Goal: Task Accomplishment & Management: Use online tool/utility

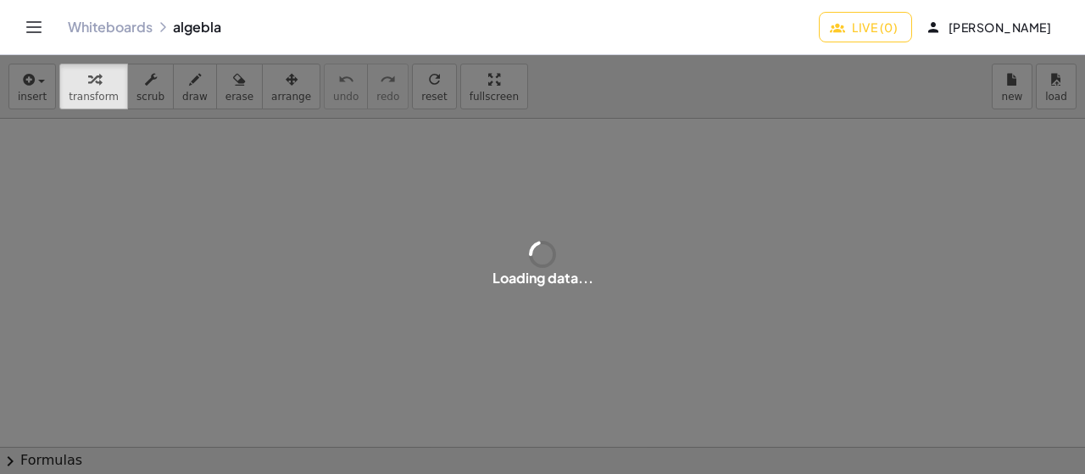
click at [539, 258] on div at bounding box center [542, 448] width 1085 height 658
click at [69, 78] on div "button" at bounding box center [94, 79] width 50 height 20
click at [72, 84] on div "button" at bounding box center [94, 79] width 50 height 20
click at [31, 33] on icon "Toggle navigation" at bounding box center [34, 27] width 20 height 20
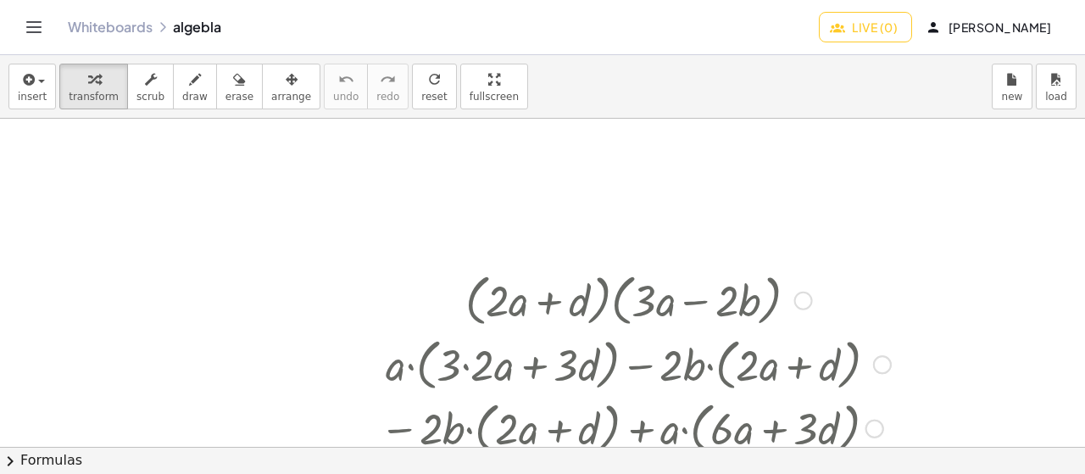
scroll to position [170, 0]
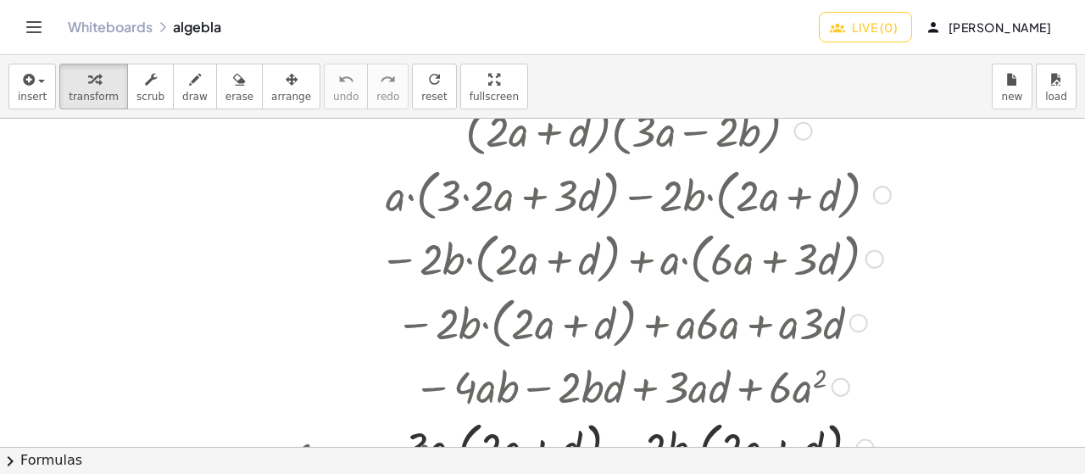
drag, startPoint x: 547, startPoint y: 213, endPoint x: 427, endPoint y: 213, distance: 119.5
click at [427, 213] on div at bounding box center [635, 193] width 528 height 64
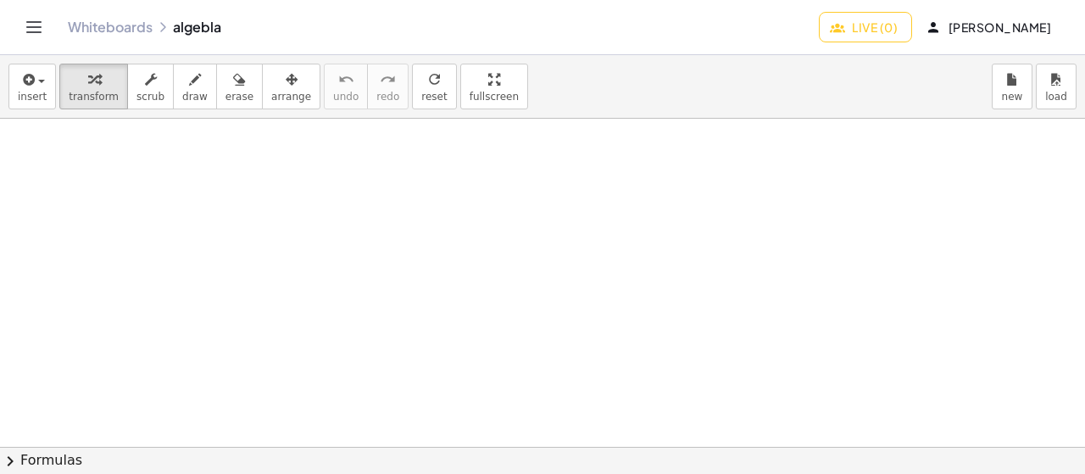
scroll to position [1441, 0]
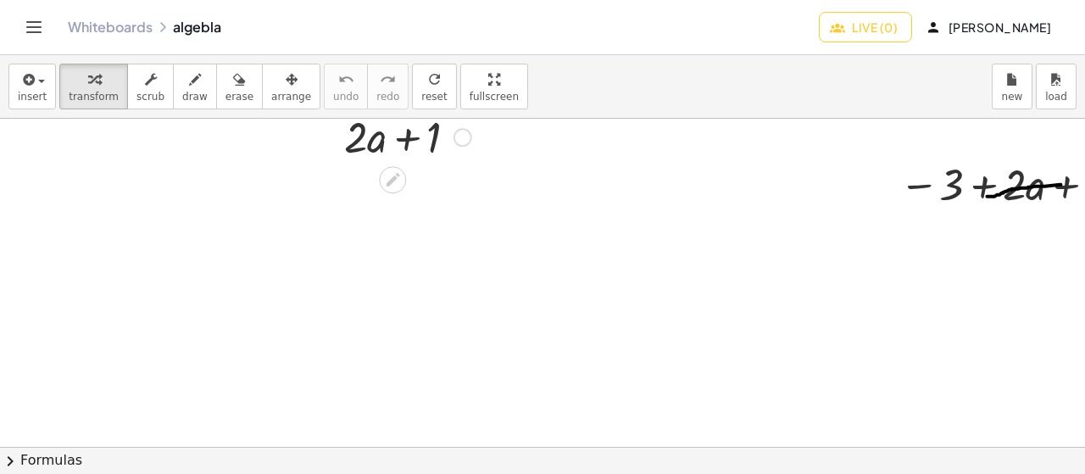
drag, startPoint x: 385, startPoint y: 247, endPoint x: 397, endPoint y: 237, distance: 15.1
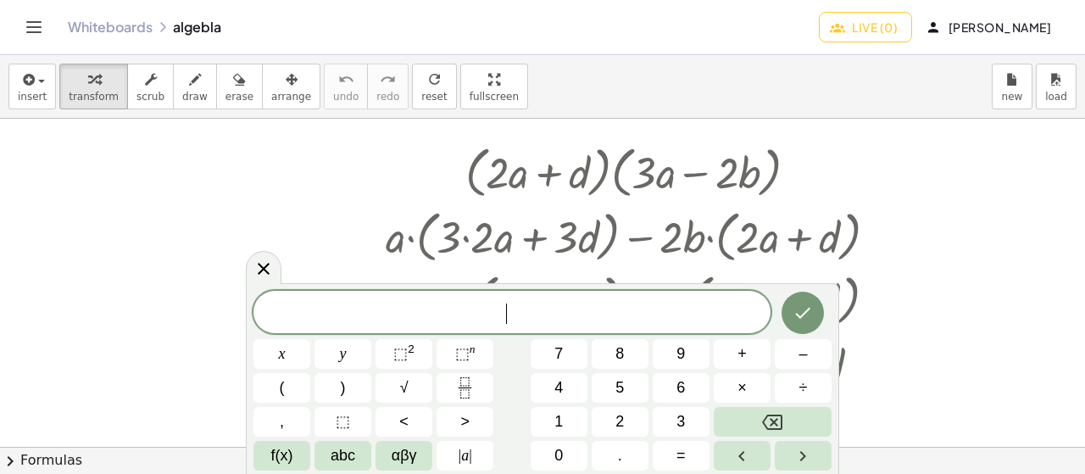
scroll to position [339, 0]
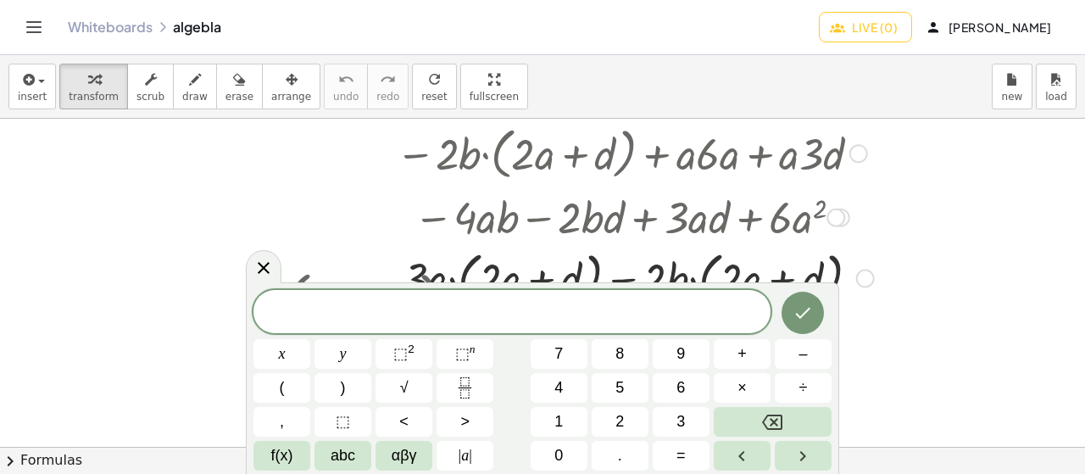
drag, startPoint x: 460, startPoint y: 160, endPoint x: 477, endPoint y: 158, distance: 17.1
click at [477, 158] on div at bounding box center [635, 152] width 528 height 64
drag, startPoint x: 437, startPoint y: 148, endPoint x: 484, endPoint y: 155, distance: 47.1
click at [473, 155] on div at bounding box center [635, 152] width 528 height 64
click at [545, 165] on div at bounding box center [635, 152] width 528 height 64
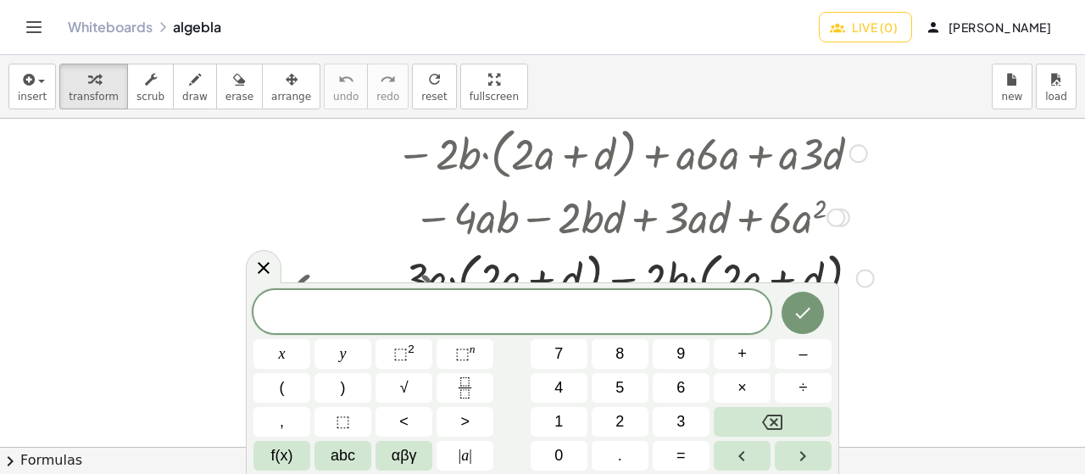
drag, startPoint x: 544, startPoint y: 159, endPoint x: 598, endPoint y: 159, distance: 53.4
click at [595, 159] on div at bounding box center [635, 152] width 528 height 64
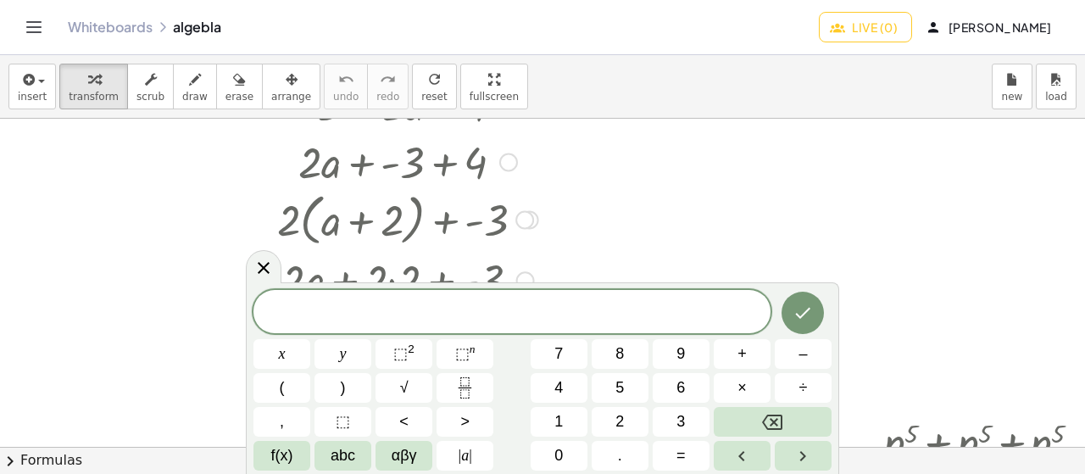
scroll to position [932, 0]
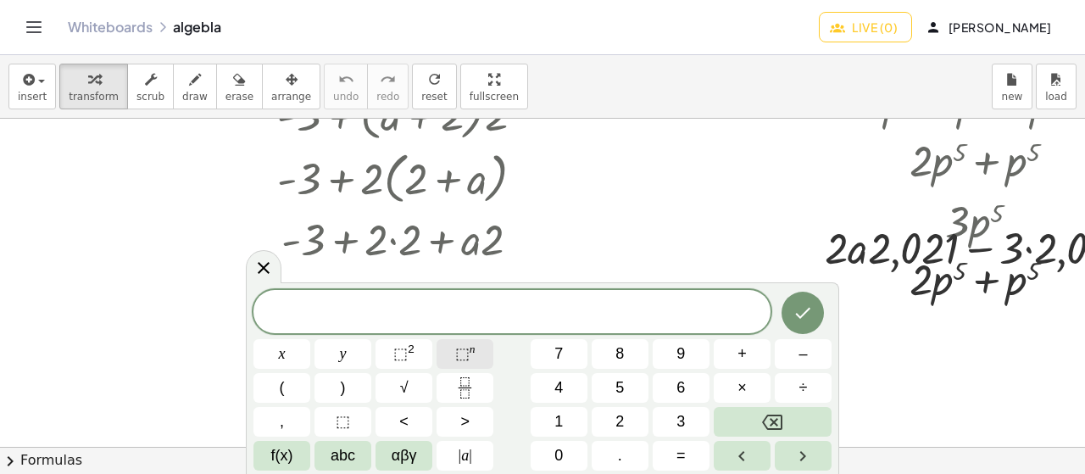
click at [448, 365] on button "⬚ n" at bounding box center [465, 354] width 57 height 30
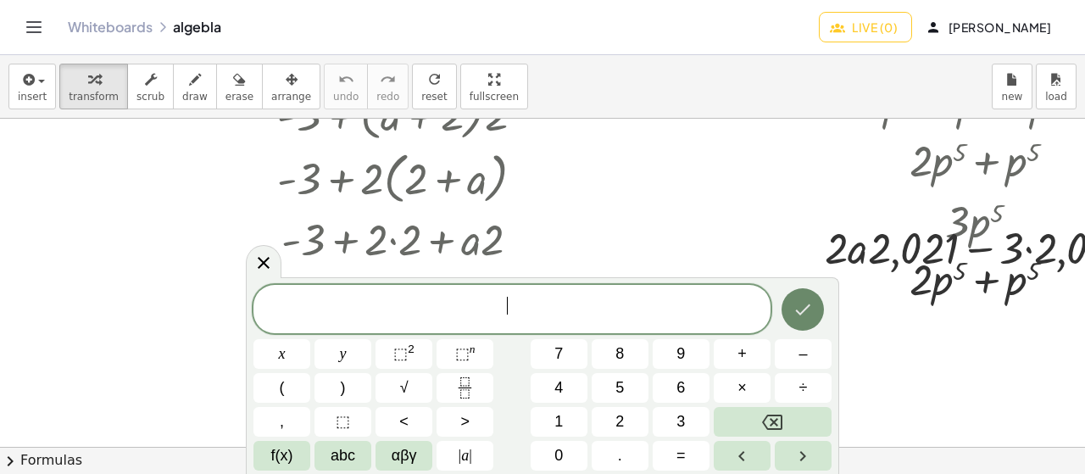
click at [803, 323] on button "Done" at bounding box center [803, 309] width 42 height 42
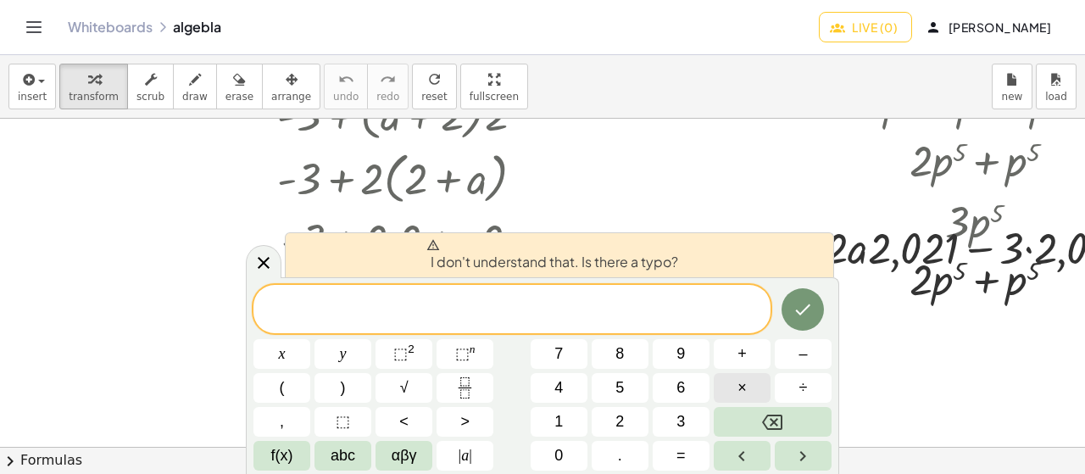
click at [751, 378] on button "×" at bounding box center [742, 388] width 57 height 30
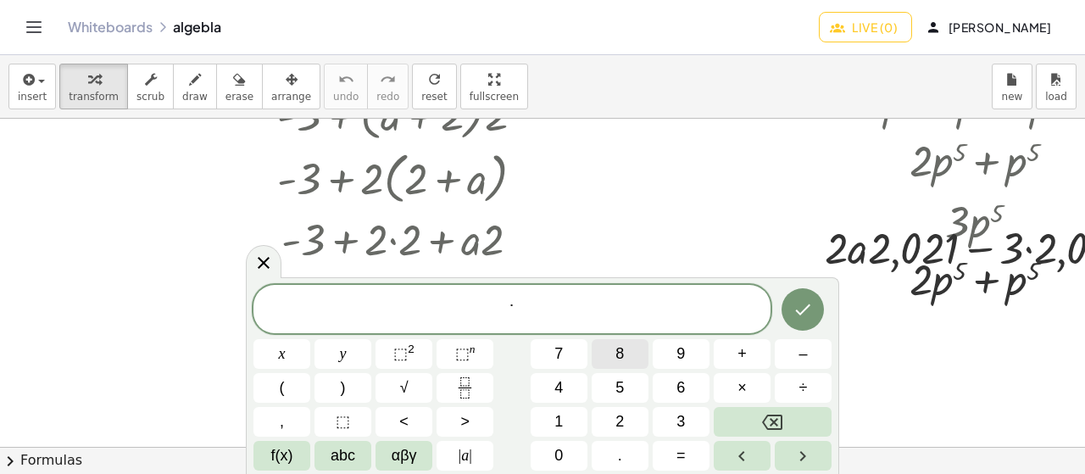
click at [637, 363] on button "8" at bounding box center [620, 354] width 57 height 30
click at [576, 392] on button "4" at bounding box center [559, 388] width 57 height 30
click at [586, 384] on button "4" at bounding box center [559, 388] width 57 height 30
click at [793, 324] on button "Done" at bounding box center [803, 309] width 42 height 42
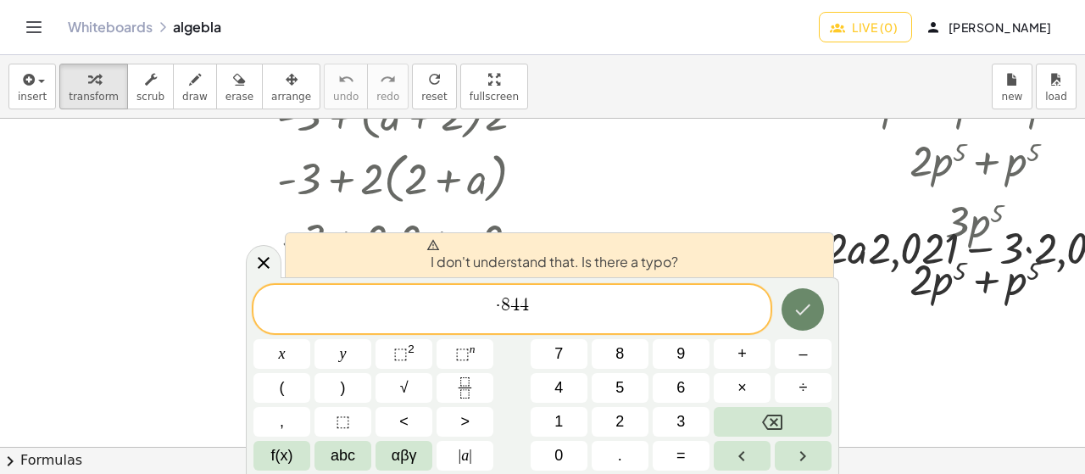
click at [799, 309] on icon "Done" at bounding box center [803, 309] width 20 height 20
click at [256, 270] on icon at bounding box center [263, 263] width 20 height 20
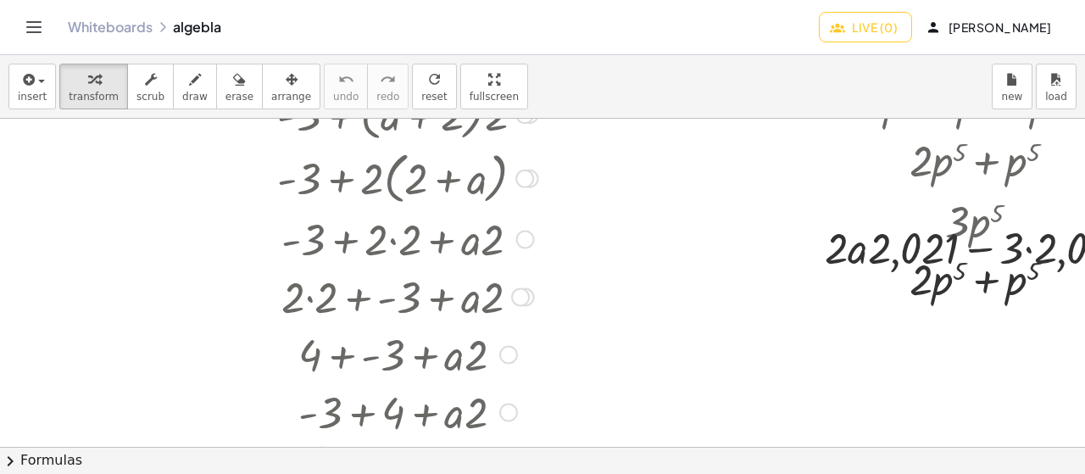
drag, startPoint x: 319, startPoint y: 237, endPoint x: 420, endPoint y: 248, distance: 101.5
click at [390, 244] on div at bounding box center [408, 238] width 278 height 58
drag, startPoint x: 852, startPoint y: 247, endPoint x: 916, endPoint y: 252, distance: 63.8
click at [916, 252] on div at bounding box center [990, 247] width 348 height 58
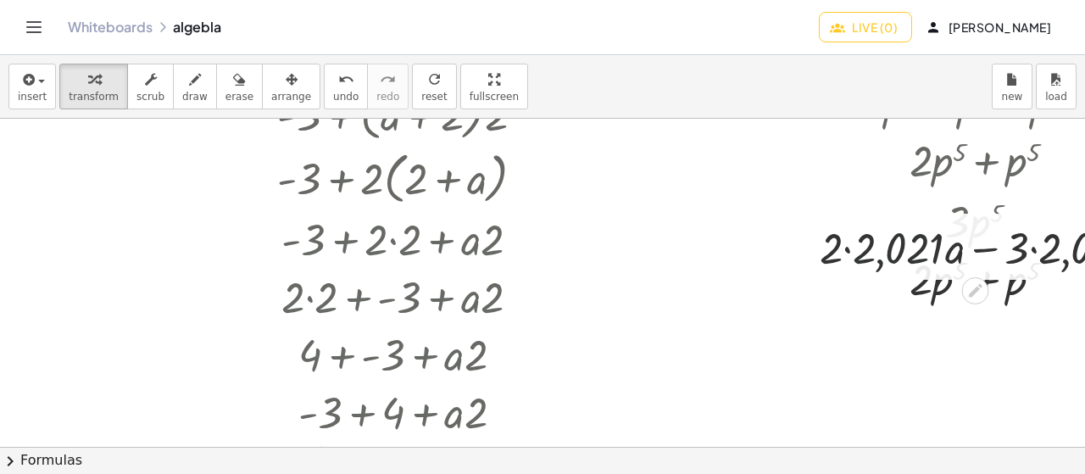
drag, startPoint x: 902, startPoint y: 248, endPoint x: 949, endPoint y: 251, distance: 47.5
click at [949, 251] on div at bounding box center [990, 247] width 358 height 58
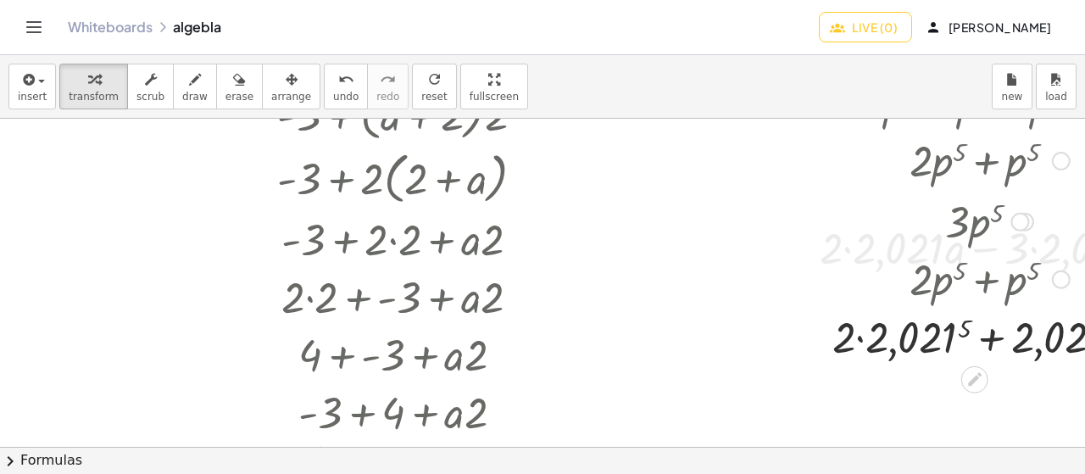
drag, startPoint x: 850, startPoint y: 330, endPoint x: 955, endPoint y: 339, distance: 104.7
click at [953, 339] on div at bounding box center [989, 336] width 331 height 58
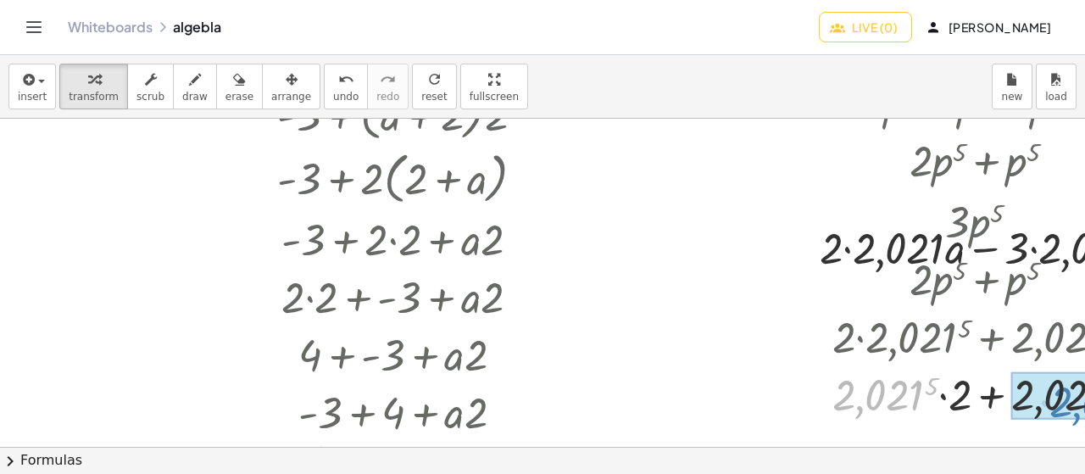
drag, startPoint x: 849, startPoint y: 389, endPoint x: 1068, endPoint y: 395, distance: 218.8
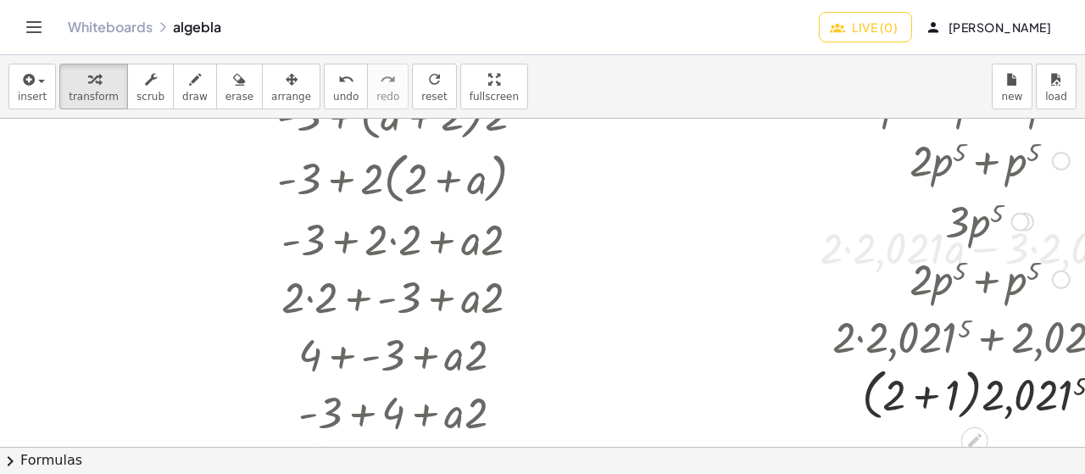
click at [815, 398] on div "+ p 5 + p 5 + p 5 + · 2 · p 5 + p 5 · ( + 2 + 1 ) · p 5 · 3 · p 5 + · 2 · p 5 +…" at bounding box center [983, 249] width 352 height 361
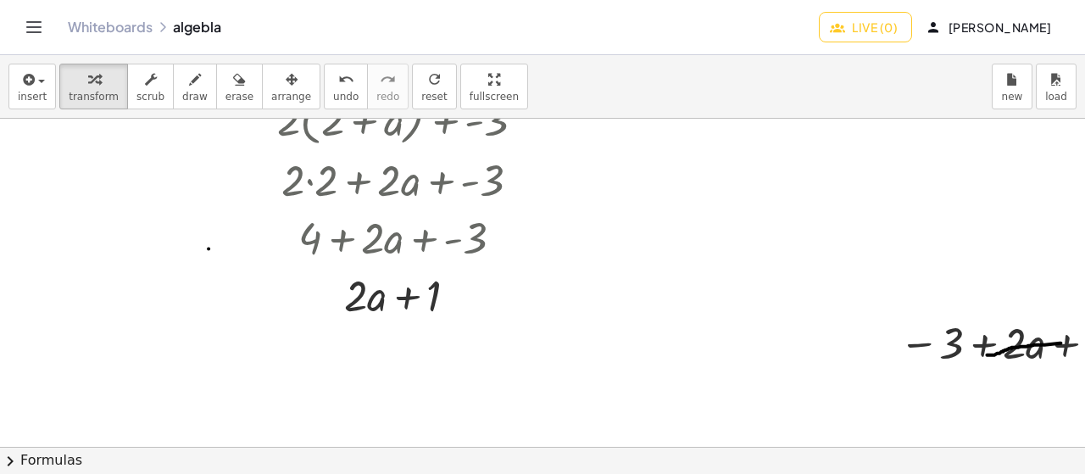
scroll to position [1356, 0]
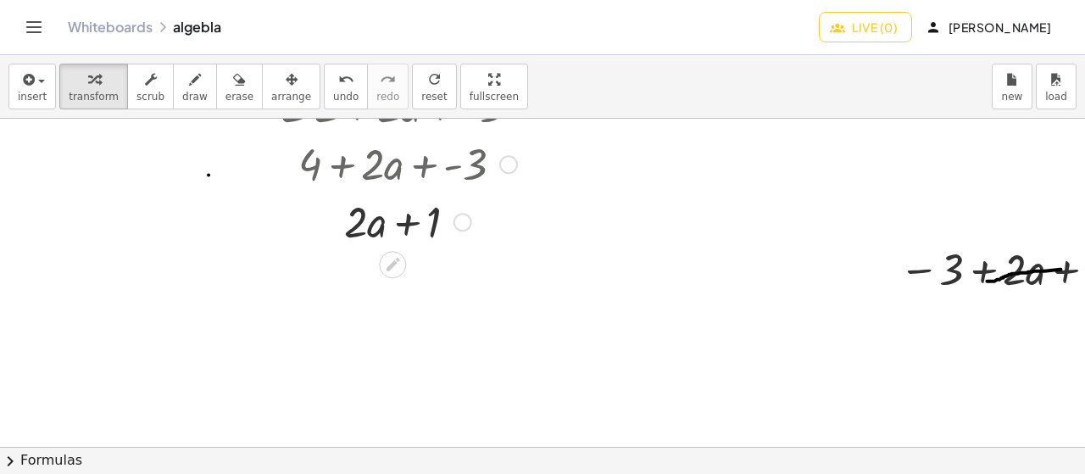
drag, startPoint x: 366, startPoint y: 222, endPoint x: 441, endPoint y: 223, distance: 74.6
click at [455, 235] on div at bounding box center [408, 221] width 278 height 58
drag, startPoint x: 351, startPoint y: 271, endPoint x: 365, endPoint y: 301, distance: 32.6
click at [392, 276] on div at bounding box center [408, 278] width 278 height 58
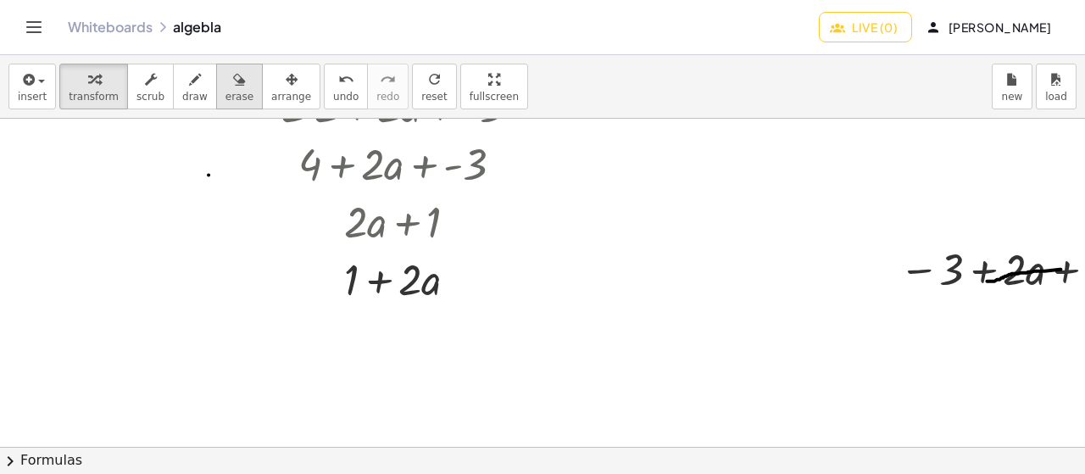
click at [230, 76] on div "button" at bounding box center [239, 79] width 28 height 20
drag, startPoint x: 426, startPoint y: 284, endPoint x: 387, endPoint y: 233, distance: 63.6
drag, startPoint x: 448, startPoint y: 195, endPoint x: 435, endPoint y: 192, distance: 13.8
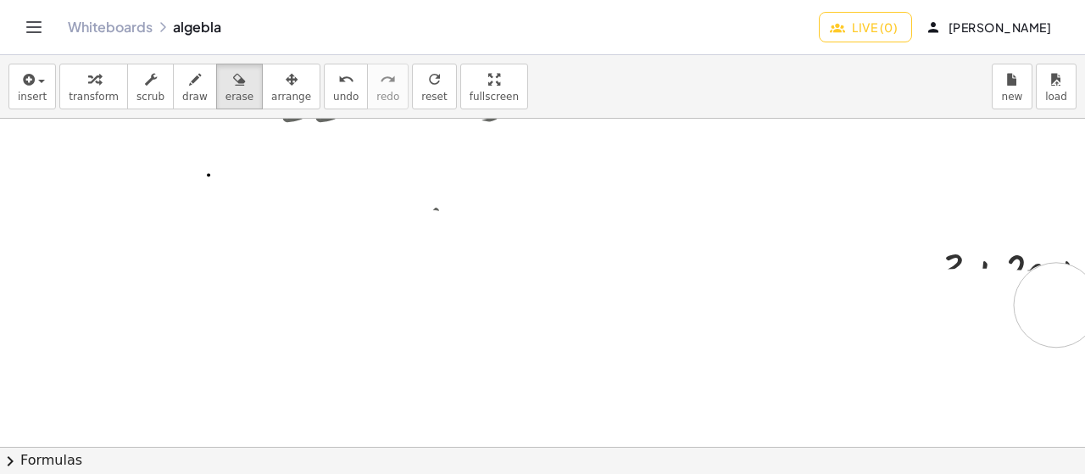
scroll to position [1187, 0]
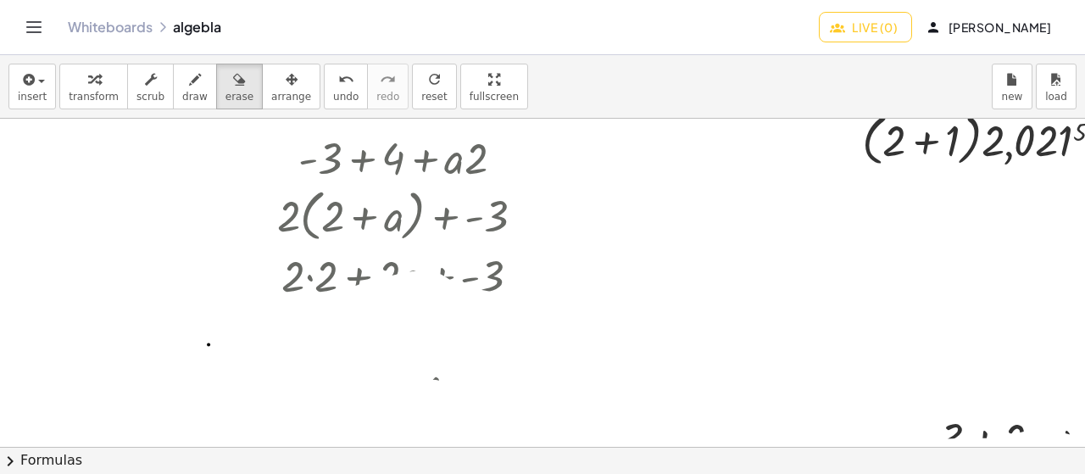
drag, startPoint x: 412, startPoint y: 281, endPoint x: 1009, endPoint y: 436, distance: 616.4
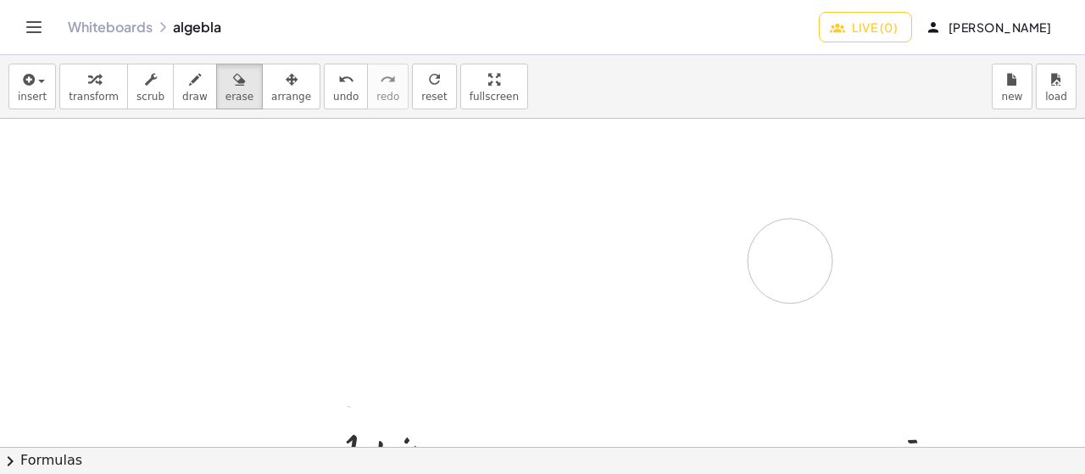
drag, startPoint x: 1014, startPoint y: 431, endPoint x: 780, endPoint y: 264, distance: 287.5
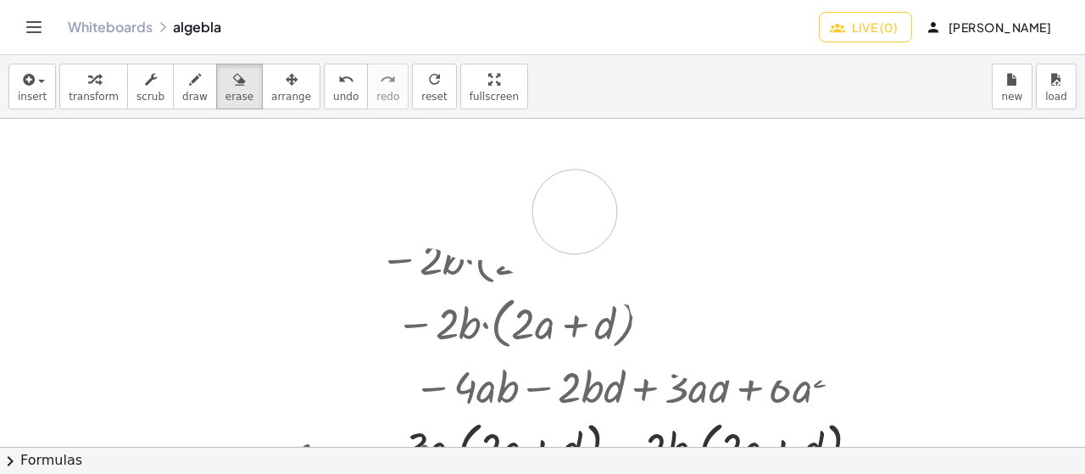
scroll to position [509, 0]
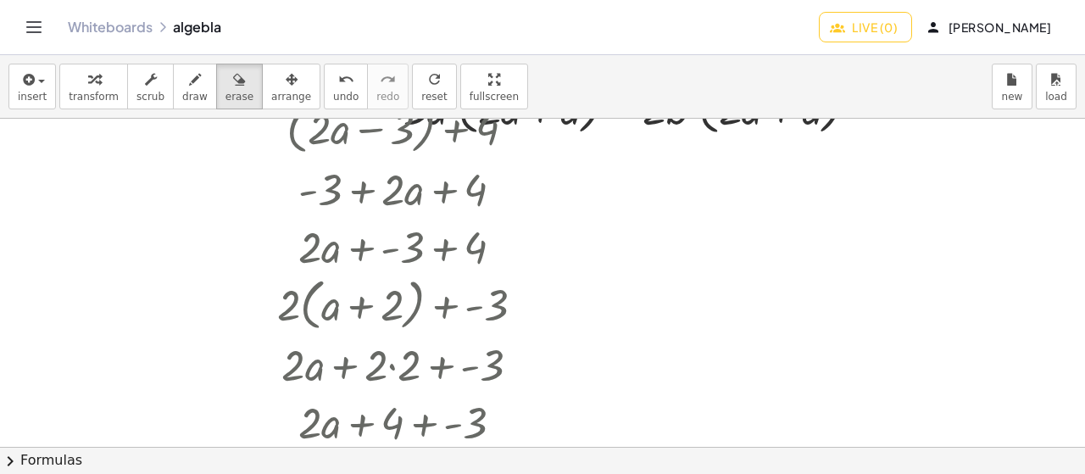
drag, startPoint x: 769, startPoint y: 265, endPoint x: 323, endPoint y: 121, distance: 468.6
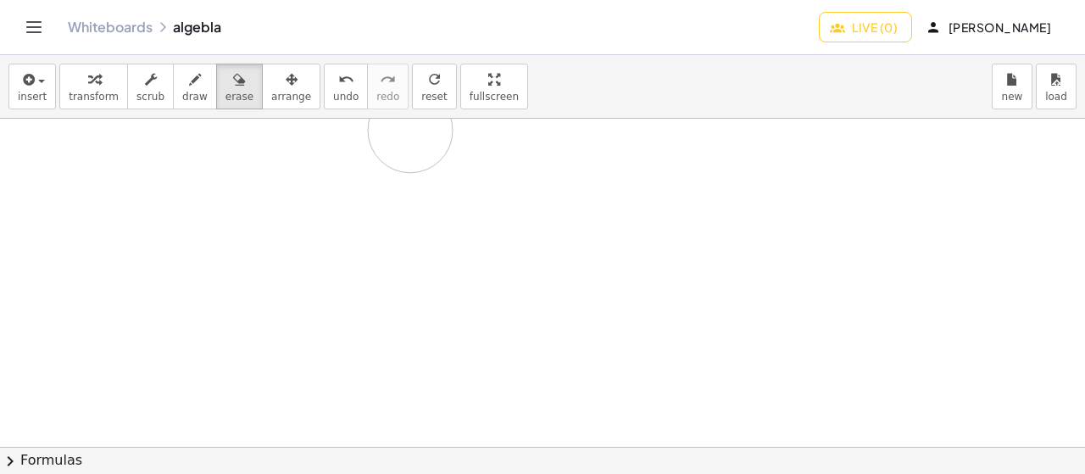
drag, startPoint x: 388, startPoint y: 197, endPoint x: 411, endPoint y: 118, distance: 82.1
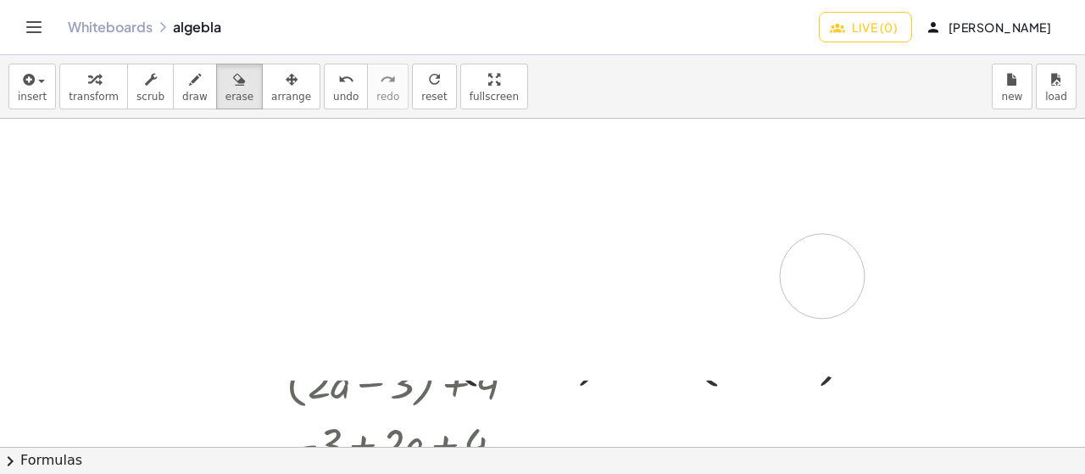
drag, startPoint x: 394, startPoint y: 278, endPoint x: 871, endPoint y: 390, distance: 489.4
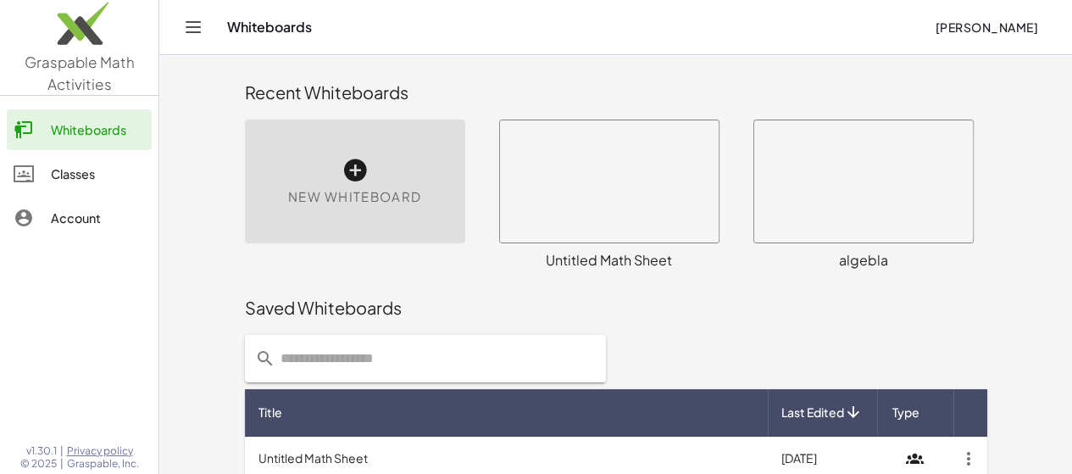
click at [298, 221] on div "New Whiteboard" at bounding box center [355, 182] width 220 height 124
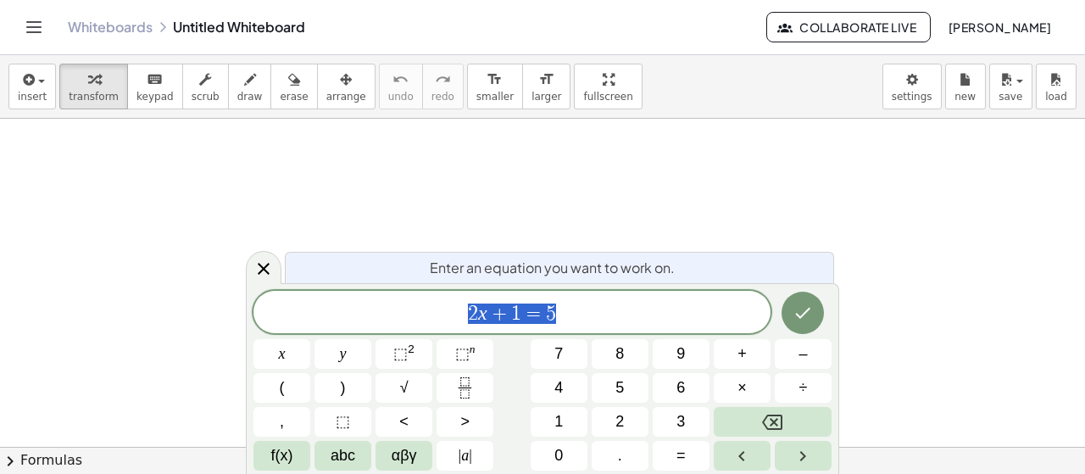
click at [604, 179] on div at bounding box center [542, 448] width 1085 height 658
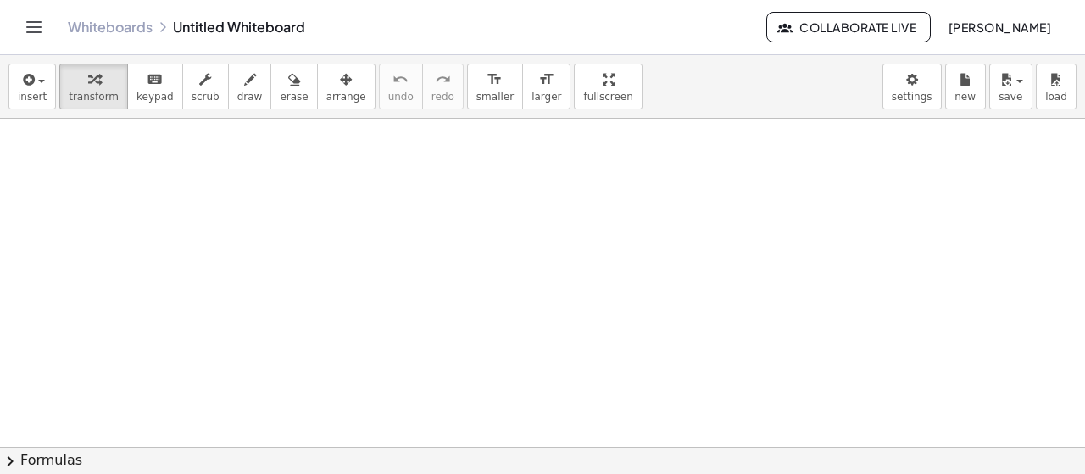
click at [599, 301] on div at bounding box center [542, 448] width 1085 height 658
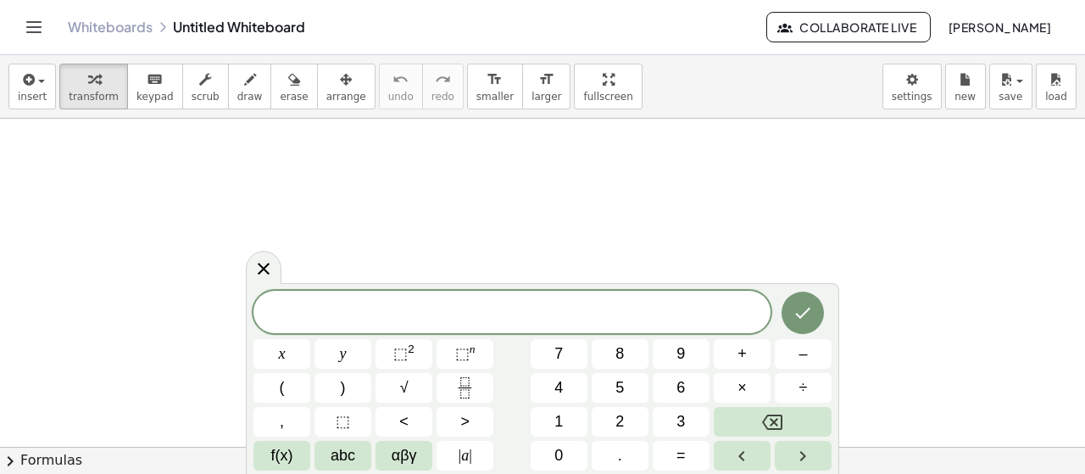
click at [825, 35] on button "Collaborate Live" at bounding box center [848, 27] width 164 height 31
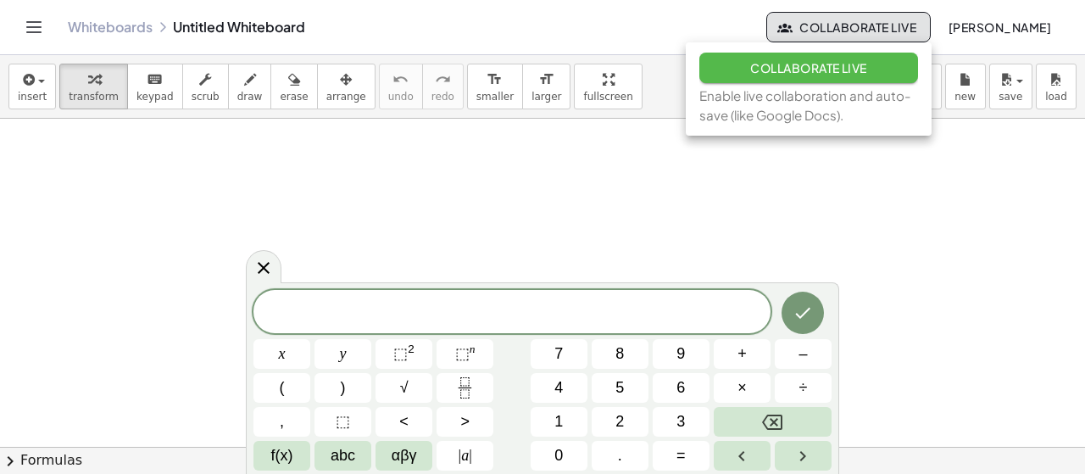
click at [808, 69] on span "Collaborate Live" at bounding box center [808, 67] width 117 height 15
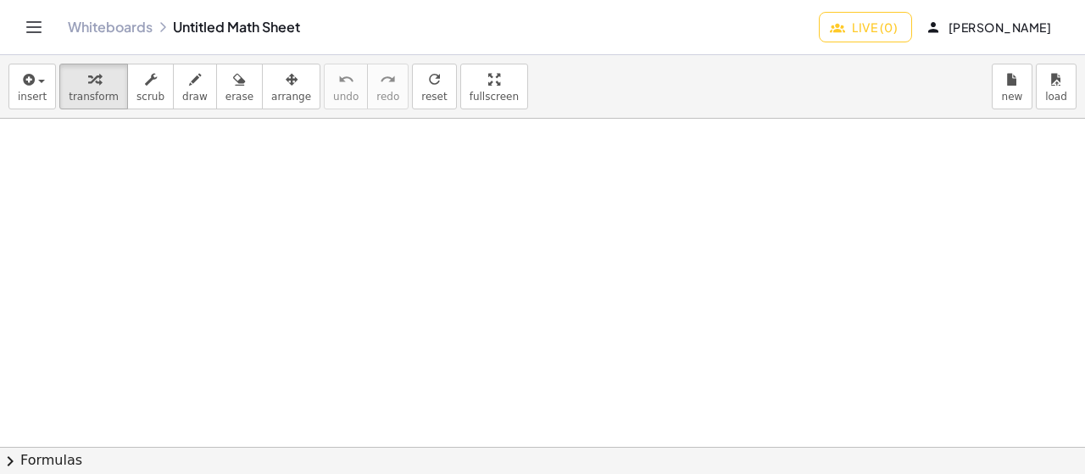
click at [609, 155] on div at bounding box center [542, 448] width 1085 height 658
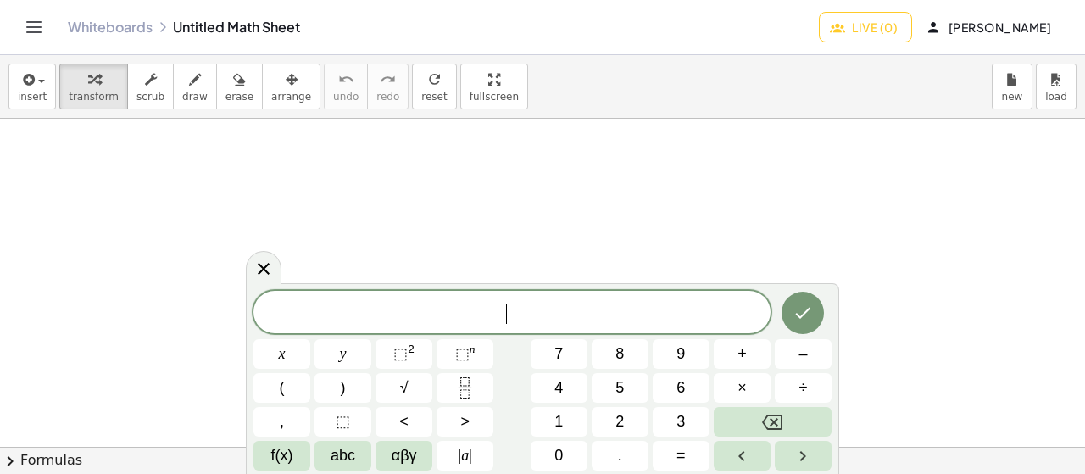
drag, startPoint x: 986, startPoint y: 35, endPoint x: 990, endPoint y: 25, distance: 11.0
click at [987, 33] on button "[PERSON_NAME]" at bounding box center [990, 27] width 149 height 31
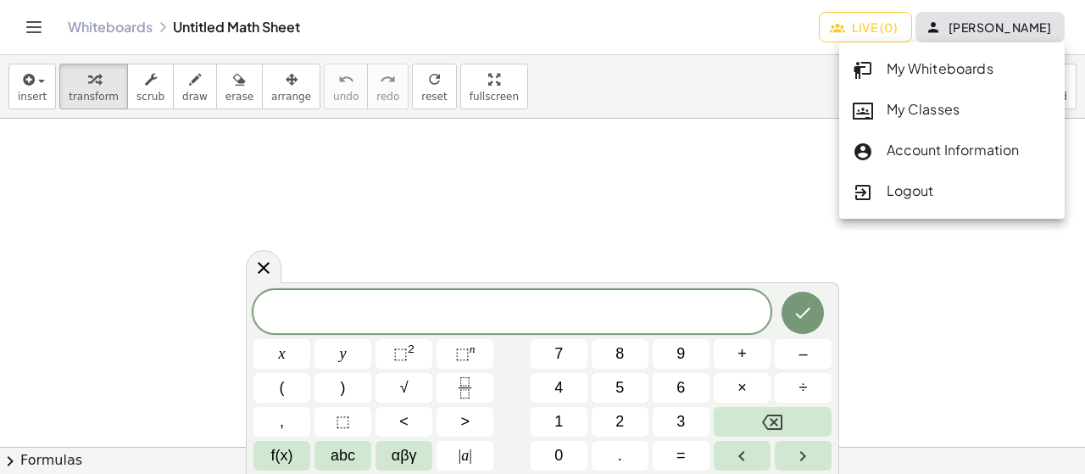
click at [909, 72] on div "My Whiteboards" at bounding box center [952, 69] width 199 height 22
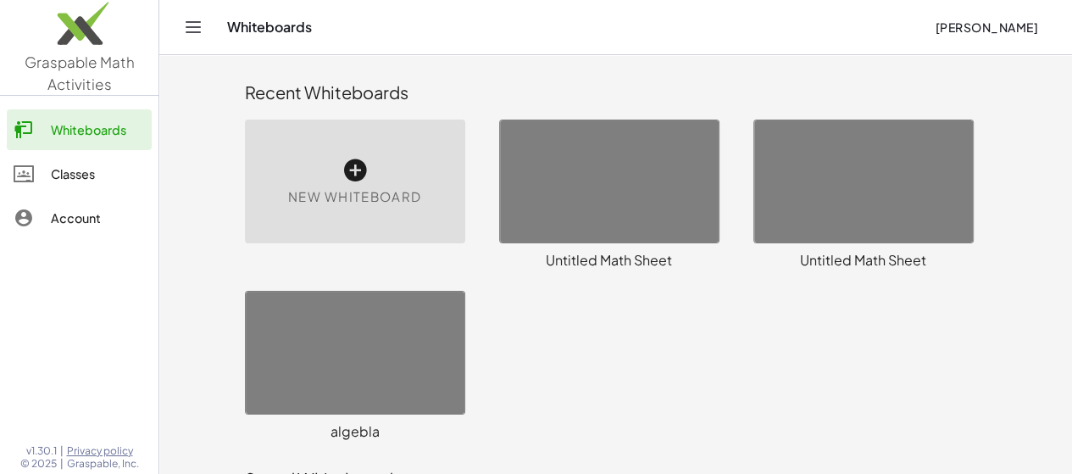
scroll to position [329, 0]
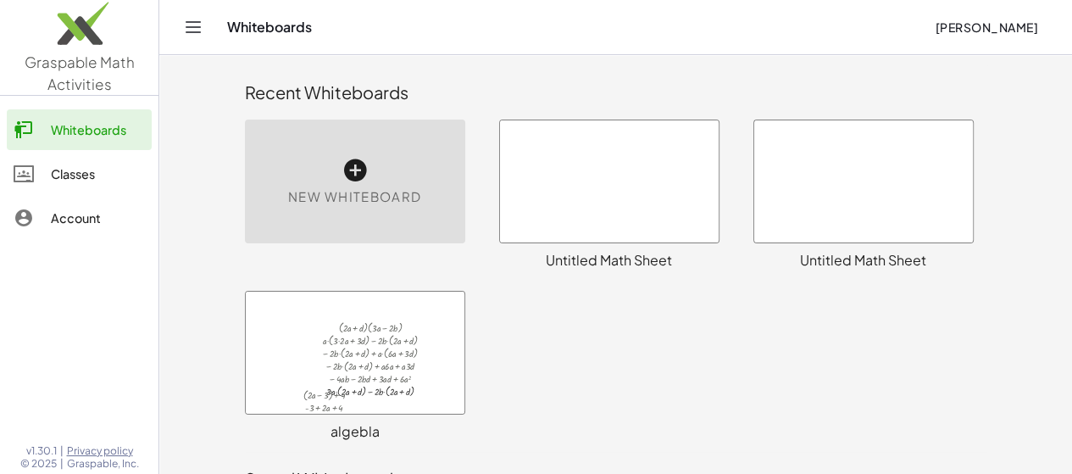
click at [614, 191] on div at bounding box center [609, 181] width 219 height 122
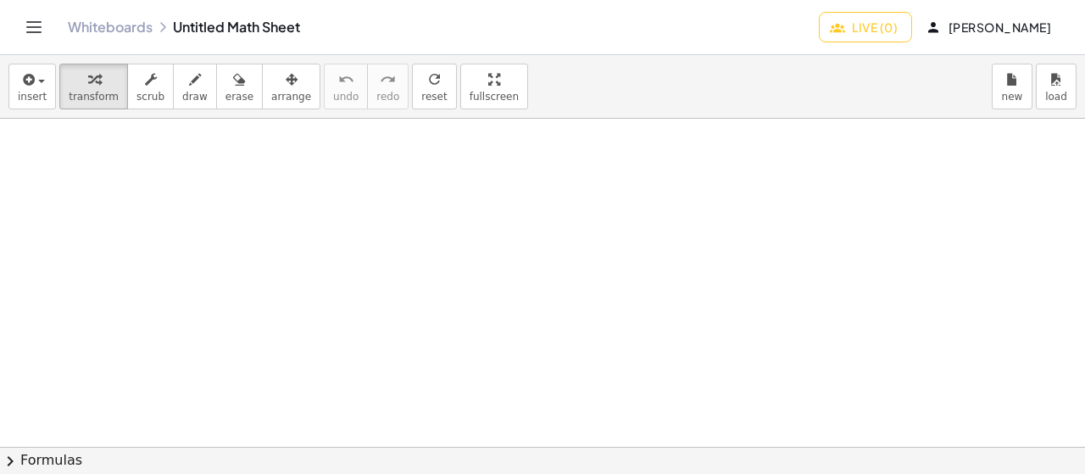
drag, startPoint x: 714, startPoint y: 269, endPoint x: 663, endPoint y: 264, distance: 51.0
click at [713, 269] on div at bounding box center [542, 448] width 1085 height 658
click at [458, 368] on div at bounding box center [542, 283] width 1085 height 987
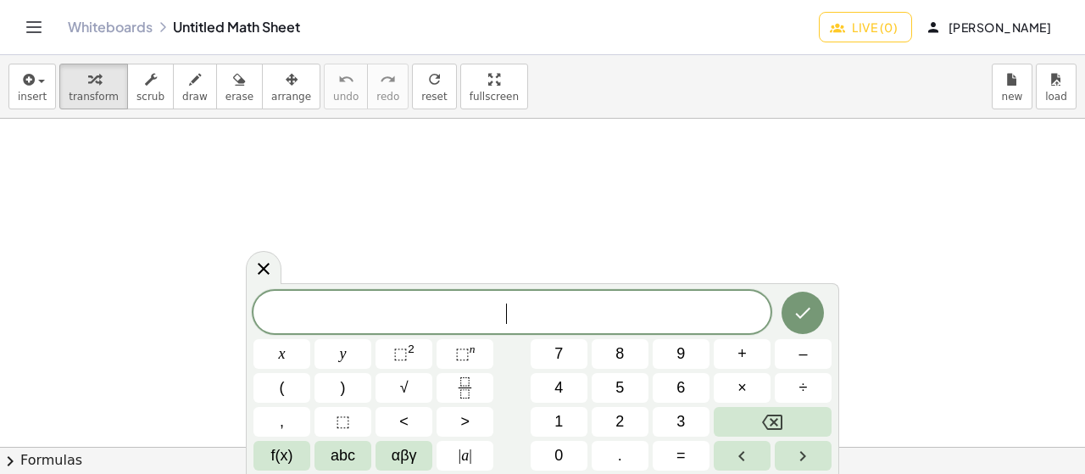
scroll to position [0, 0]
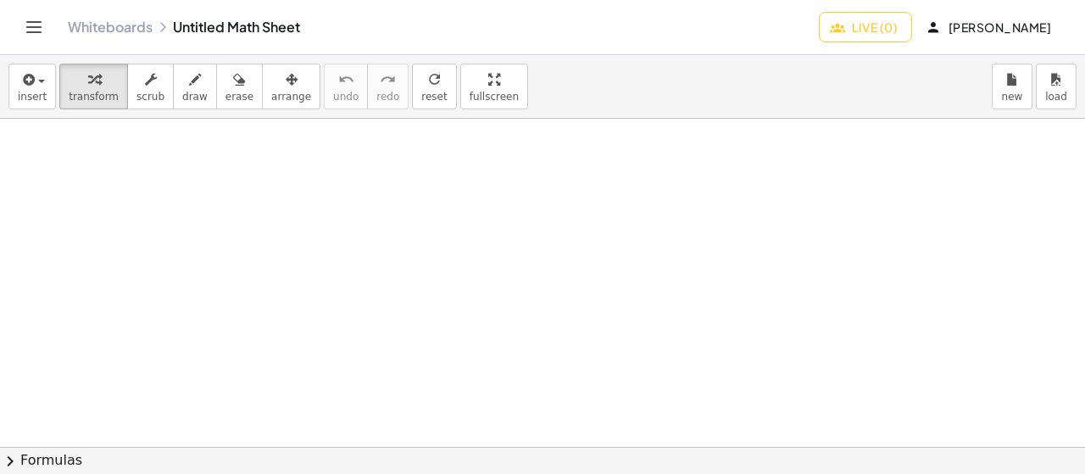
click at [288, 376] on div at bounding box center [542, 448] width 1085 height 658
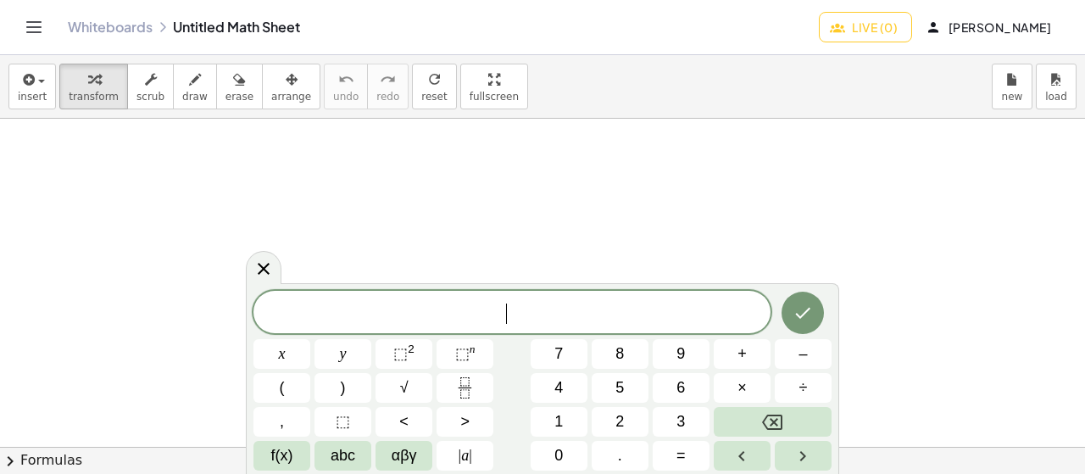
click at [450, 180] on div "insert select one: Math Expression Function Text transform scrub draw erase arr…" at bounding box center [542, 264] width 1085 height 419
click at [460, 88] on button "fullscreen" at bounding box center [494, 87] width 68 height 46
drag, startPoint x: 441, startPoint y: 88, endPoint x: 441, endPoint y: 191, distance: 102.6
click at [441, 191] on div "insert select one: Math Expression Function Text transform scrub draw erase arr…" at bounding box center [542, 264] width 1085 height 419
click at [460, 108] on button "fullscreen" at bounding box center [494, 87] width 68 height 46
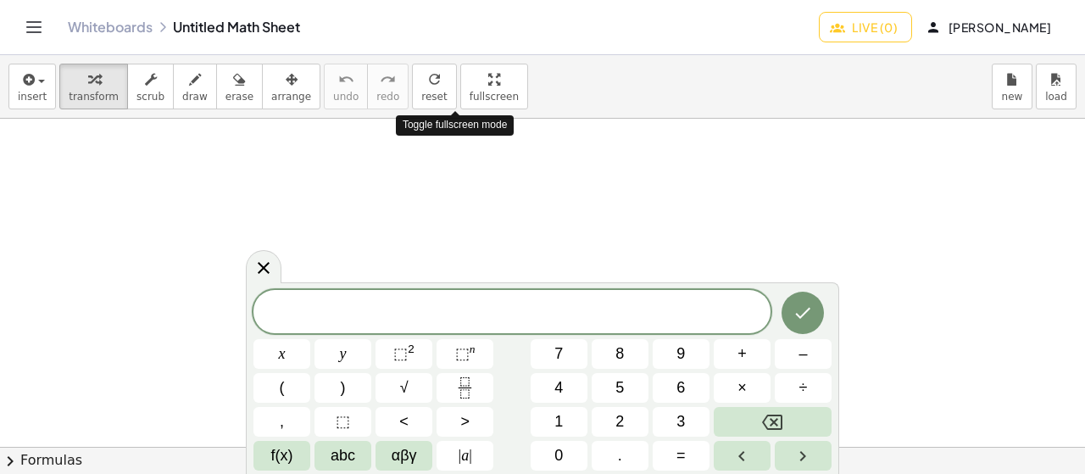
drag, startPoint x: 449, startPoint y: 108, endPoint x: 449, endPoint y: 210, distance: 102.6
click at [449, 210] on div "insert select one: Math Expression Function Text transform scrub draw erase arr…" at bounding box center [542, 264] width 1085 height 419
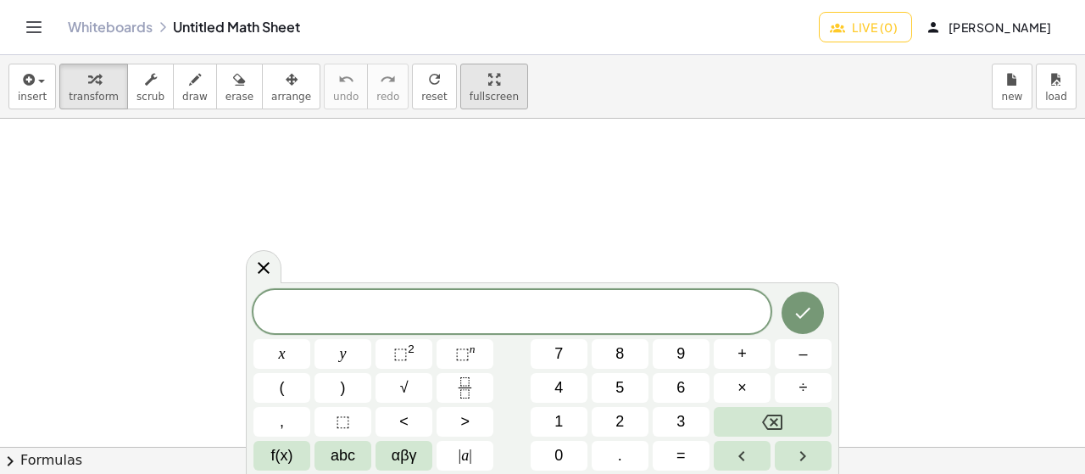
click at [460, 95] on button "fullscreen" at bounding box center [494, 87] width 68 height 46
click at [466, 191] on div "insert select one: Math Expression Function Text transform scrub draw erase arr…" at bounding box center [542, 264] width 1085 height 419
click at [466, 106] on button "fullscreen" at bounding box center [494, 87] width 68 height 46
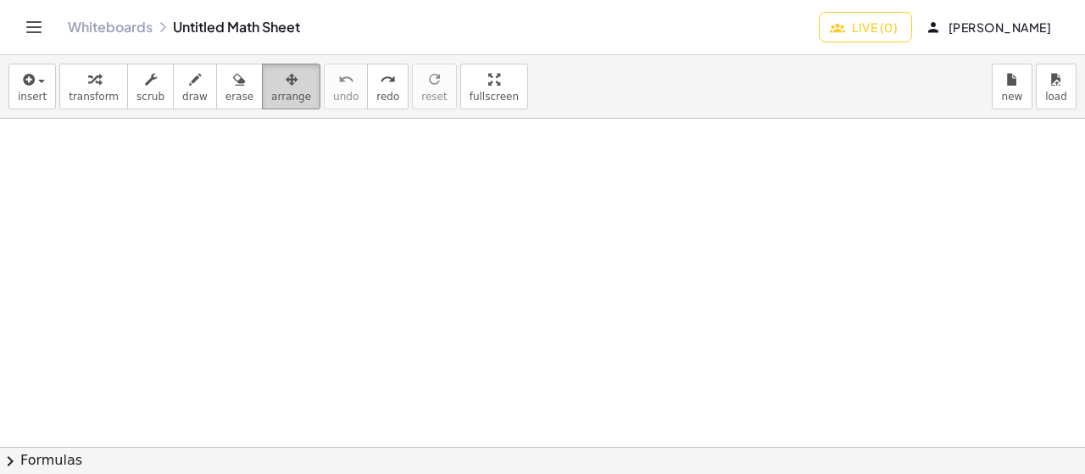
click at [275, 93] on span "arrange" at bounding box center [291, 97] width 40 height 12
drag, startPoint x: 284, startPoint y: 180, endPoint x: 371, endPoint y: 226, distance: 99.0
click at [385, 231] on div at bounding box center [542, 448] width 1085 height 658
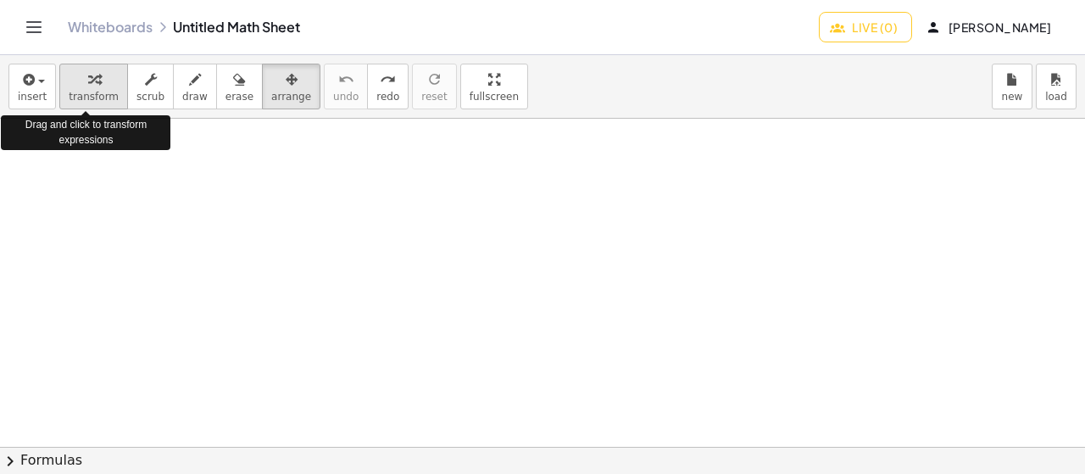
click at [73, 98] on span "transform" at bounding box center [94, 97] width 50 height 12
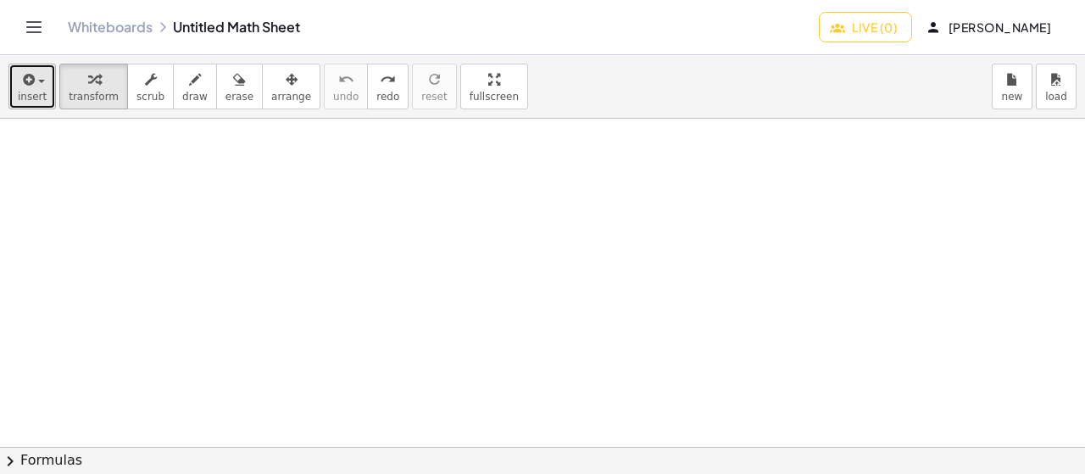
click at [45, 102] on button "insert" at bounding box center [31, 87] width 47 height 46
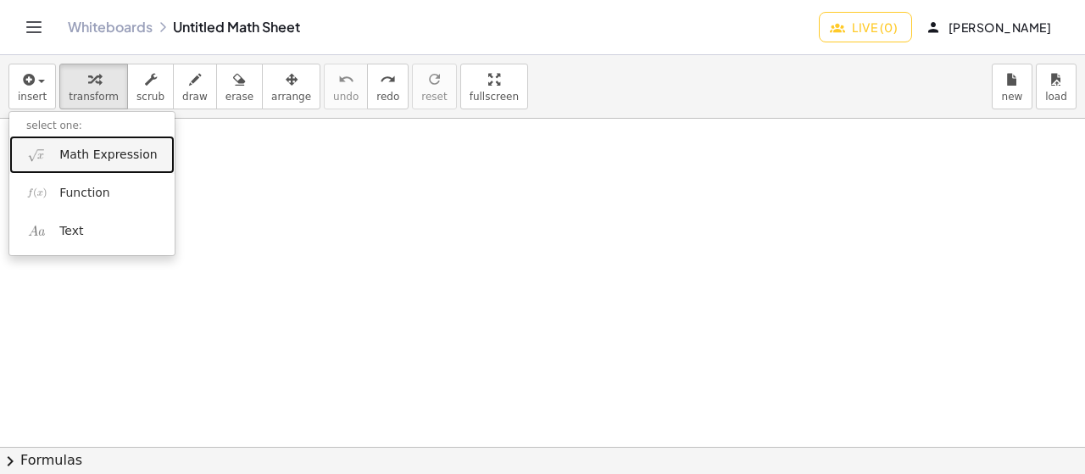
click at [73, 166] on link "Math Expression" at bounding box center [91, 155] width 165 height 38
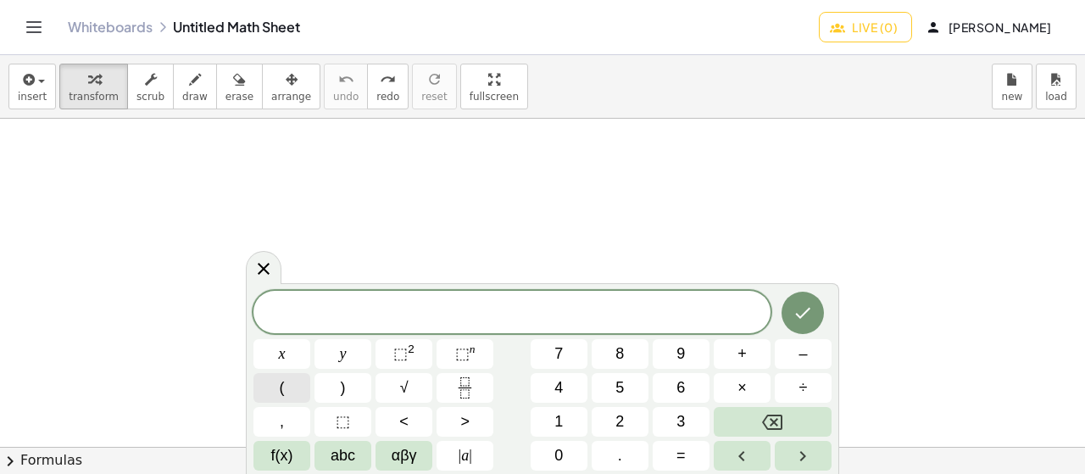
click at [263, 391] on button "(" at bounding box center [281, 388] width 57 height 30
click at [283, 343] on span "x" at bounding box center [282, 353] width 7 height 23
click at [641, 420] on button "2" at bounding box center [620, 422] width 57 height 30
click at [361, 394] on button ")" at bounding box center [342, 388] width 57 height 30
click at [463, 353] on span "⬚" at bounding box center [462, 353] width 14 height 17
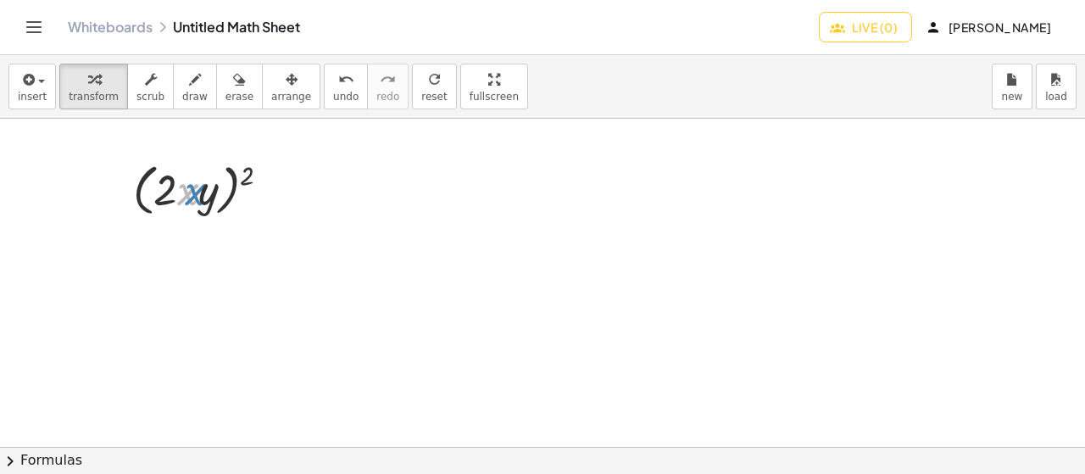
drag, startPoint x: 197, startPoint y: 196, endPoint x: 208, endPoint y: 195, distance: 11.1
click at [208, 195] on div at bounding box center [209, 188] width 168 height 64
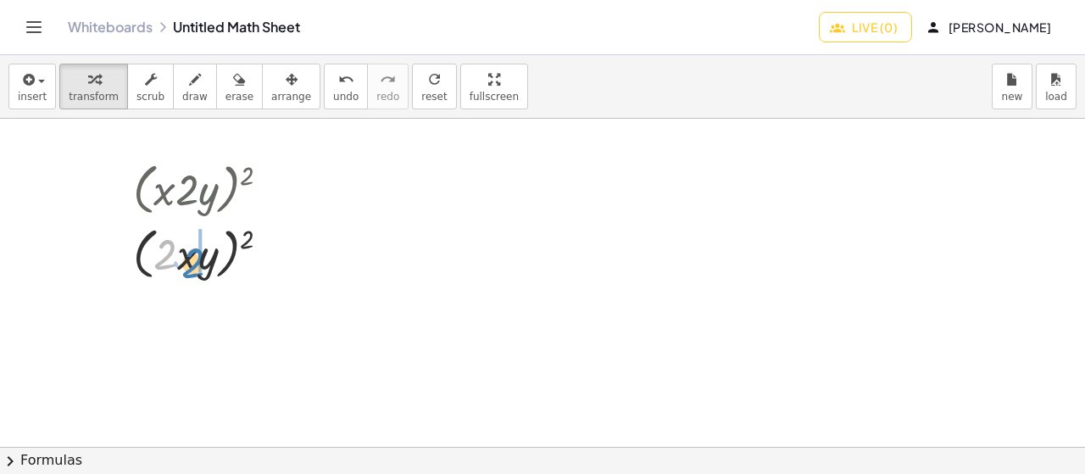
drag, startPoint x: 164, startPoint y: 255, endPoint x: 191, endPoint y: 264, distance: 28.7
click at [191, 264] on div at bounding box center [209, 252] width 168 height 64
drag, startPoint x: 164, startPoint y: 256, endPoint x: 203, endPoint y: 265, distance: 40.1
click at [203, 265] on div at bounding box center [209, 252] width 168 height 64
drag, startPoint x: 160, startPoint y: 249, endPoint x: 247, endPoint y: 240, distance: 87.0
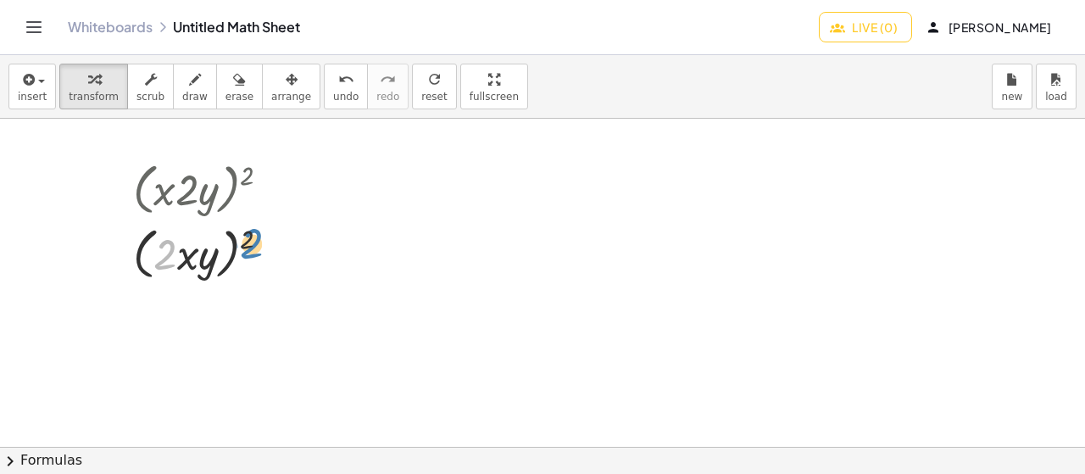
click at [247, 240] on div at bounding box center [209, 252] width 168 height 64
drag, startPoint x: 167, startPoint y: 249, endPoint x: 185, endPoint y: 253, distance: 18.3
click at [185, 253] on div at bounding box center [209, 252] width 168 height 64
drag, startPoint x: 175, startPoint y: 256, endPoint x: 212, endPoint y: 259, distance: 36.5
click at [212, 260] on div at bounding box center [209, 252] width 168 height 64
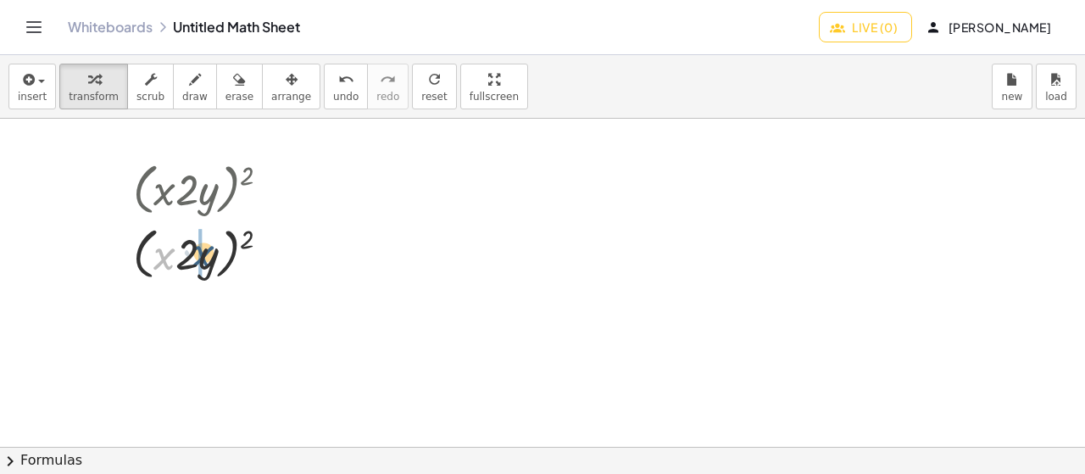
drag, startPoint x: 168, startPoint y: 257, endPoint x: 206, endPoint y: 257, distance: 38.1
click at [207, 256] on div at bounding box center [209, 252] width 168 height 64
drag, startPoint x: 168, startPoint y: 250, endPoint x: 219, endPoint y: 257, distance: 51.3
drag, startPoint x: 180, startPoint y: 257, endPoint x: 151, endPoint y: 248, distance: 30.3
click at [150, 248] on div at bounding box center [209, 252] width 168 height 64
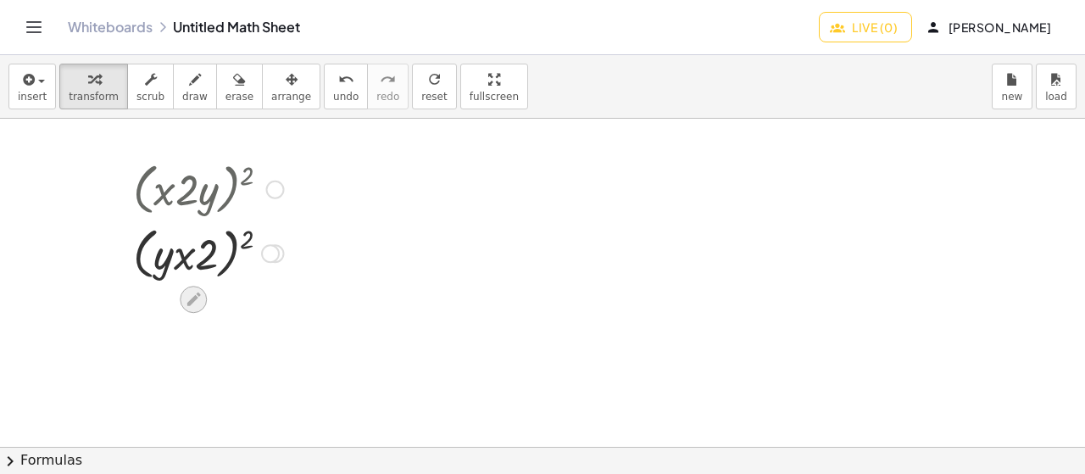
click at [200, 295] on icon at bounding box center [194, 299] width 18 height 18
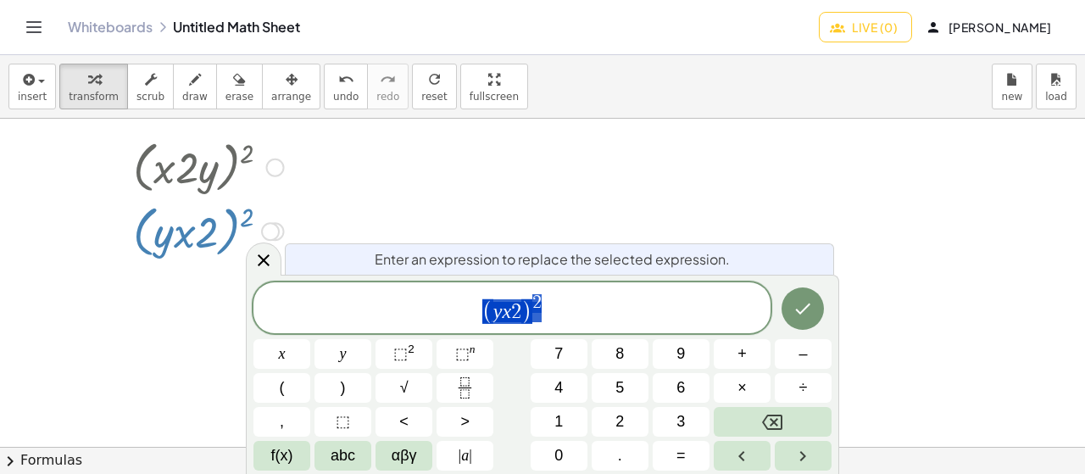
scroll to position [24, 0]
click at [624, 336] on div "( y x 2 ) 2 x y ⬚ 2 ⬚ n 7 8 9 + – ( ) √ 4 5 6 × ÷ , ⬚ < > 1 2 3 f(x) abc αβγ | …" at bounding box center [542, 376] width 578 height 188
click at [310, 339] on div at bounding box center [281, 354] width 57 height 30
click at [804, 320] on button "Done" at bounding box center [803, 308] width 42 height 42
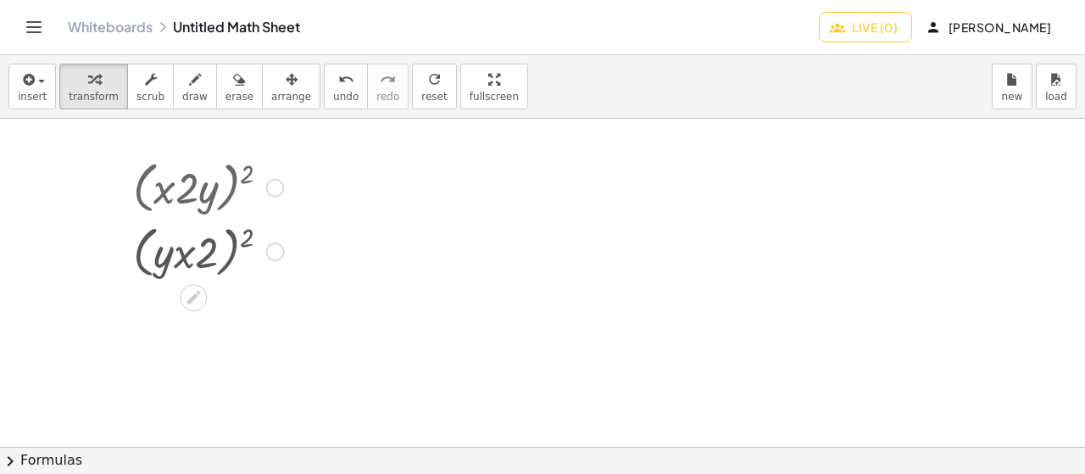
scroll to position [0, 0]
click at [175, 199] on div at bounding box center [209, 188] width 168 height 64
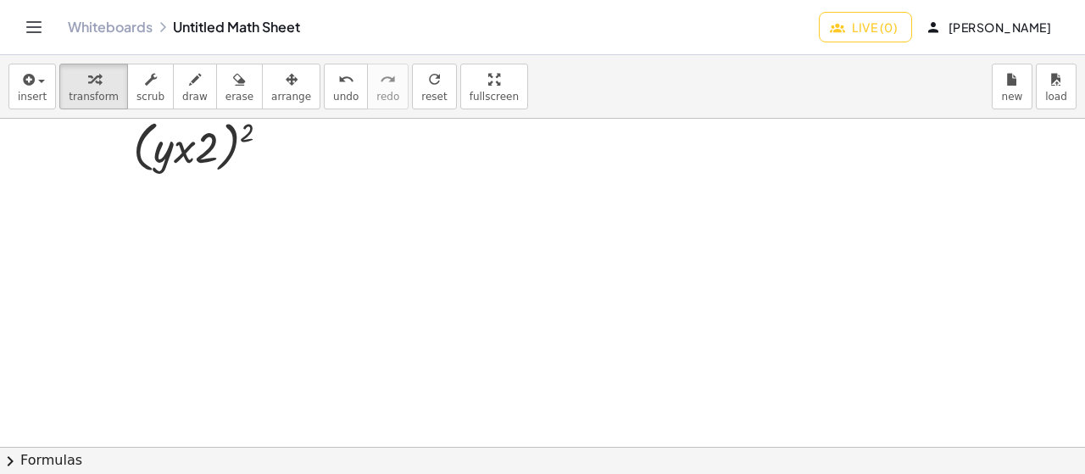
scroll to position [75, 0]
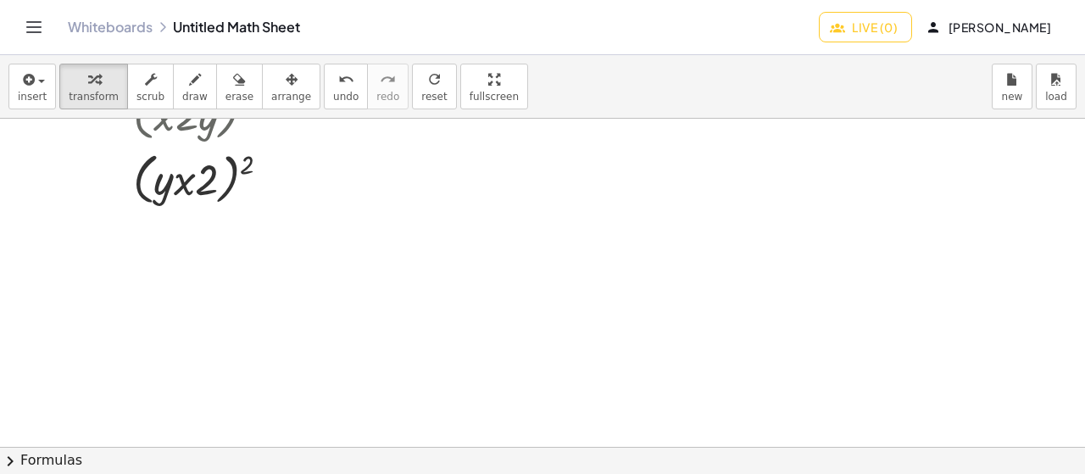
click at [310, 326] on div at bounding box center [542, 373] width 1085 height 658
click at [309, 326] on div at bounding box center [542, 373] width 1085 height 658
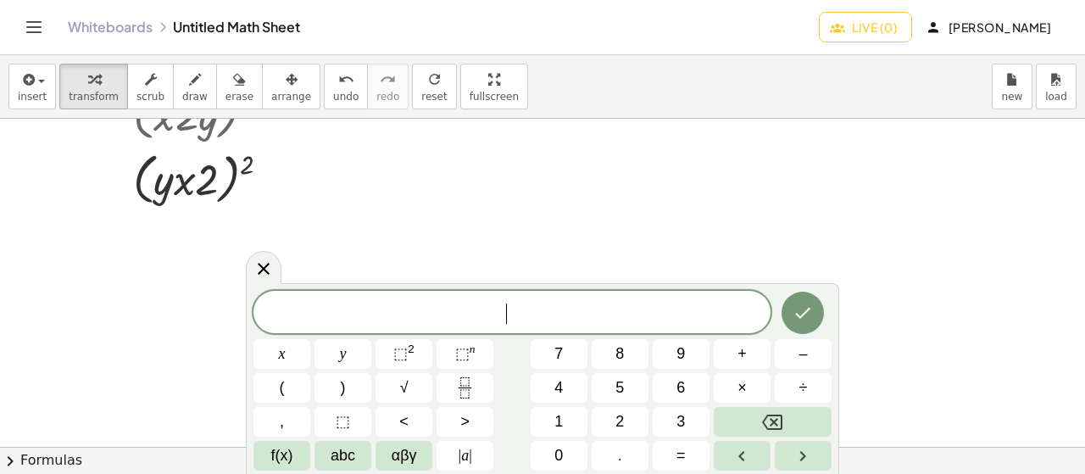
click at [534, 316] on span "​" at bounding box center [511, 314] width 517 height 24
drag, startPoint x: 364, startPoint y: 316, endPoint x: 417, endPoint y: 308, distance: 54.1
click at [395, 313] on body "Graspable Math Activities Whiteboards Classes Account v1.30.1 | Privacy policy …" at bounding box center [542, 237] width 1085 height 474
click at [458, 307] on span at bounding box center [511, 312] width 517 height 25
drag, startPoint x: 383, startPoint y: 315, endPoint x: 371, endPoint y: 357, distance: 43.2
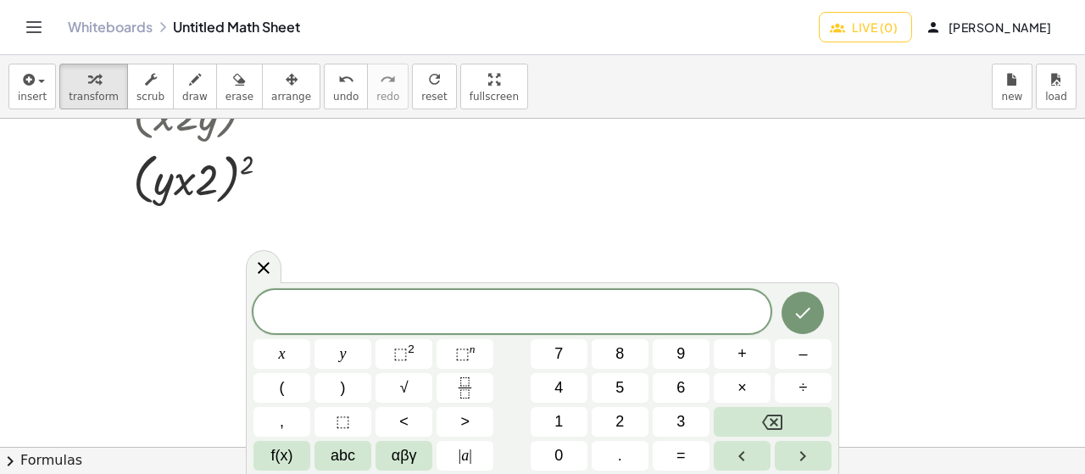
click at [371, 357] on div "x y ⬚ 2 ⬚ n 7 8 9 + – ( ) √ 4 5 6 × ÷ , ⬚ < > 1 2 3 f(x) abc αβγ | a | 0 . =" at bounding box center [542, 380] width 578 height 181
click at [404, 287] on div "​ x y ⬚ 2 ⬚ n 7 8 9 + – ( ) √ 4 5 6 × ÷ , ⬚ < > 1 2 3 f(x) abc αβγ | a | 0 . =" at bounding box center [542, 378] width 593 height 191
click at [307, 241] on div at bounding box center [542, 373] width 1085 height 658
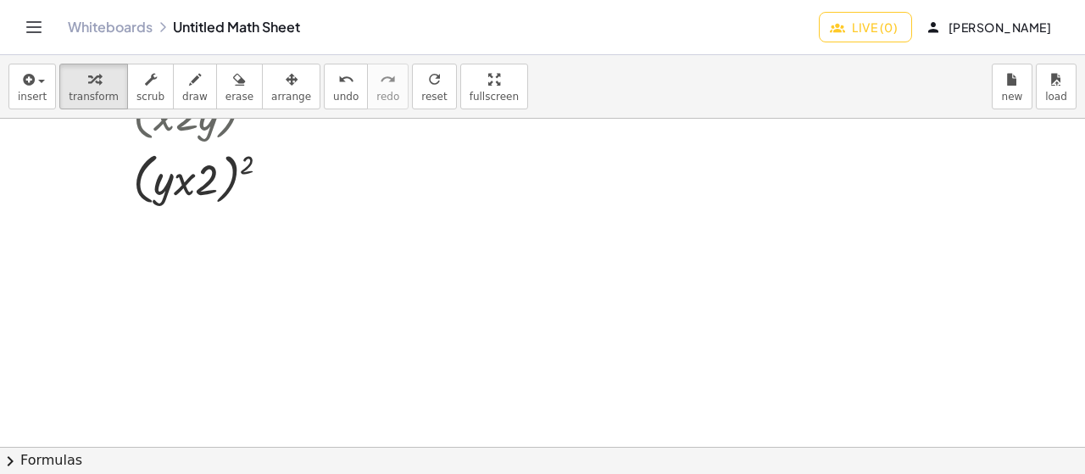
click at [389, 342] on div at bounding box center [542, 373] width 1085 height 658
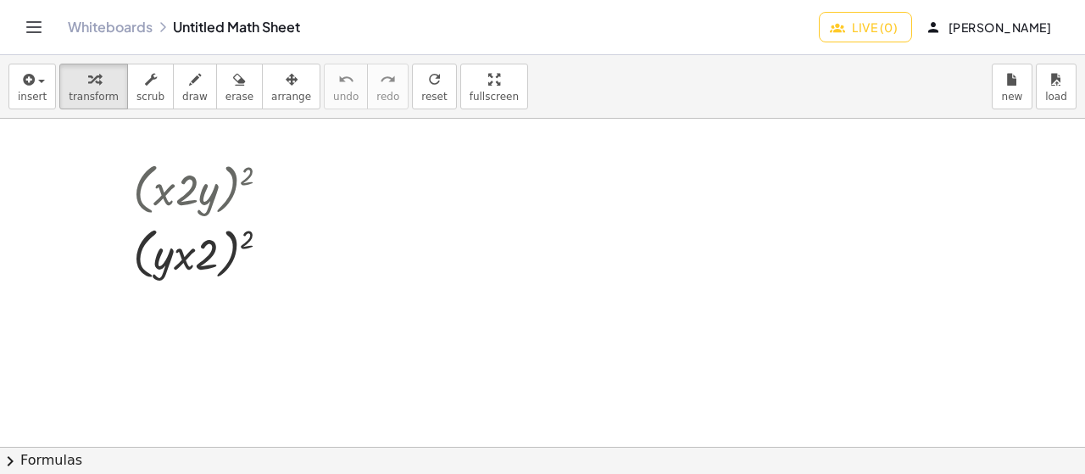
click at [339, 257] on div at bounding box center [542, 448] width 1085 height 658
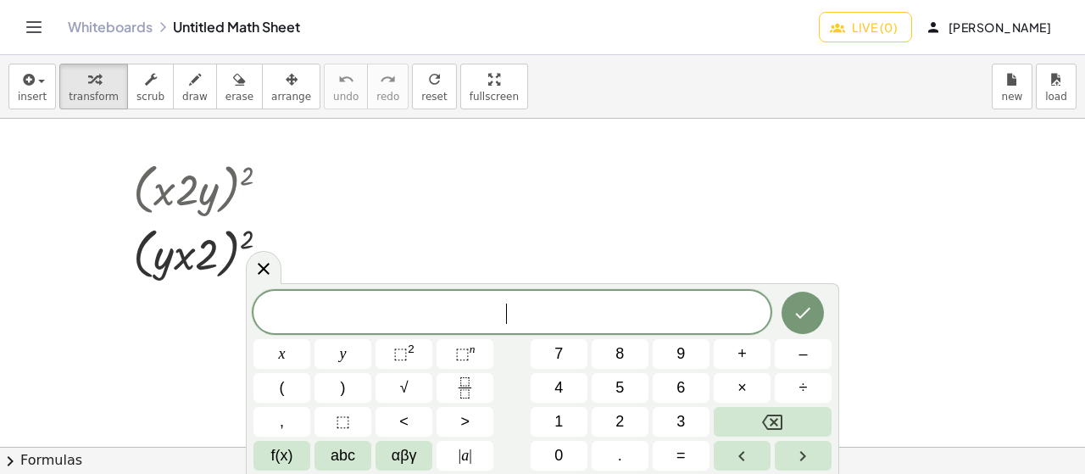
click at [331, 203] on div at bounding box center [542, 448] width 1085 height 658
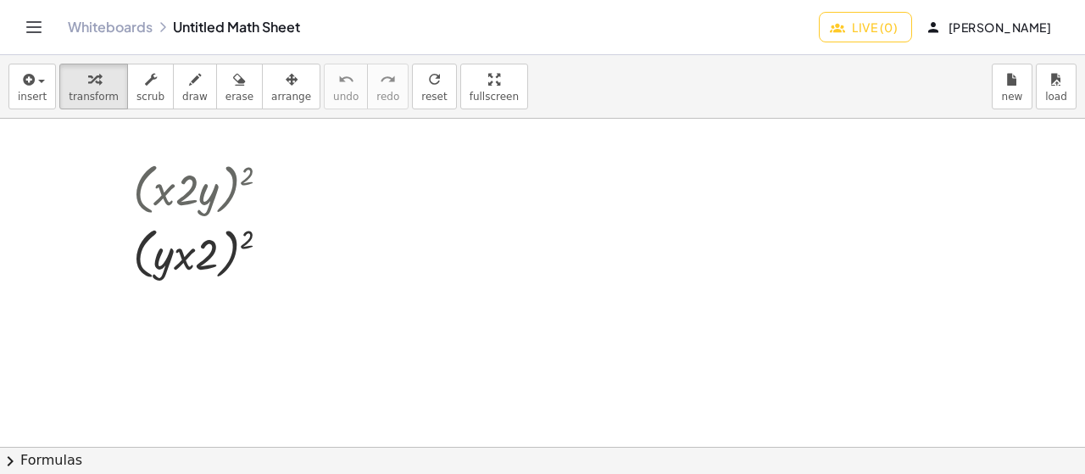
click at [331, 203] on div at bounding box center [542, 448] width 1085 height 658
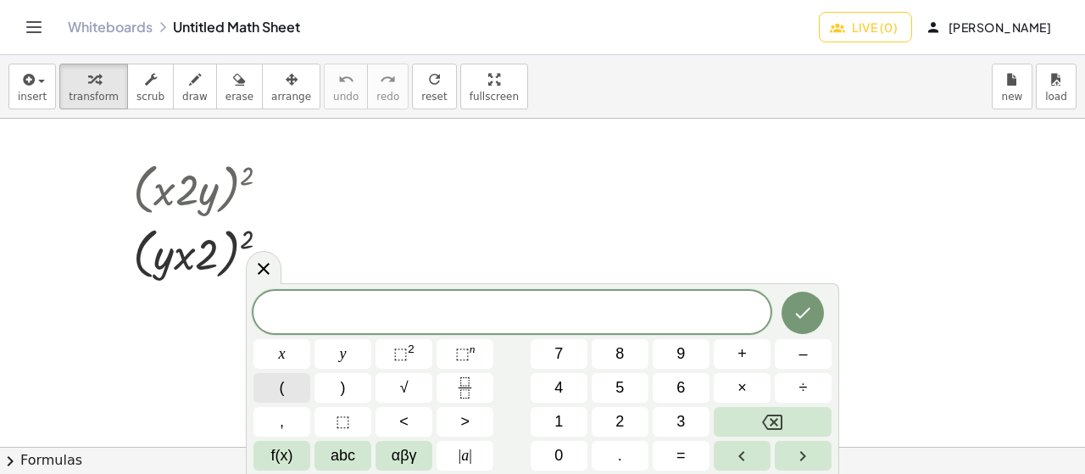
click at [280, 391] on button "(" at bounding box center [281, 388] width 57 height 30
click at [279, 354] on span "x" at bounding box center [282, 353] width 7 height 23
click at [726, 362] on button "+" at bounding box center [742, 354] width 57 height 30
click at [621, 419] on span "2" at bounding box center [619, 421] width 8 height 23
click at [479, 351] on button "⬚ n" at bounding box center [465, 354] width 57 height 30
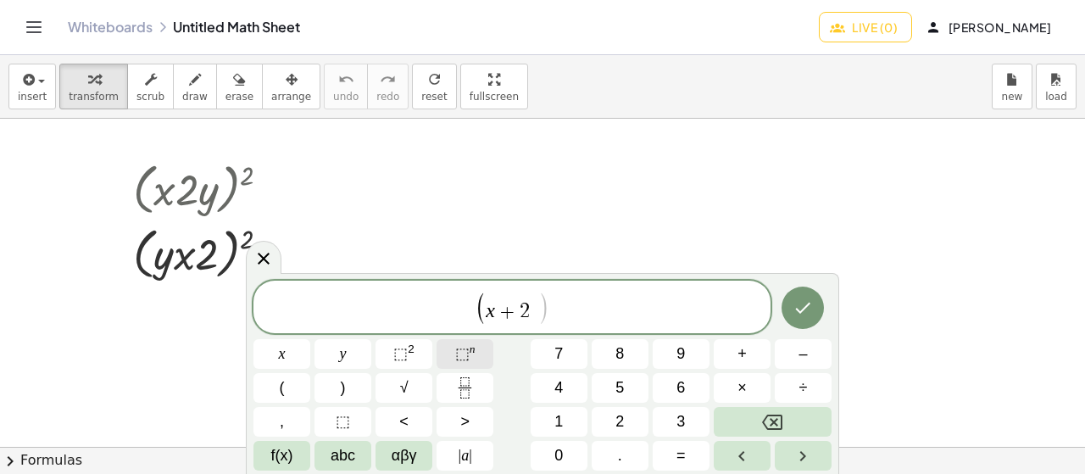
click at [481, 342] on button "⬚ n" at bounding box center [465, 354] width 57 height 30
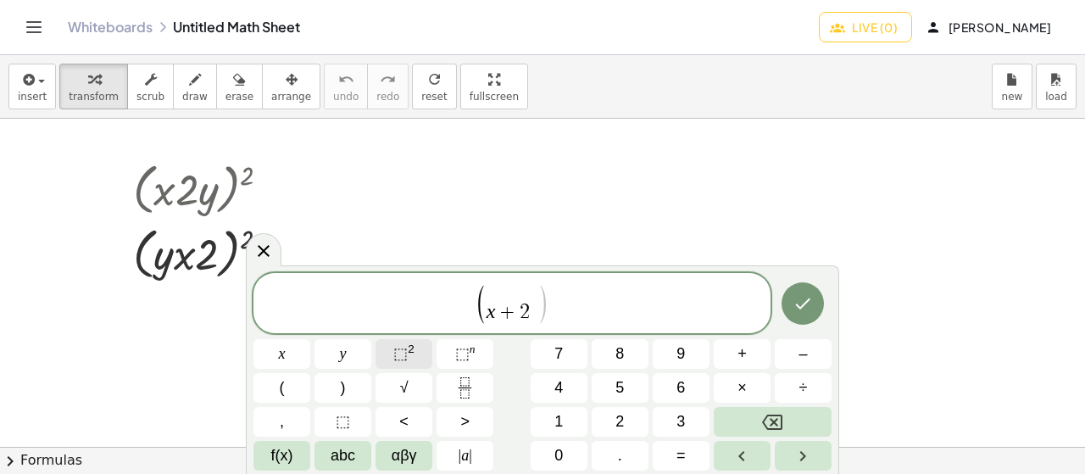
click at [407, 339] on button "⬚ 2" at bounding box center [404, 354] width 57 height 30
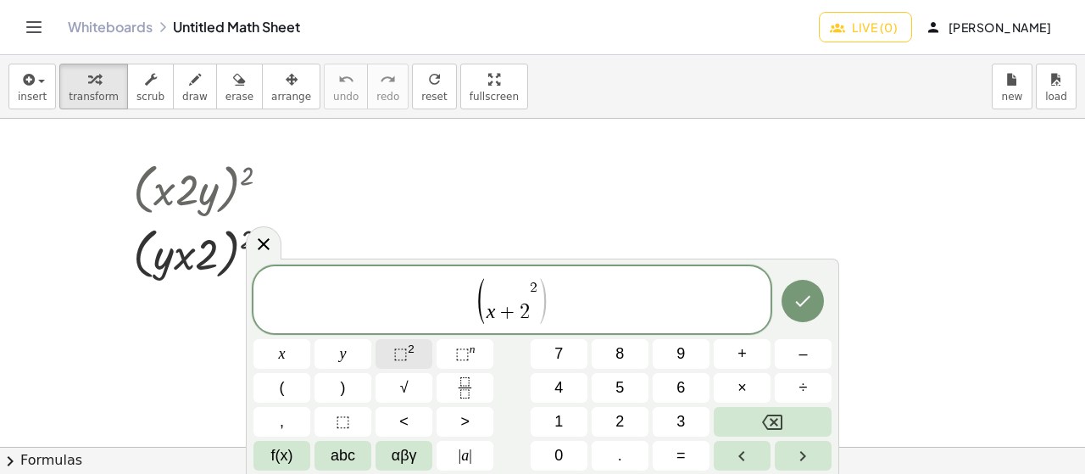
click at [407, 339] on button "⬚ 2" at bounding box center [404, 354] width 57 height 30
click at [814, 439] on div "( x + 2 2 2 ​ ) x y ⬚ 2 ⬚ n 7 8 9 + – ( ) √ 4 5 6 × ÷ , ⬚ < > 1 2 3 f(x) abc αβ…" at bounding box center [542, 368] width 578 height 204
click at [811, 422] on button "Backspace" at bounding box center [773, 422] width 118 height 30
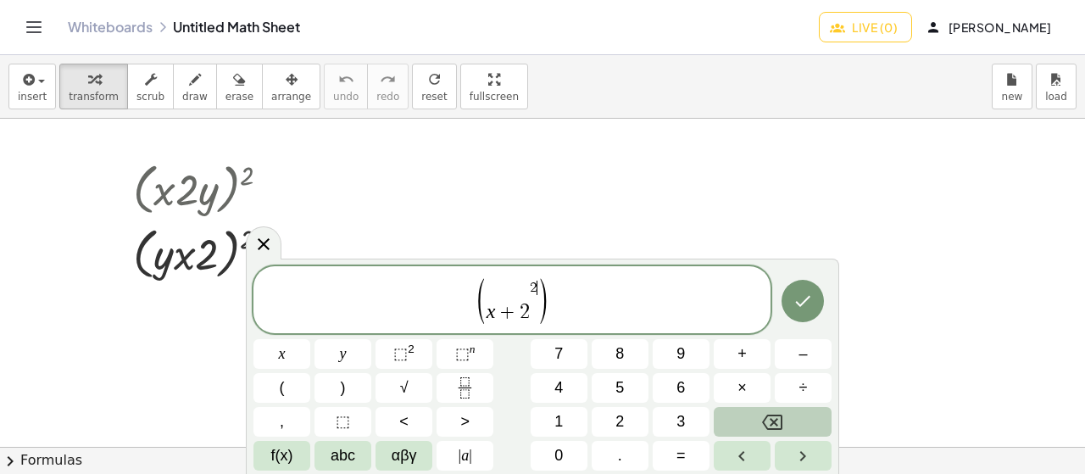
click at [811, 422] on button "Backspace" at bounding box center [773, 422] width 118 height 30
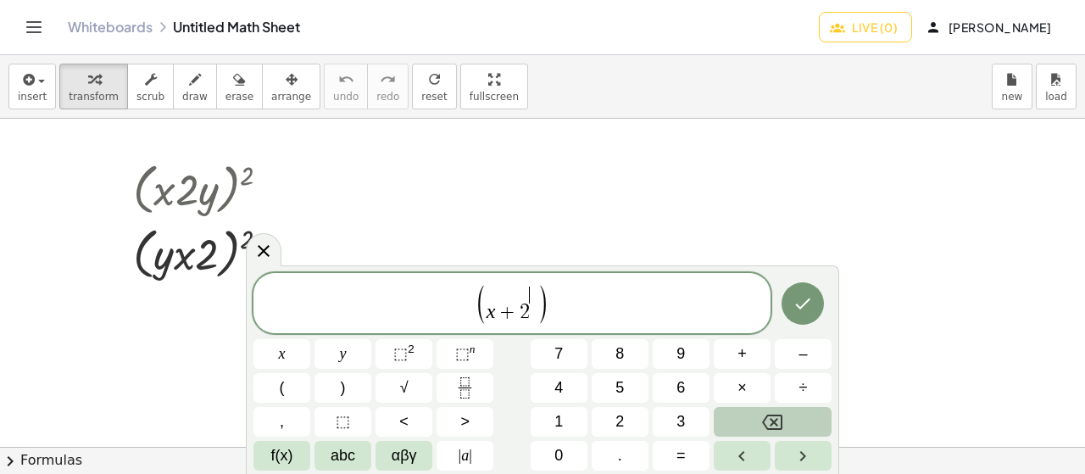
click at [811, 422] on button "Backspace" at bounding box center [773, 422] width 118 height 30
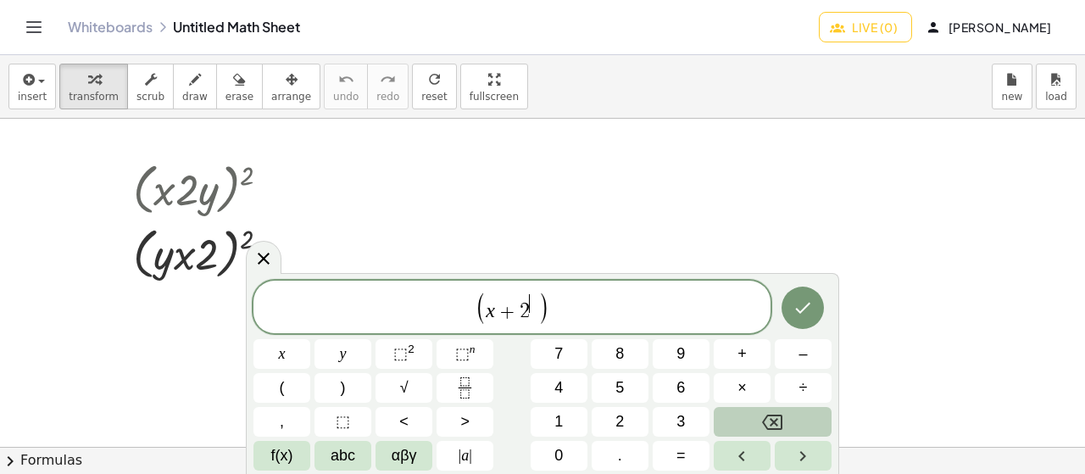
click at [811, 422] on button "Backspace" at bounding box center [773, 422] width 118 height 30
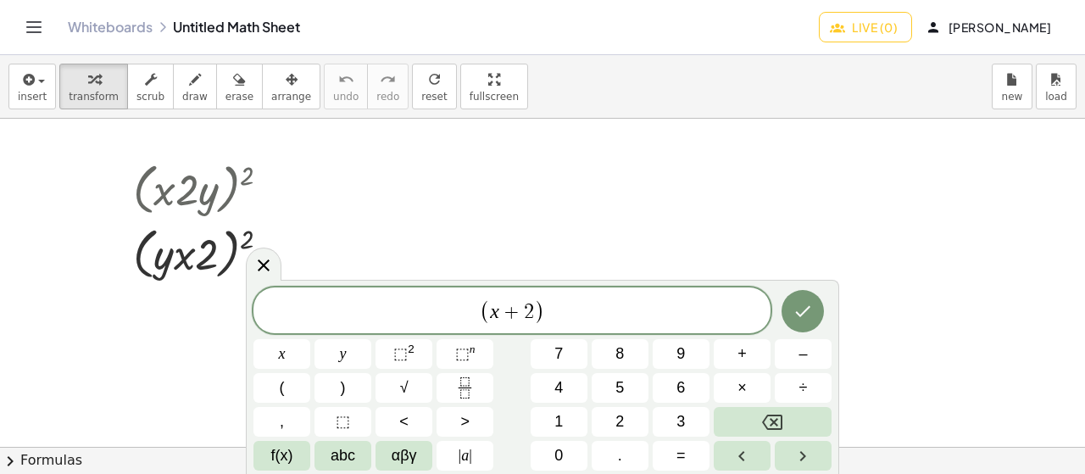
click at [359, 369] on div "( x + 2 ​ ) x y ⬚ 2 ⬚ n 7 8 9 + – ( ) √ 4 5 6 × ÷ , ⬚ < > 1 2 3 f(x) abc αβγ | …" at bounding box center [542, 378] width 578 height 183
click at [359, 365] on button "y" at bounding box center [342, 354] width 57 height 30
click at [800, 426] on button "Backspace" at bounding box center [773, 422] width 118 height 30
click at [631, 327] on div "( x + 2 ​ )" at bounding box center [511, 310] width 517 height 46
click at [808, 424] on button "Backspace" at bounding box center [773, 422] width 118 height 30
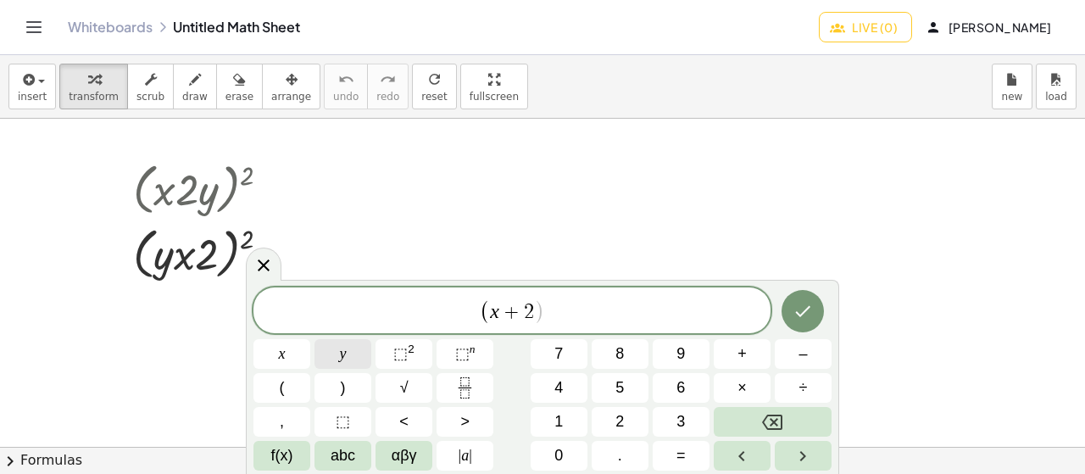
click at [357, 361] on button "y" at bounding box center [342, 354] width 57 height 30
click at [330, 386] on button ")" at bounding box center [342, 388] width 57 height 30
click at [470, 362] on span "⬚ n" at bounding box center [465, 353] width 20 height 23
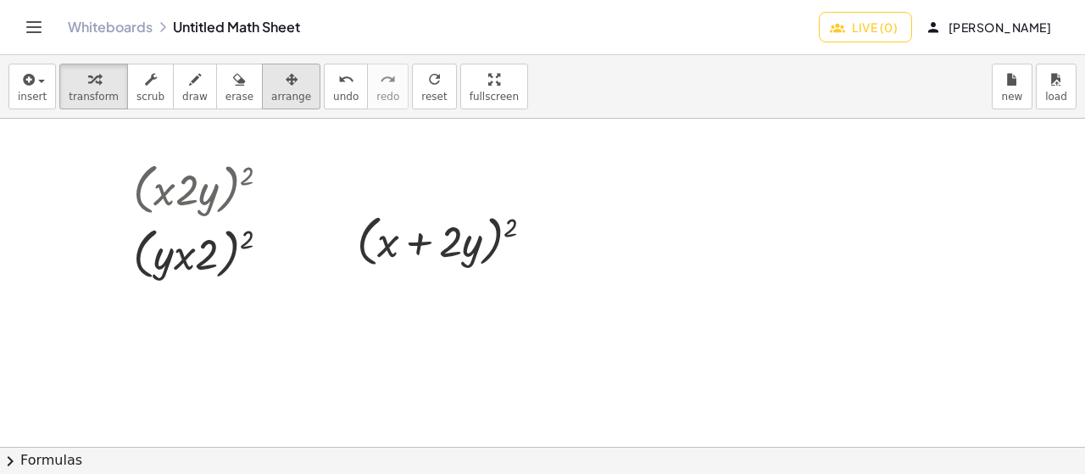
click at [290, 104] on button "arrange" at bounding box center [291, 87] width 58 height 46
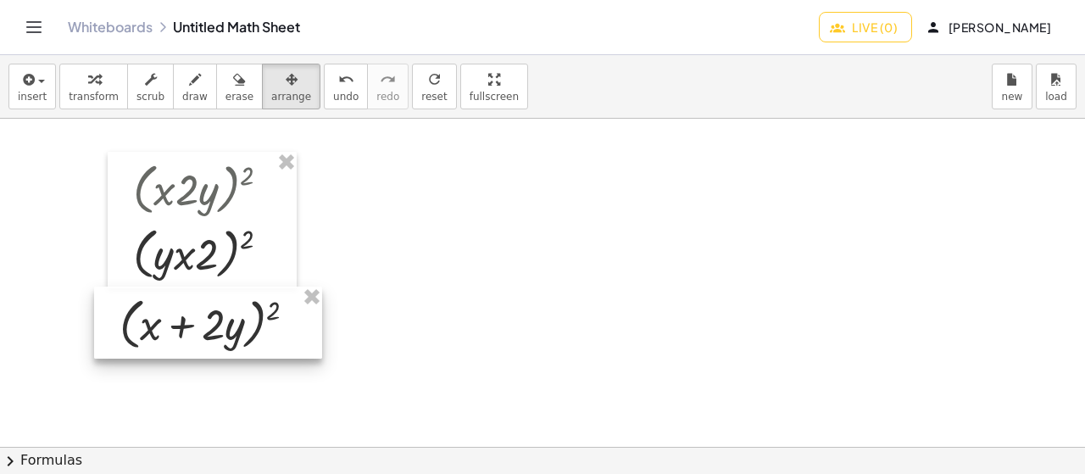
drag, startPoint x: 362, startPoint y: 259, endPoint x: 125, endPoint y: 342, distance: 251.5
click at [125, 342] on div at bounding box center [208, 323] width 228 height 73
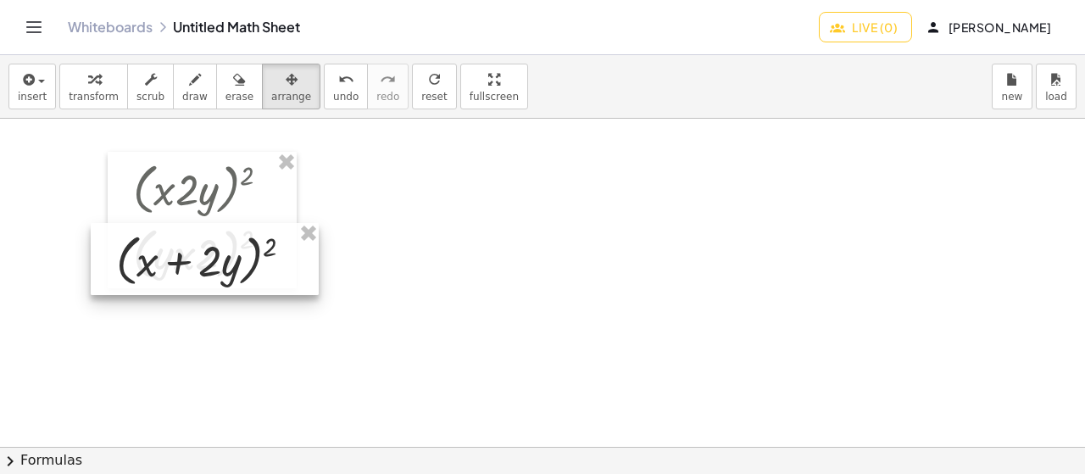
drag, startPoint x: 158, startPoint y: 322, endPoint x: 154, endPoint y: 259, distance: 63.7
click at [154, 259] on div at bounding box center [205, 259] width 228 height 73
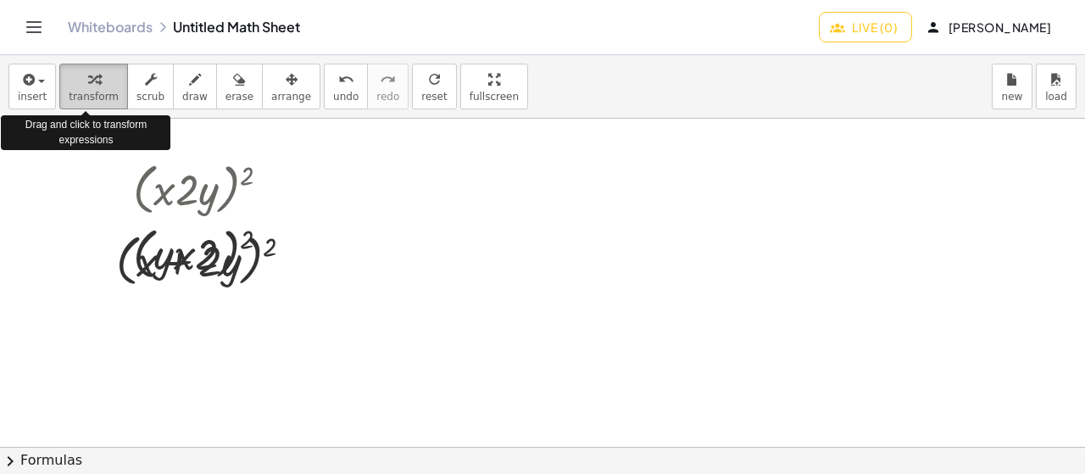
click at [64, 87] on button "transform" at bounding box center [93, 87] width 69 height 46
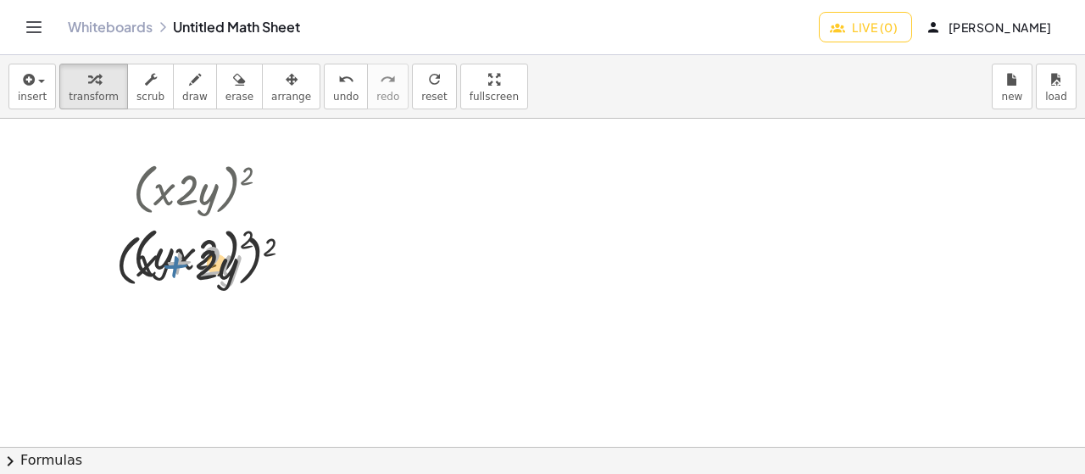
drag, startPoint x: 170, startPoint y: 268, endPoint x: 205, endPoint y: 182, distance: 92.4
click at [175, 240] on div at bounding box center [211, 259] width 207 height 64
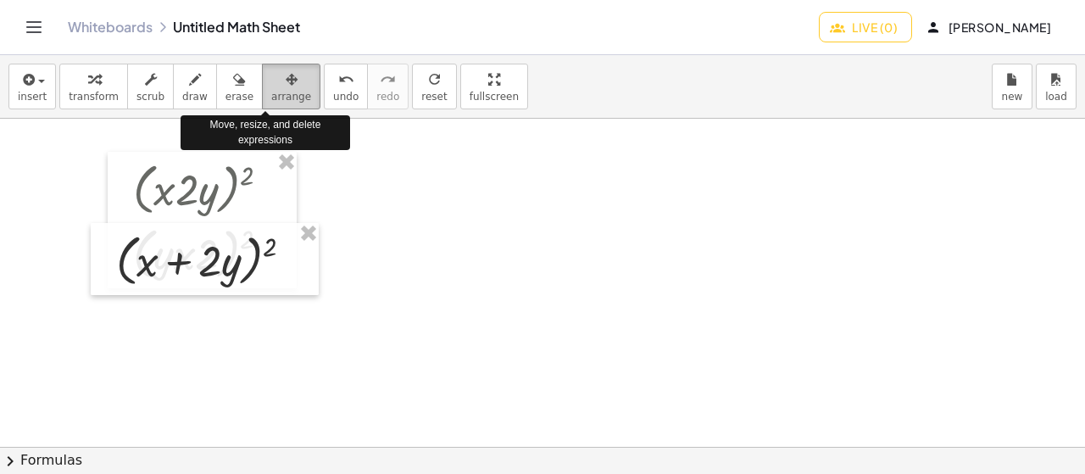
click at [271, 95] on span "arrange" at bounding box center [291, 97] width 40 height 12
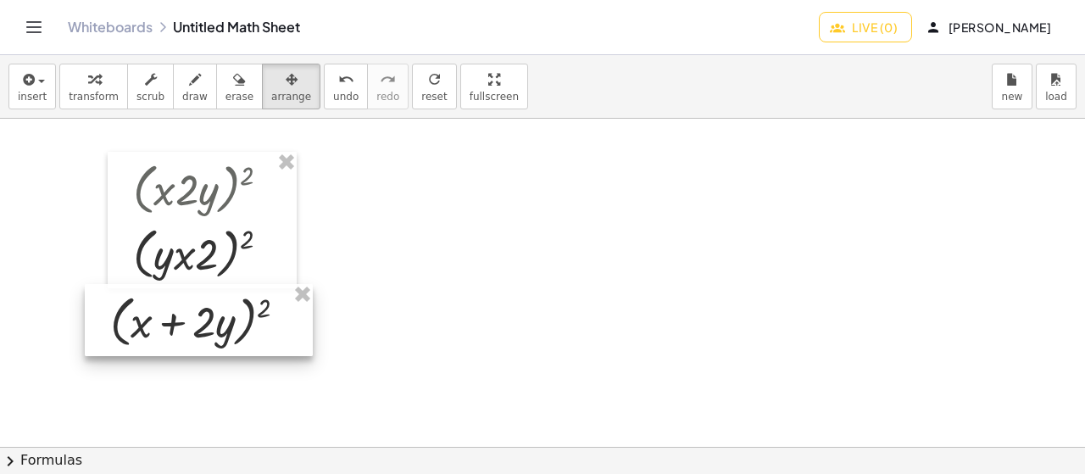
drag, startPoint x: 187, startPoint y: 259, endPoint x: 198, endPoint y: 287, distance: 30.9
click at [184, 317] on div at bounding box center [199, 320] width 228 height 73
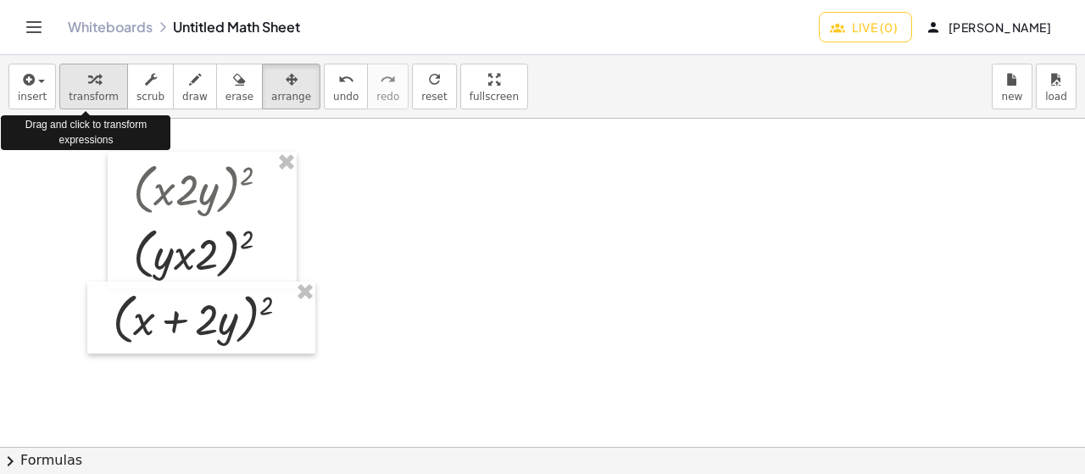
click at [93, 77] on div "button" at bounding box center [94, 79] width 50 height 20
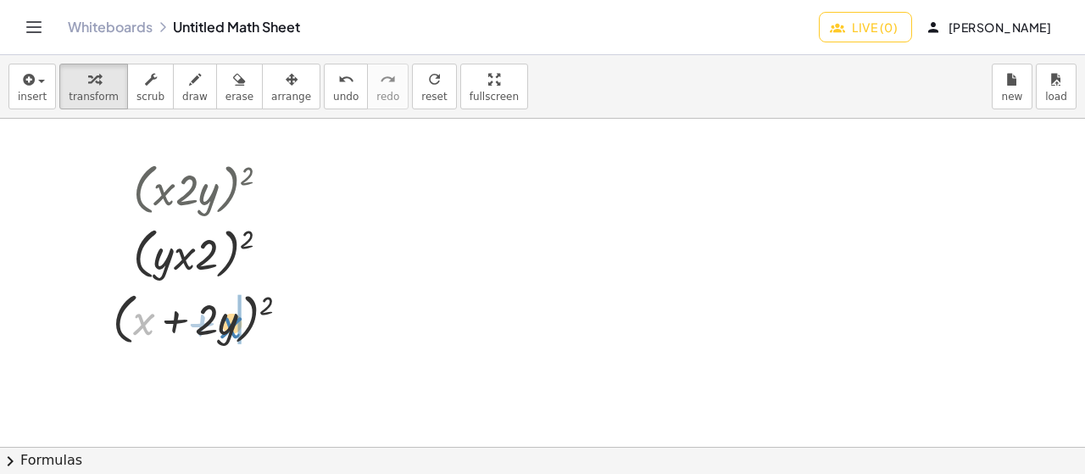
drag, startPoint x: 146, startPoint y: 329, endPoint x: 234, endPoint y: 332, distance: 88.2
click at [234, 332] on div at bounding box center [207, 318] width 207 height 64
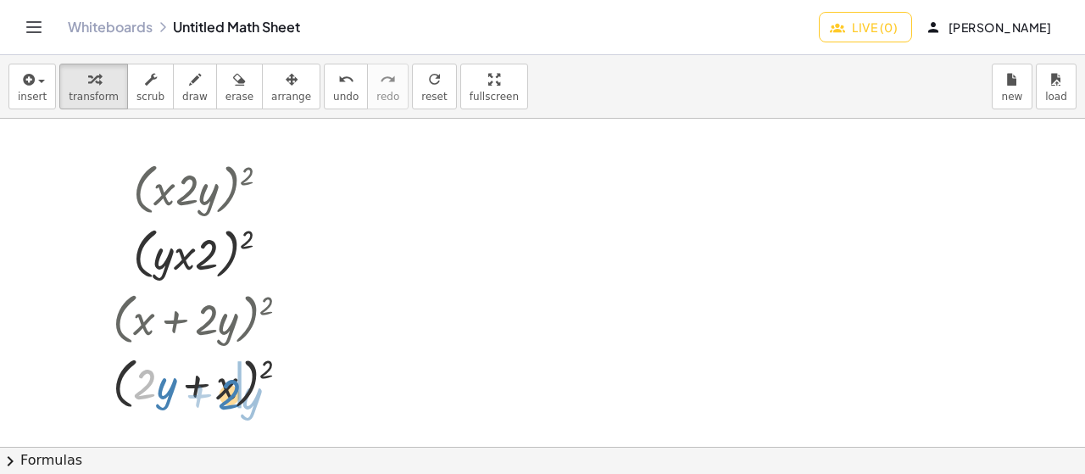
drag, startPoint x: 143, startPoint y: 387, endPoint x: 228, endPoint y: 398, distance: 85.5
click at [228, 398] on div at bounding box center [207, 381] width 207 height 64
drag, startPoint x: 151, startPoint y: 391, endPoint x: 231, endPoint y: 391, distance: 80.5
click at [231, 391] on div at bounding box center [207, 381] width 207 height 64
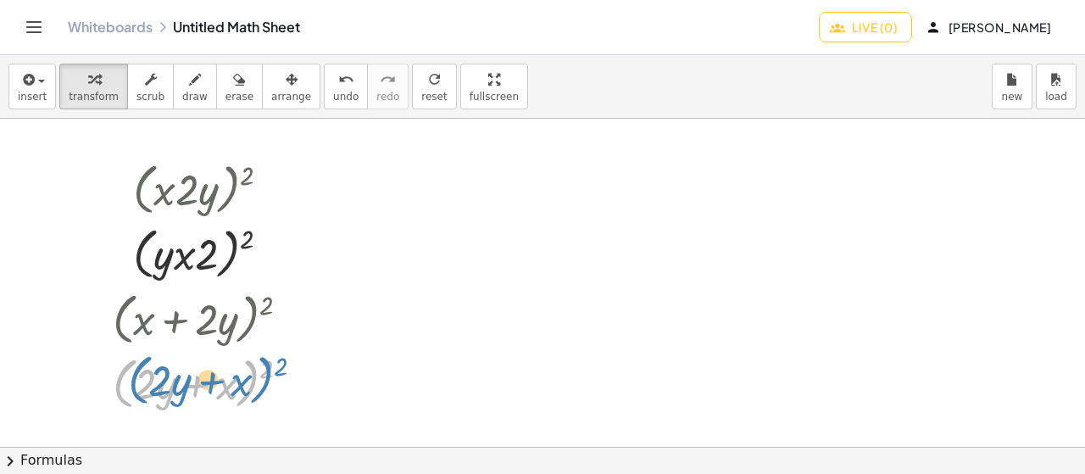
drag, startPoint x: 117, startPoint y: 392, endPoint x: 129, endPoint y: 390, distance: 12.0
click at [129, 390] on div at bounding box center [207, 381] width 207 height 64
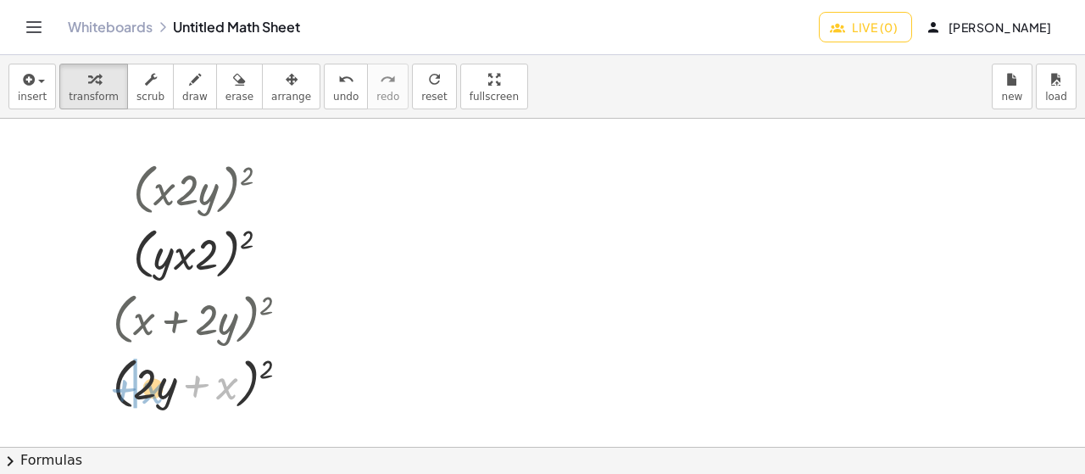
drag, startPoint x: 228, startPoint y: 382, endPoint x: 154, endPoint y: 387, distance: 73.9
click at [154, 387] on div at bounding box center [207, 381] width 207 height 64
drag, startPoint x: 141, startPoint y: 382, endPoint x: 218, endPoint y: 383, distance: 77.1
click at [218, 383] on div at bounding box center [207, 381] width 207 height 64
drag, startPoint x: 175, startPoint y: 377, endPoint x: 231, endPoint y: 395, distance: 59.5
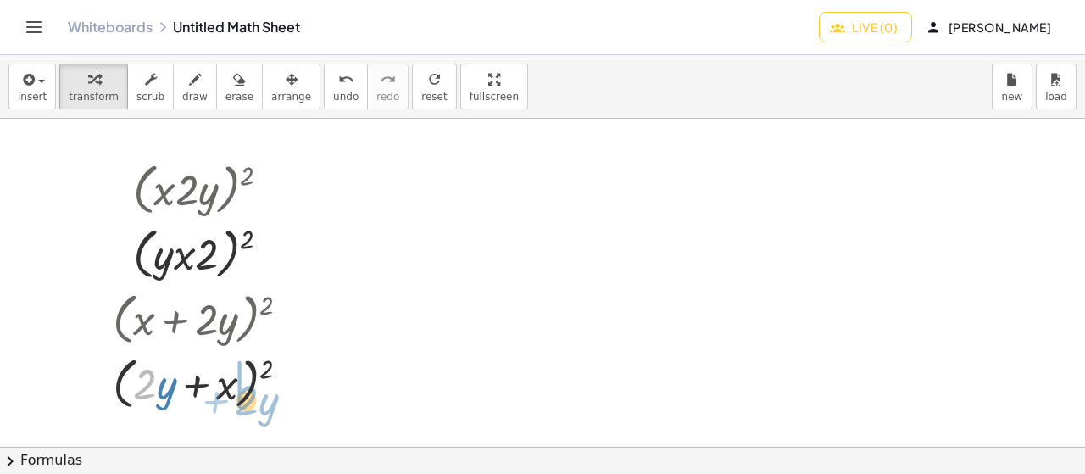
click at [236, 398] on div at bounding box center [207, 381] width 207 height 64
drag, startPoint x: 231, startPoint y: 392, endPoint x: 229, endPoint y: 383, distance: 9.5
click at [229, 383] on div at bounding box center [207, 381] width 207 height 64
click at [171, 377] on div at bounding box center [207, 381] width 207 height 64
click at [171, 378] on div at bounding box center [207, 381] width 207 height 64
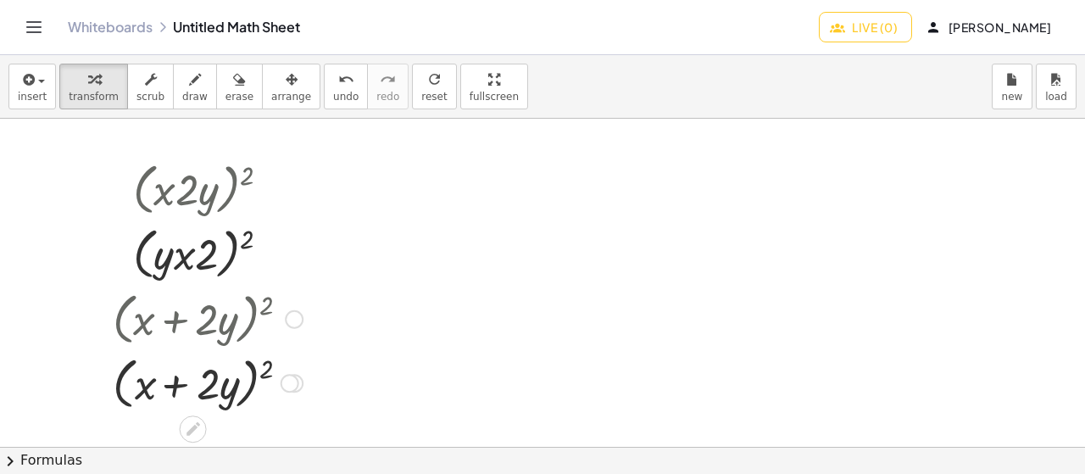
click at [218, 390] on div at bounding box center [207, 381] width 207 height 64
drag, startPoint x: 286, startPoint y: 384, endPoint x: 311, endPoint y: 385, distance: 25.4
click at [311, 385] on div "( + x + · 2 · y ) 2 ( + · 2 · y + x ) 2 ( + x + · 2 · y ) 2 ( + · 2 · y + x ) 2…" at bounding box center [201, 349] width 228 height 136
drag, startPoint x: 291, startPoint y: 384, endPoint x: 298, endPoint y: 320, distance: 64.0
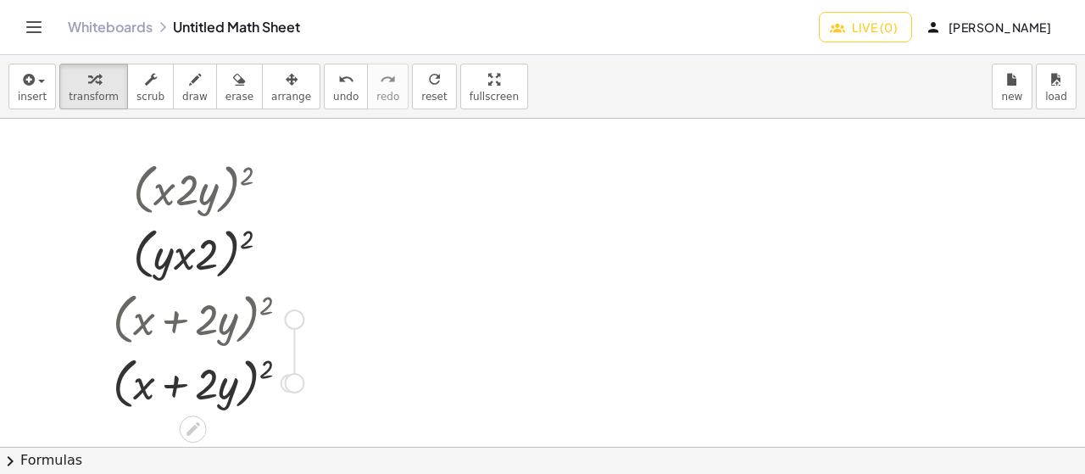
click at [193, 320] on div "( + x + · 2 · y ) 2 ( + · 2 · y + x ) 2 ( + x + · 2 · y ) 2 ( + · 2 · y + x ) 2…" at bounding box center [193, 320] width 0 height 0
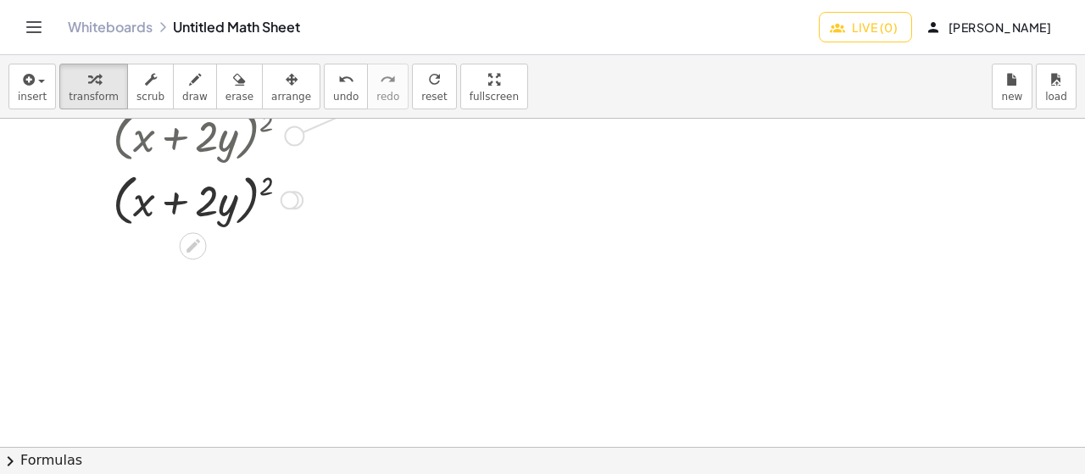
scroll to position [159, 0]
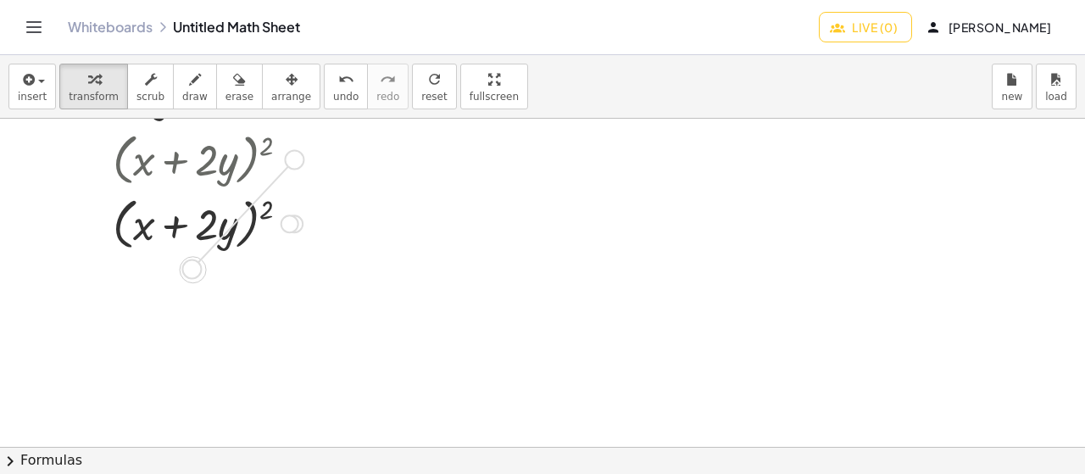
drag, startPoint x: 292, startPoint y: 319, endPoint x: 186, endPoint y: 433, distance: 156.0
click at [186, 433] on div "( · x · 2 · y ) 2 ( · 2 · x · y ) 2 ( · x · 2 · y ) 2 ( · 2 · x · y ) 2 ( · x ·…" at bounding box center [542, 288] width 1085 height 658
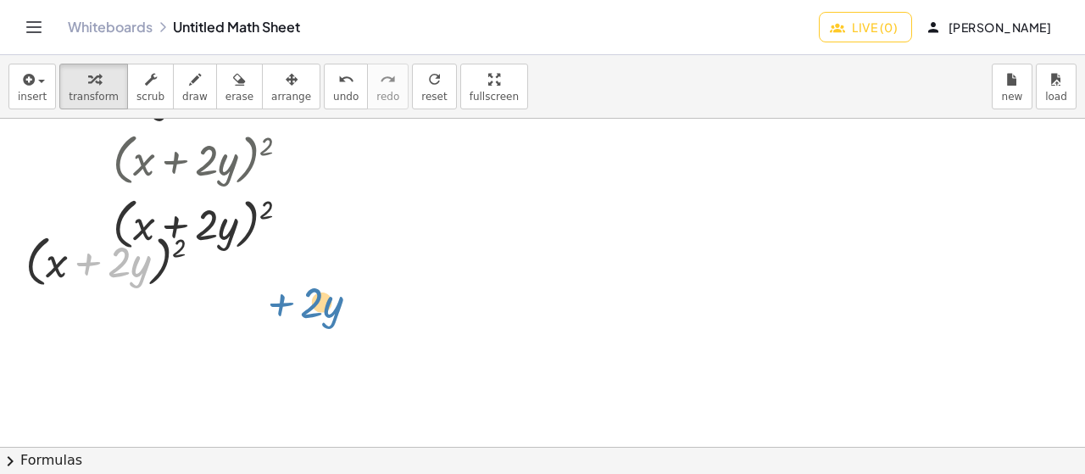
drag, startPoint x: 95, startPoint y: 259, endPoint x: 289, endPoint y: 299, distance: 198.2
click at [289, 299] on div "( · x · 2 · y ) 2 ( · 2 · x · y ) 2 ( · x · 2 · y ) 2 ( · 2 · x · y ) 2 ( · x ·…" at bounding box center [542, 288] width 1085 height 658
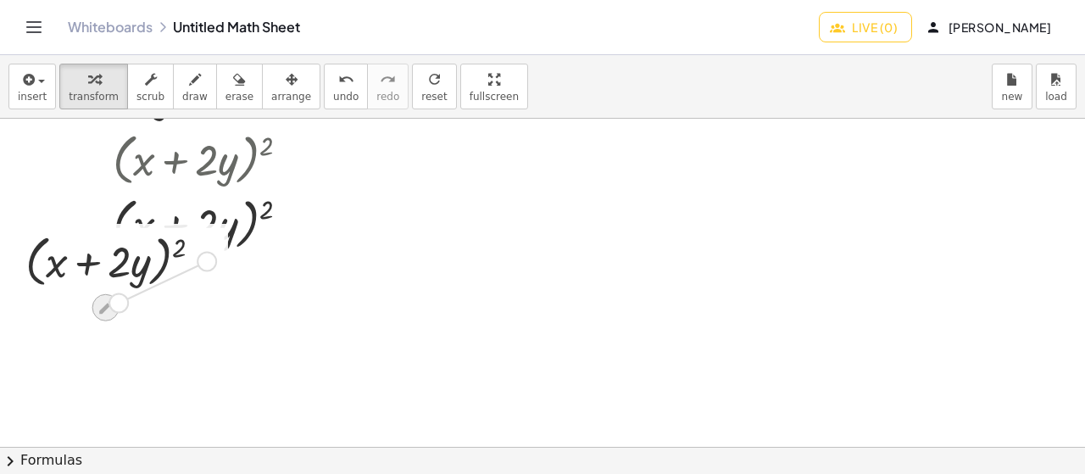
drag, startPoint x: 211, startPoint y: 265, endPoint x: 117, endPoint y: 308, distance: 103.2
click at [106, 262] on div "( + x + · 2 · y ) 2" at bounding box center [106, 262] width 0 height 0
drag, startPoint x: 211, startPoint y: 263, endPoint x: 104, endPoint y: 309, distance: 116.5
click at [106, 262] on div "( + x + · 2 · y ) 2" at bounding box center [106, 262] width 0 height 0
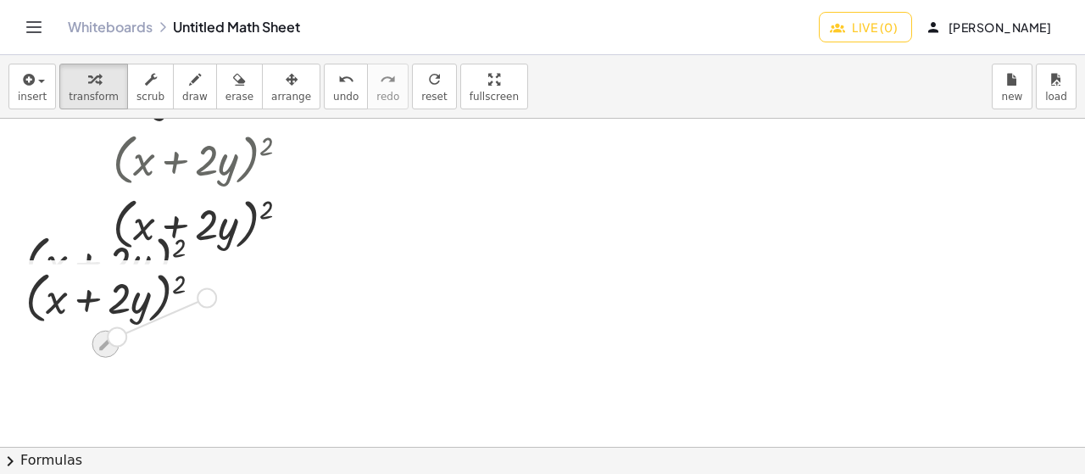
drag, startPoint x: 210, startPoint y: 294, endPoint x: 114, endPoint y: 342, distance: 107.7
click at [106, 298] on div "( + x + · 2 · y ) 2" at bounding box center [106, 298] width 0 height 0
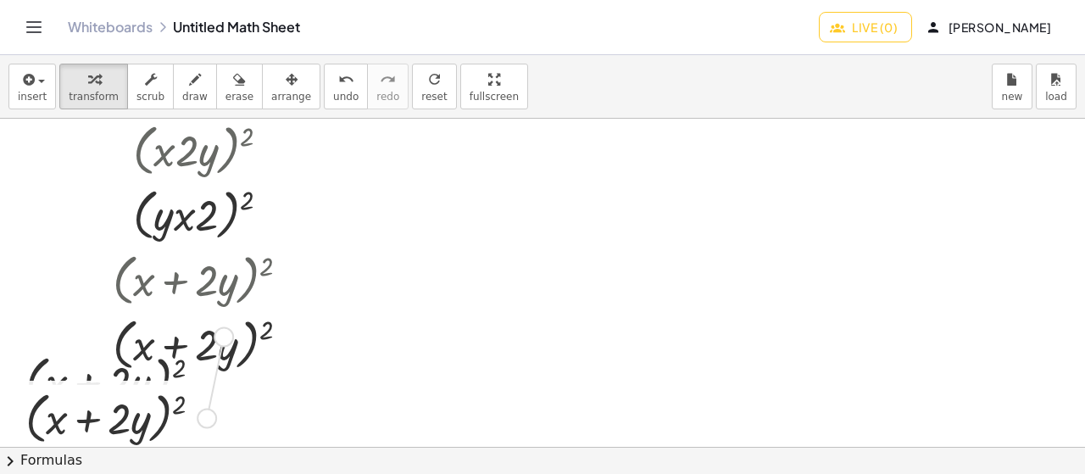
scroll to position [0, 0]
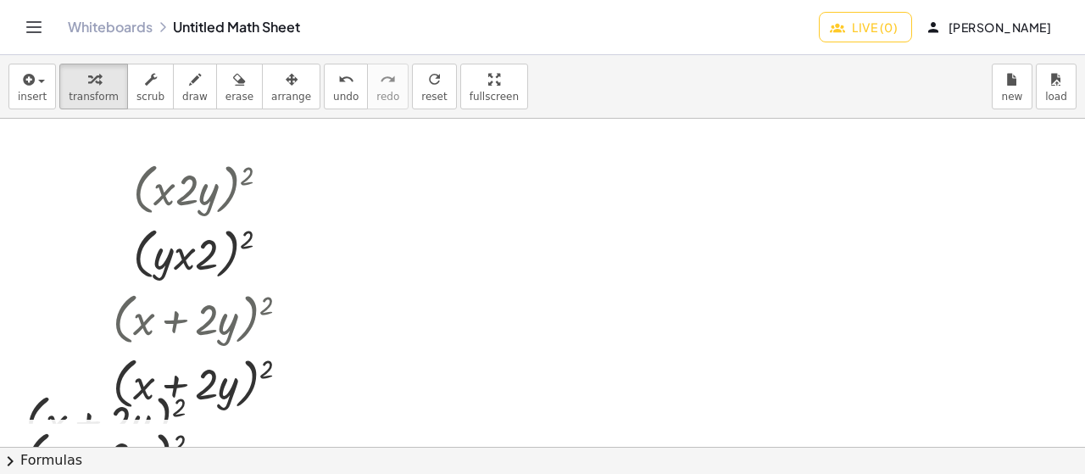
drag, startPoint x: 203, startPoint y: 298, endPoint x: 225, endPoint y: 231, distance: 69.7
click at [158, 296] on div "( · x · 2 · y ) 2 ( · 2 · x · y ) 2 ( · x · 2 · y ) 2 ( · 2 · x · y ) 2 ( · x ·…" at bounding box center [542, 448] width 1085 height 658
drag, startPoint x: 465, startPoint y: 74, endPoint x: 451, endPoint y: 178, distance: 105.3
click at [465, 176] on div "insert select one: Math Expression Function Text transform scrub draw erase arr…" at bounding box center [542, 264] width 1085 height 419
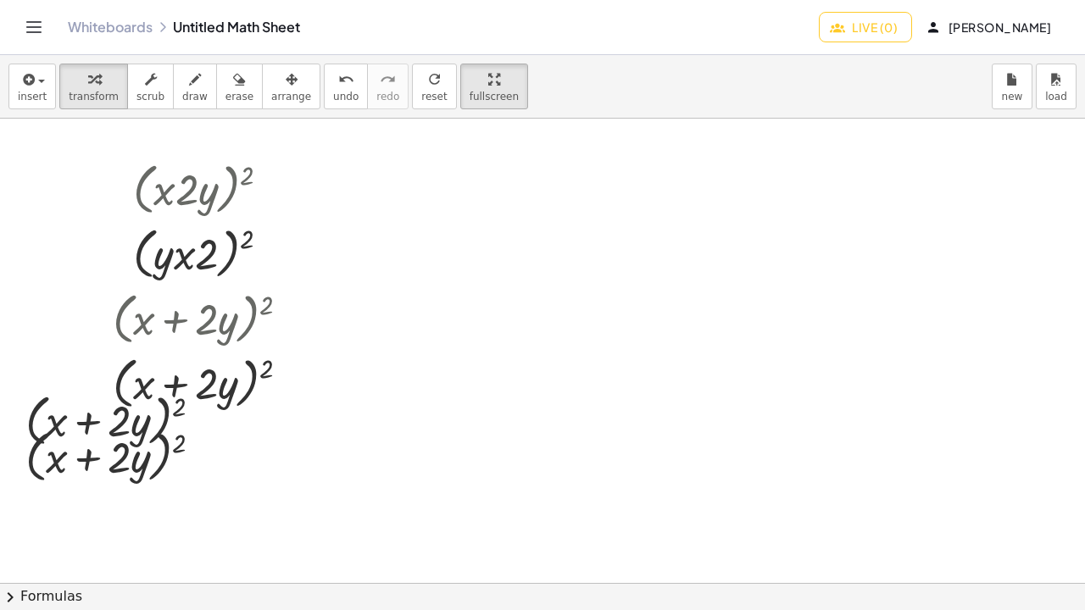
click at [456, 0] on html "Graspable Math Activities Whiteboards Classes Account v1.30.1 | Privacy policy …" at bounding box center [542, 305] width 1085 height 610
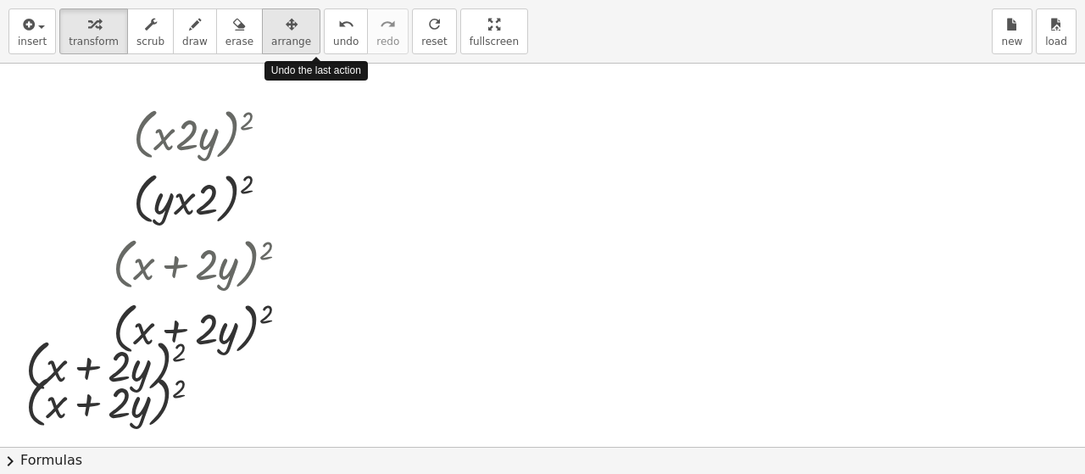
click at [286, 35] on icon "button" at bounding box center [292, 24] width 12 height 20
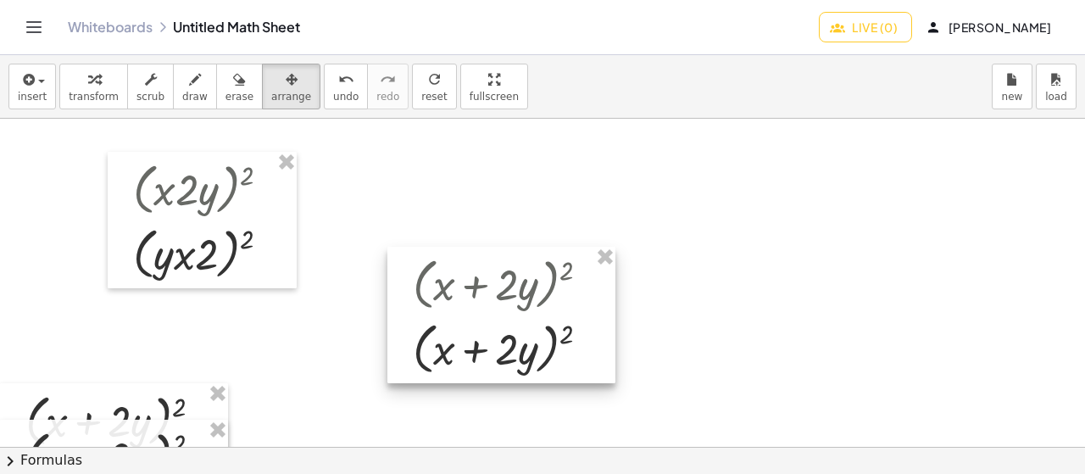
drag, startPoint x: 161, startPoint y: 334, endPoint x: 486, endPoint y: 303, distance: 326.2
click at [485, 303] on div at bounding box center [501, 315] width 228 height 136
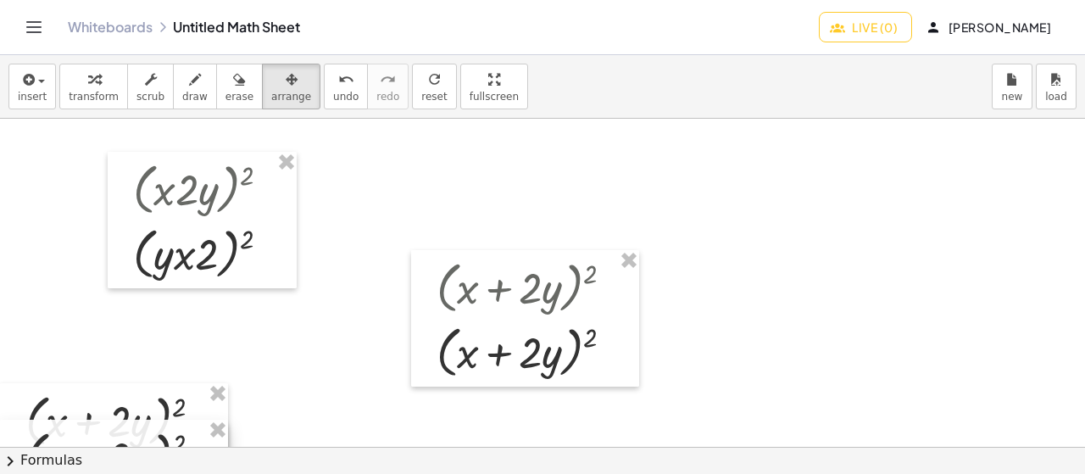
click at [228, 415] on div at bounding box center [114, 419] width 228 height 73
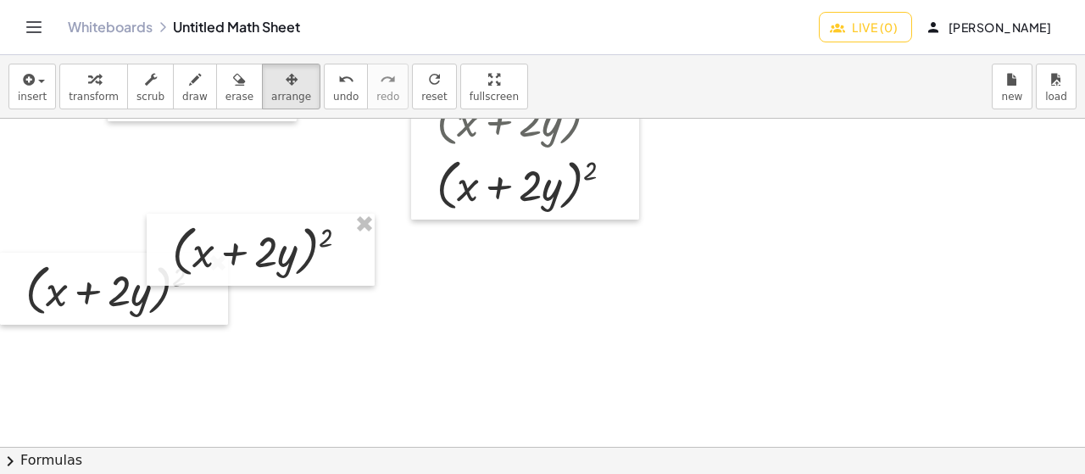
scroll to position [159, 0]
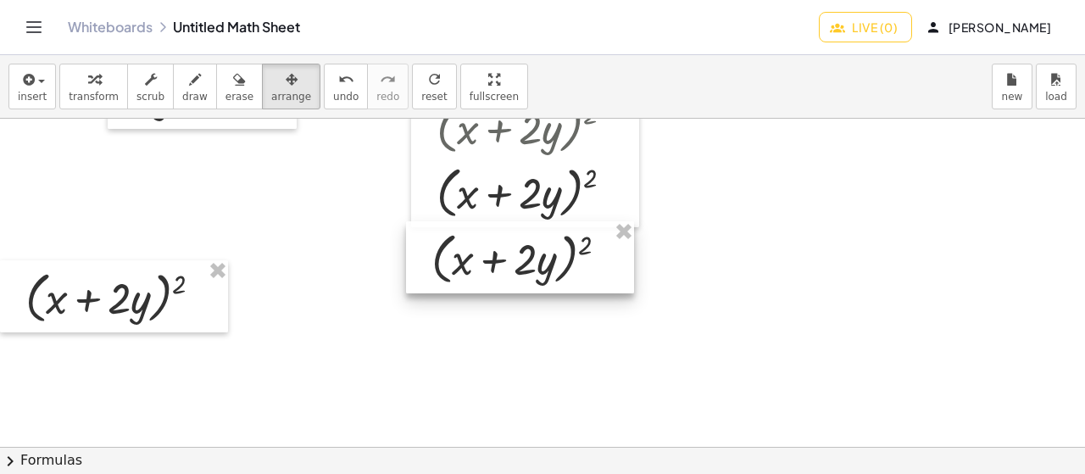
drag, startPoint x: 285, startPoint y: 272, endPoint x: 544, endPoint y: 272, distance: 259.4
click at [544, 272] on div at bounding box center [520, 257] width 228 height 73
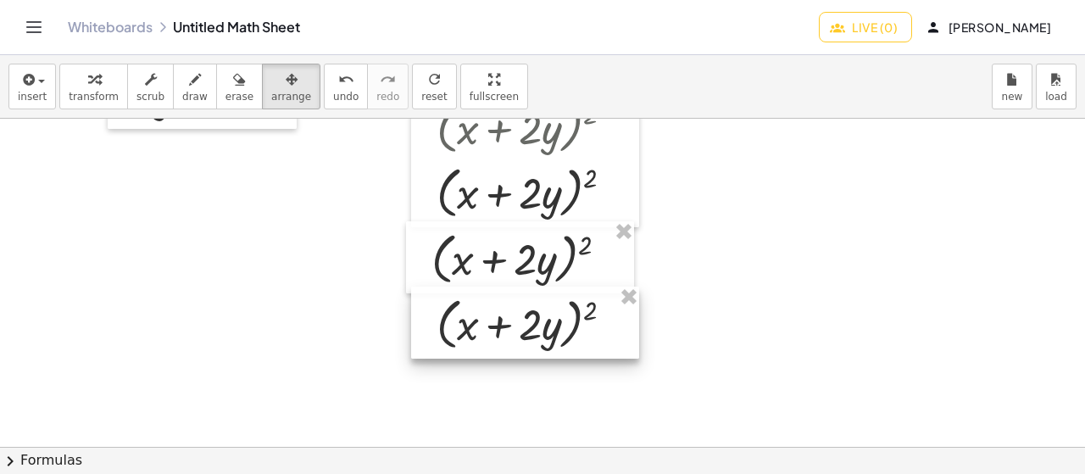
drag, startPoint x: 181, startPoint y: 302, endPoint x: 593, endPoint y: 328, distance: 412.0
click at [593, 328] on div at bounding box center [525, 323] width 228 height 73
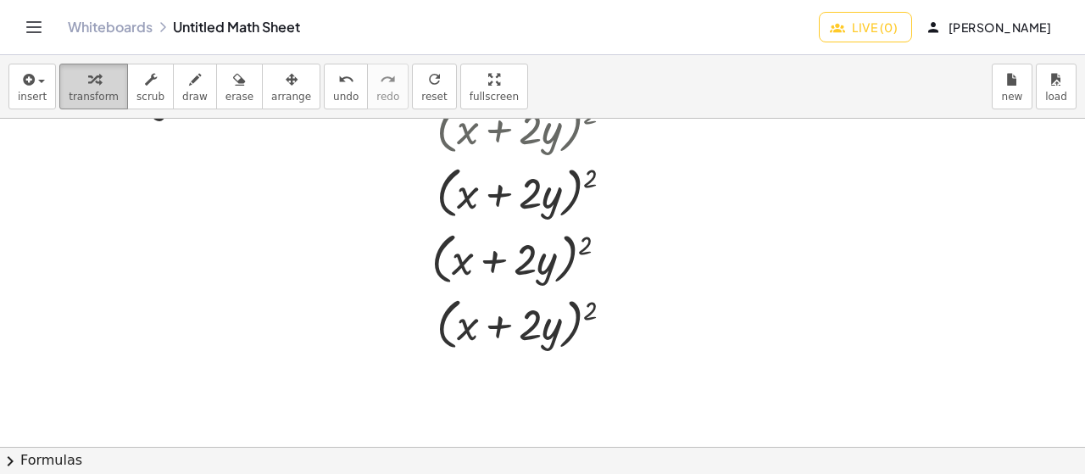
click at [92, 82] on icon "button" at bounding box center [94, 80] width 12 height 20
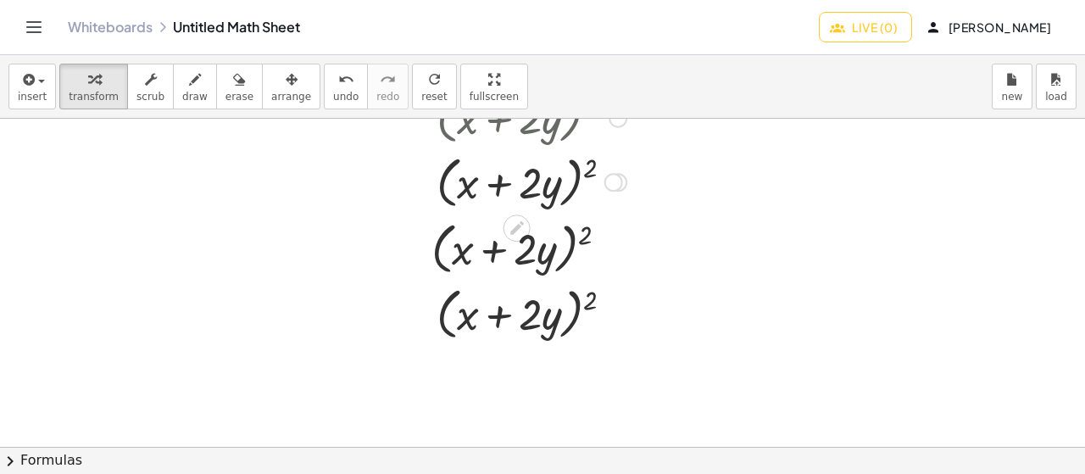
scroll to position [85, 0]
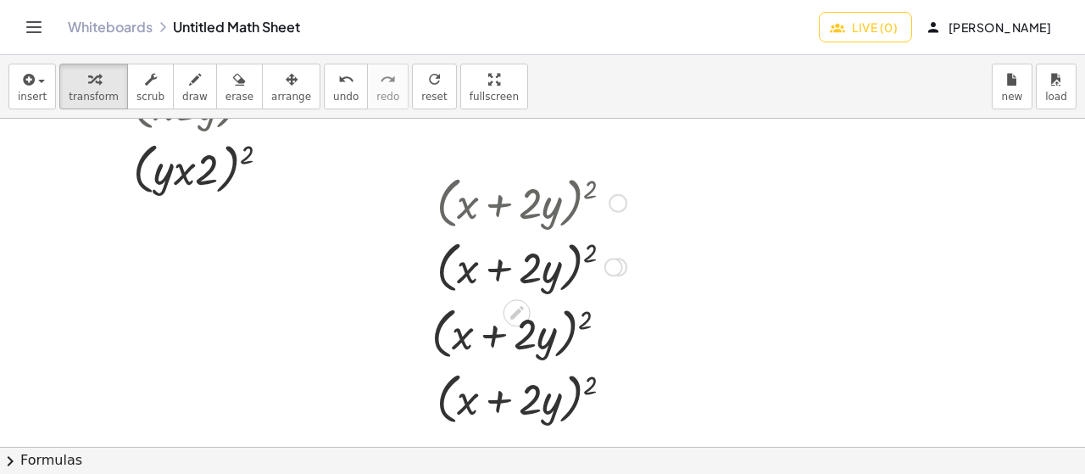
drag, startPoint x: 470, startPoint y: 211, endPoint x: 541, endPoint y: 211, distance: 71.2
click at [541, 211] on div at bounding box center [531, 202] width 207 height 64
drag, startPoint x: 543, startPoint y: 208, endPoint x: 532, endPoint y: 214, distance: 13.7
click at [529, 212] on div at bounding box center [531, 202] width 207 height 64
click at [541, 208] on div at bounding box center [531, 202] width 207 height 64
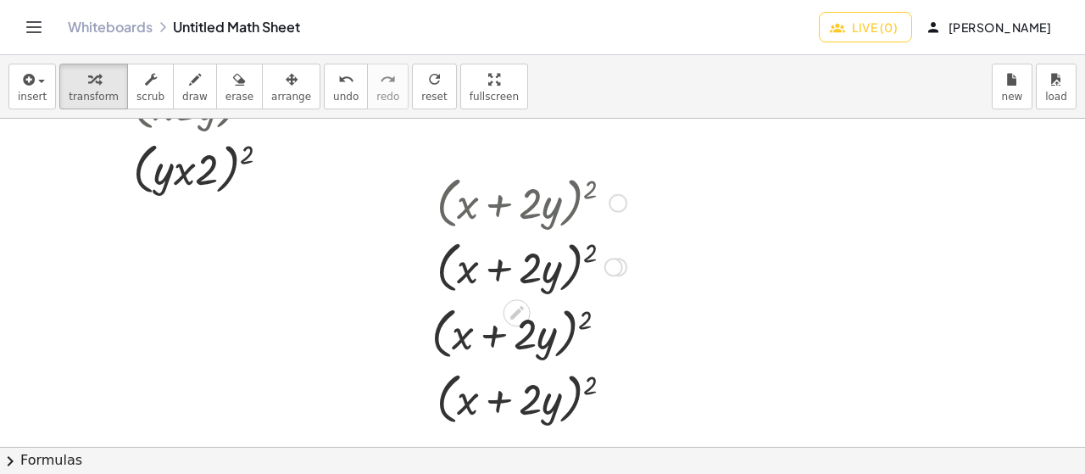
click at [548, 209] on div at bounding box center [531, 202] width 207 height 64
drag, startPoint x: 537, startPoint y: 273, endPoint x: 472, endPoint y: 286, distance: 65.7
click at [472, 285] on div at bounding box center [531, 265] width 207 height 64
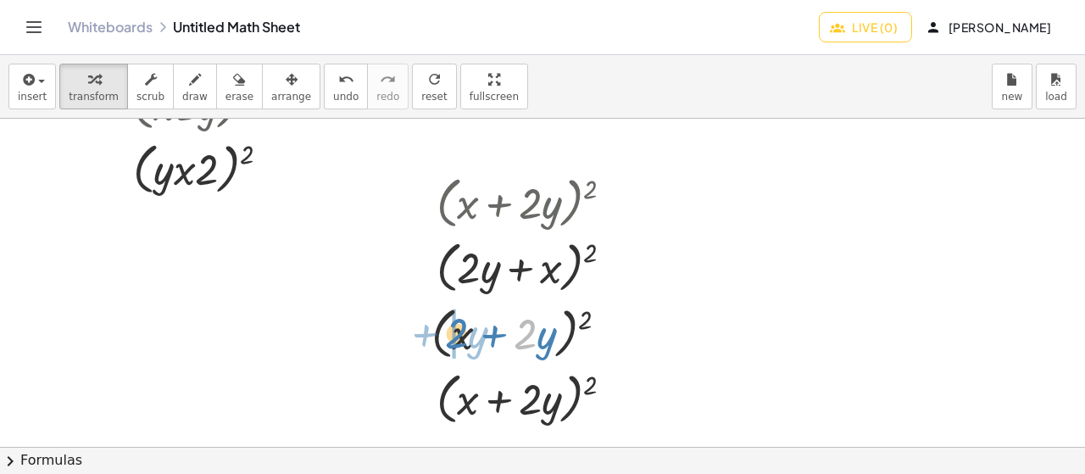
drag, startPoint x: 534, startPoint y: 334, endPoint x: 465, endPoint y: 333, distance: 69.5
click at [465, 333] on div at bounding box center [526, 332] width 207 height 64
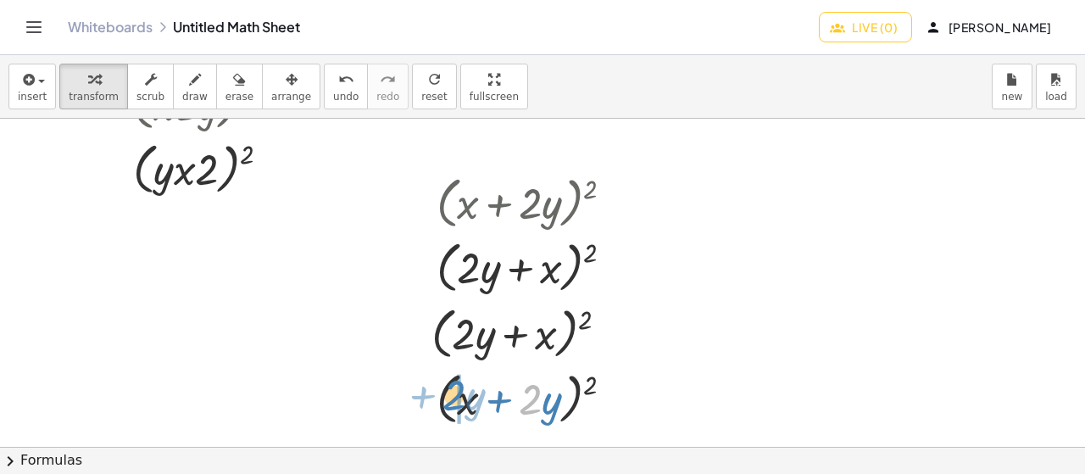
drag, startPoint x: 539, startPoint y: 404, endPoint x: 471, endPoint y: 403, distance: 67.8
click at [465, 402] on div at bounding box center [531, 397] width 207 height 64
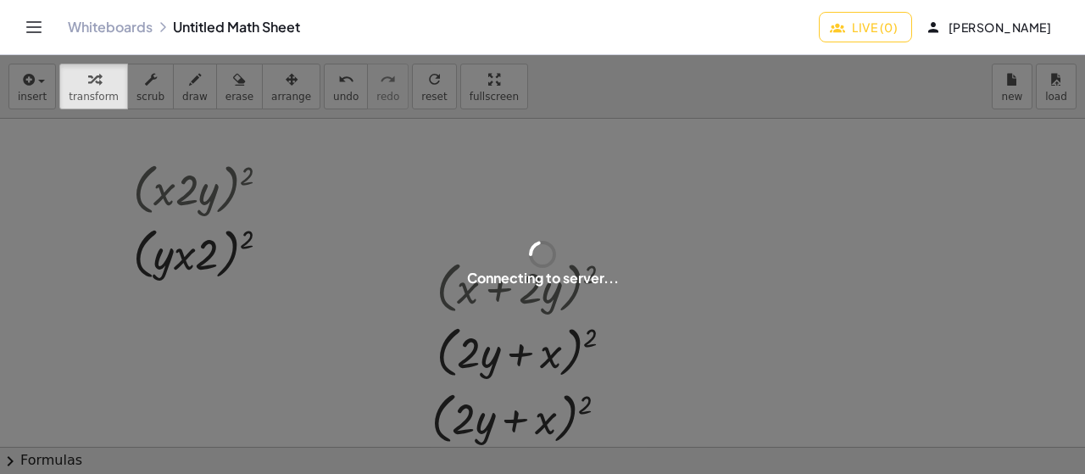
click at [859, 163] on div "Connecting to server..." at bounding box center [542, 264] width 1085 height 419
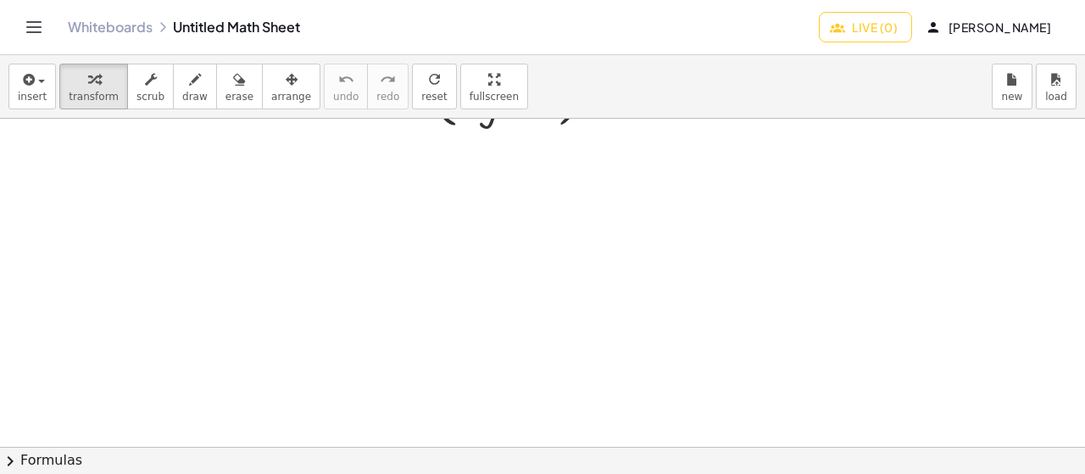
scroll to position [414, 0]
drag, startPoint x: 838, startPoint y: 325, endPoint x: 824, endPoint y: 309, distance: 20.4
click at [831, 314] on div at bounding box center [542, 198] width 1085 height 987
drag, startPoint x: 845, startPoint y: 315, endPoint x: 806, endPoint y: 297, distance: 43.2
click at [813, 298] on div at bounding box center [542, 198] width 1085 height 987
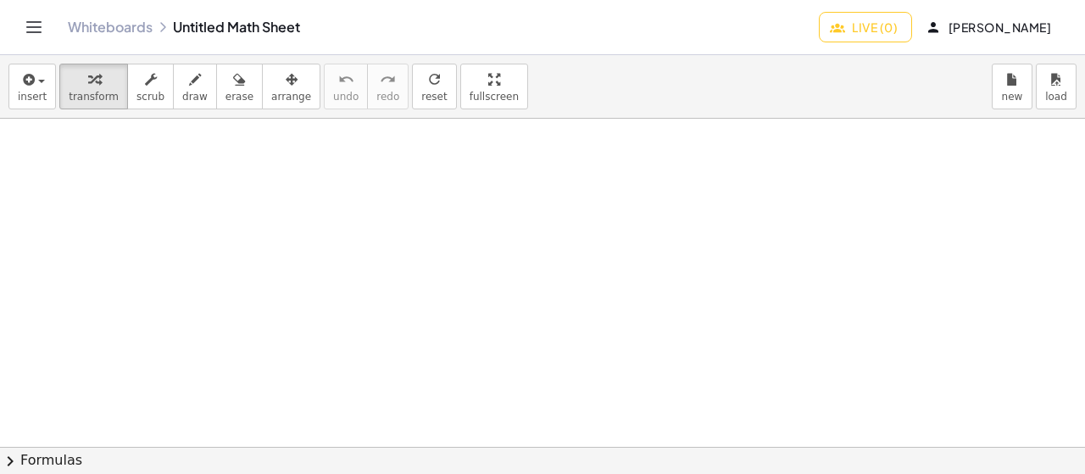
drag, startPoint x: 793, startPoint y: 296, endPoint x: 804, endPoint y: 295, distance: 11.1
click at [797, 296] on div at bounding box center [542, 198] width 1085 height 987
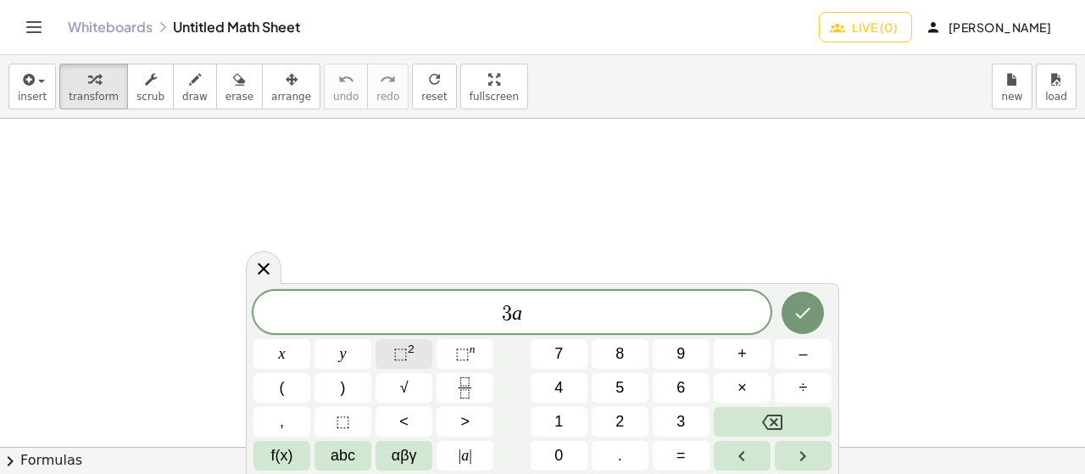
click at [405, 350] on span "⬚" at bounding box center [400, 353] width 14 height 17
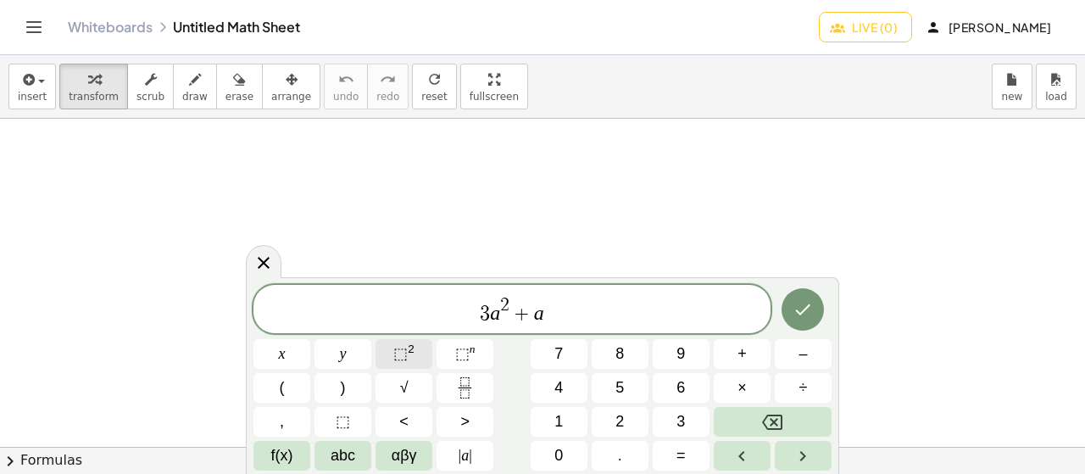
click at [398, 348] on span "⬚" at bounding box center [400, 353] width 14 height 17
click at [818, 322] on button "Done" at bounding box center [803, 309] width 42 height 42
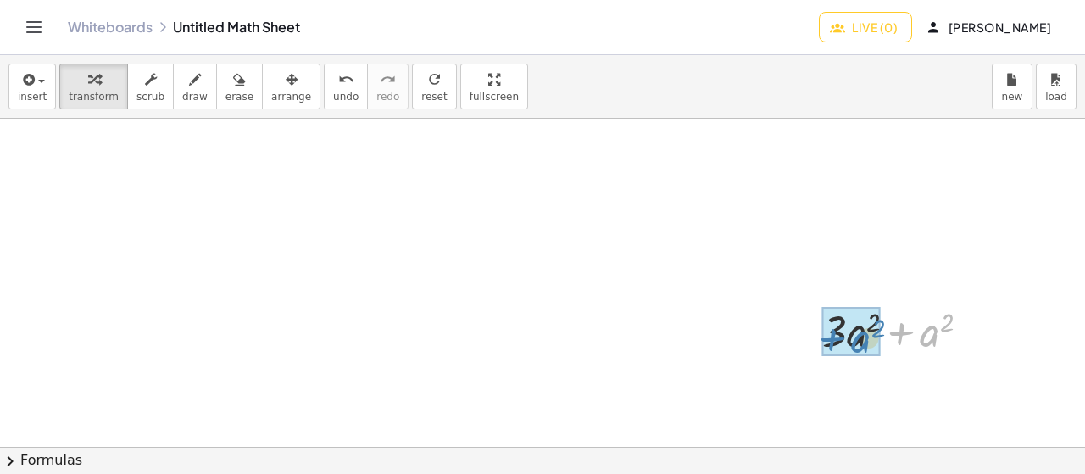
drag, startPoint x: 939, startPoint y: 315, endPoint x: 865, endPoint y: 318, distance: 74.6
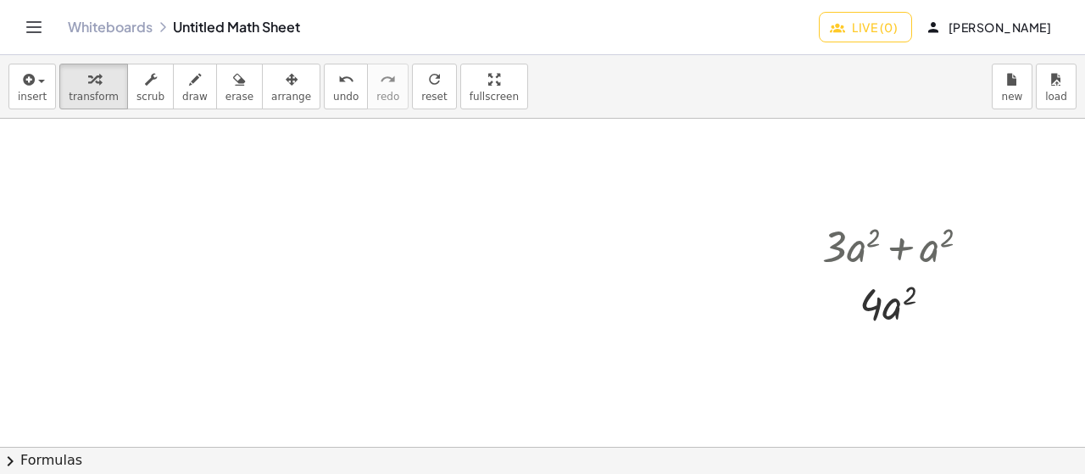
click at [115, 213] on div at bounding box center [542, 113] width 1085 height 987
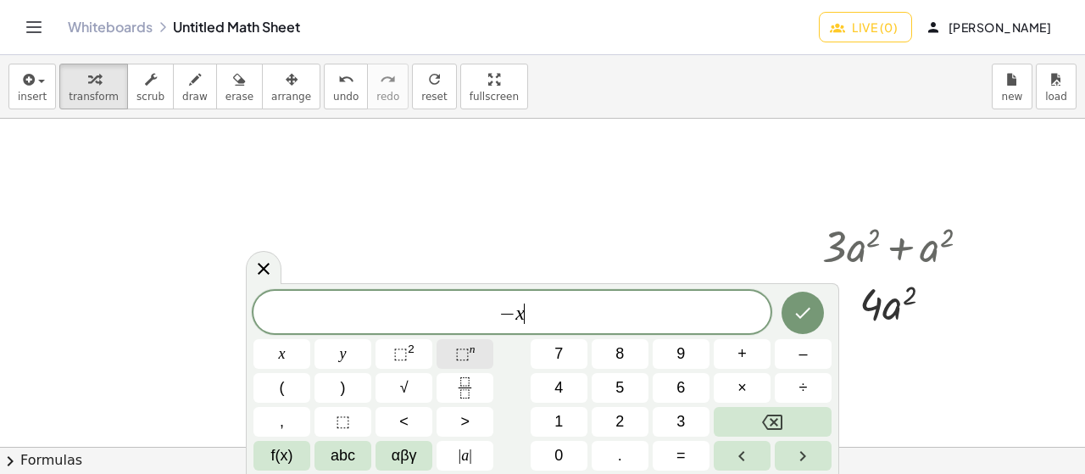
click at [464, 358] on span "⬚" at bounding box center [462, 353] width 14 height 17
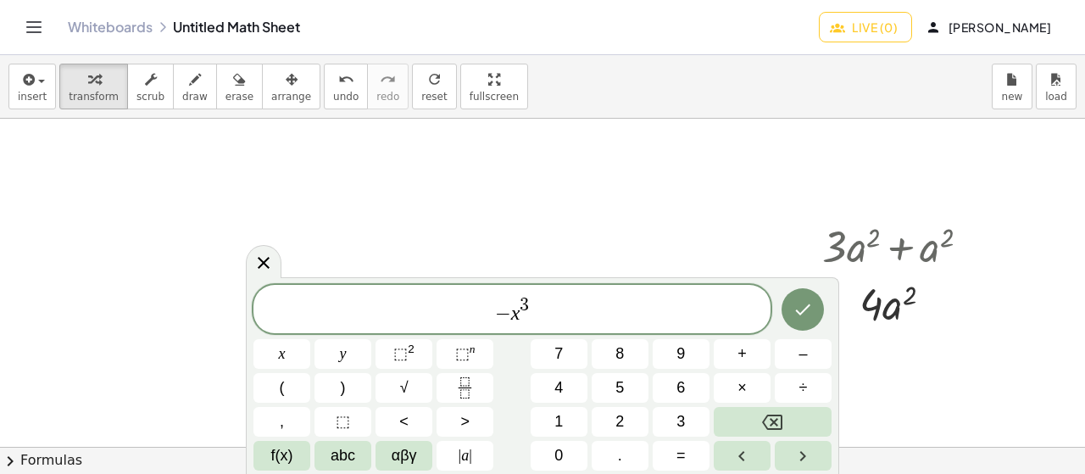
click at [598, 289] on div "− x 3" at bounding box center [511, 309] width 517 height 48
click at [468, 342] on span "⬚ n" at bounding box center [465, 353] width 20 height 23
click at [744, 425] on button "Backspace" at bounding box center [773, 422] width 118 height 30
click at [466, 354] on span "⬚" at bounding box center [462, 353] width 14 height 17
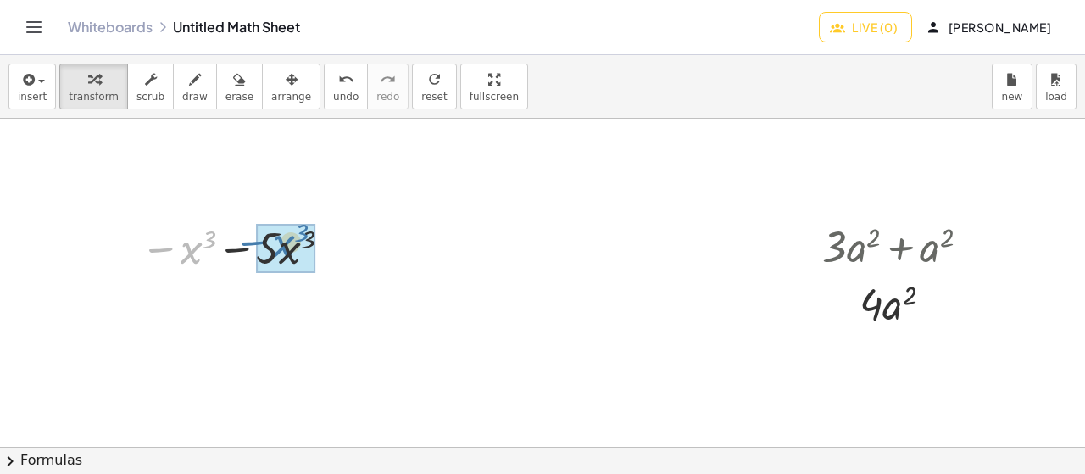
drag, startPoint x: 193, startPoint y: 250, endPoint x: 287, endPoint y: 243, distance: 93.5
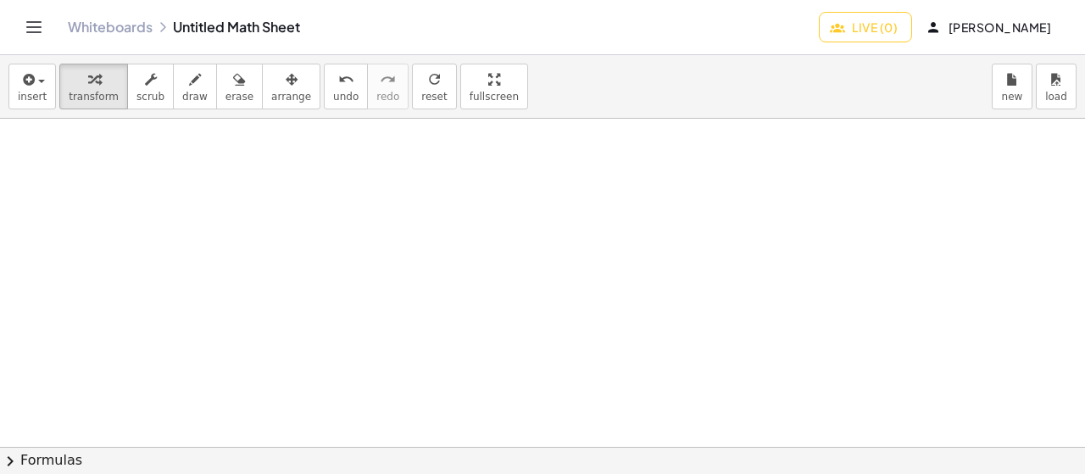
scroll to position [912, 0]
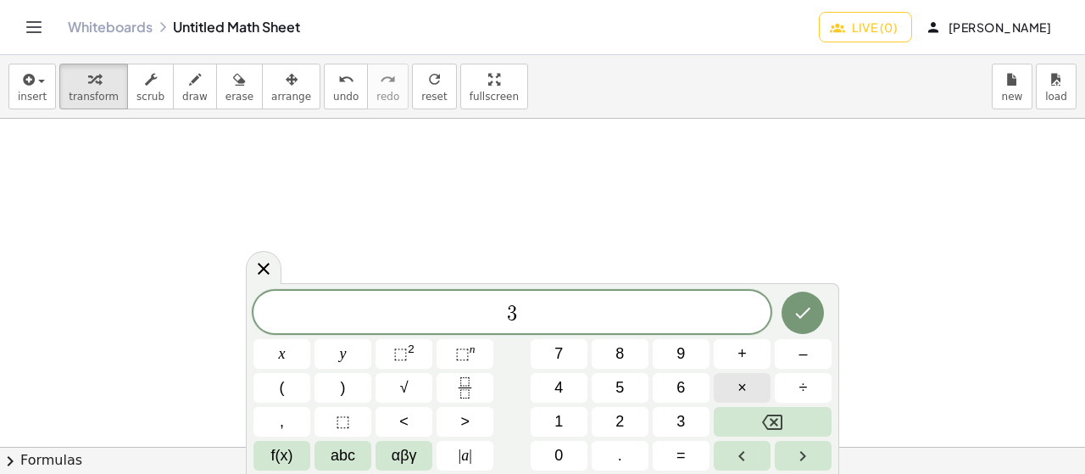
click at [743, 381] on span "×" at bounding box center [741, 387] width 9 height 23
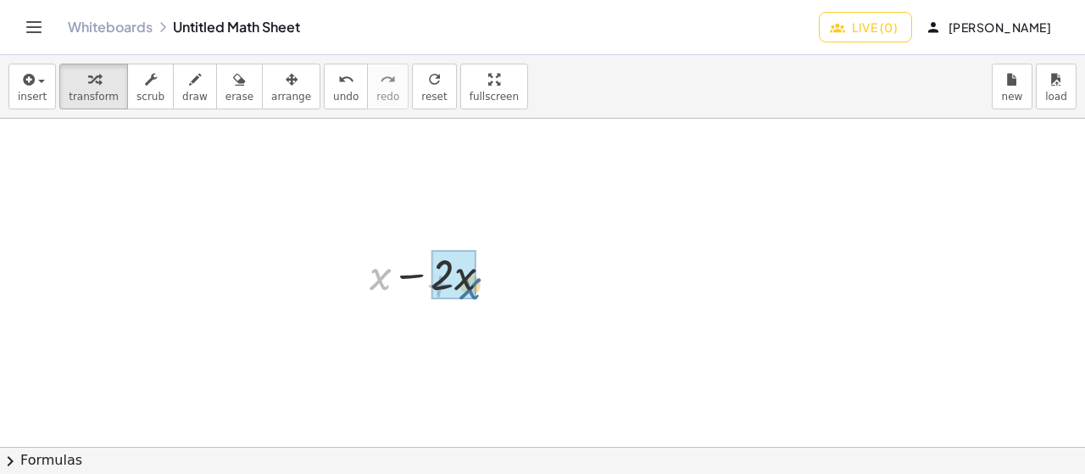
drag, startPoint x: 382, startPoint y: 277, endPoint x: 473, endPoint y: 284, distance: 91.0
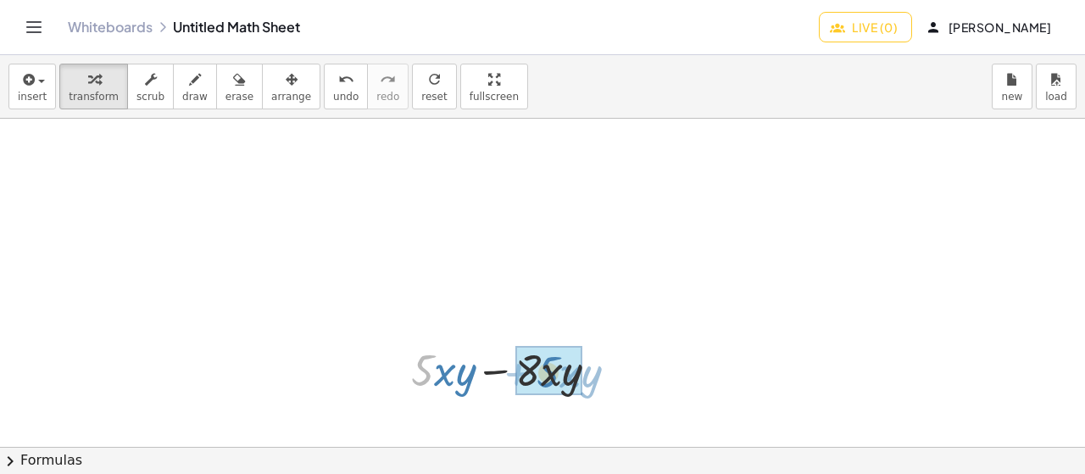
drag, startPoint x: 433, startPoint y: 376, endPoint x: 555, endPoint y: 377, distance: 122.1
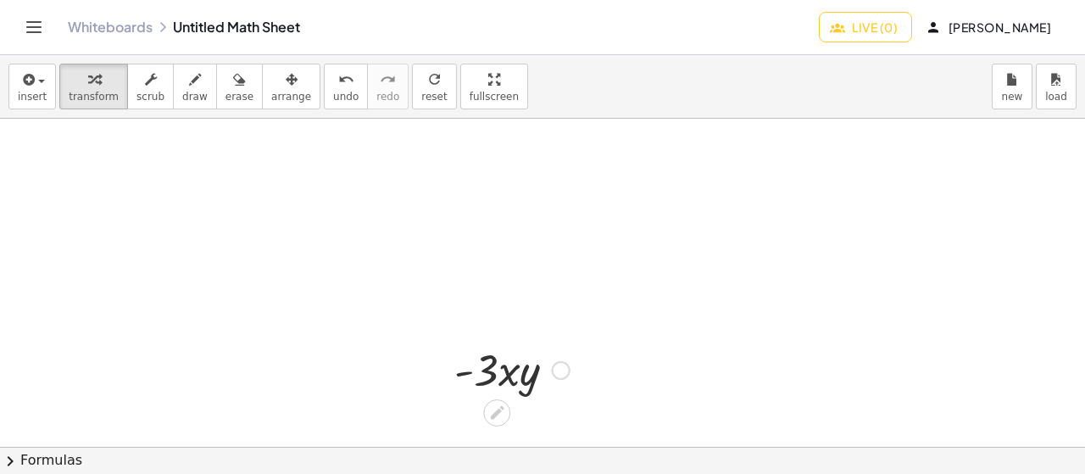
scroll to position [1485, 0]
drag, startPoint x: 483, startPoint y: 202, endPoint x: 531, endPoint y: 209, distance: 48.1
click at [531, 209] on div at bounding box center [512, 199] width 132 height 58
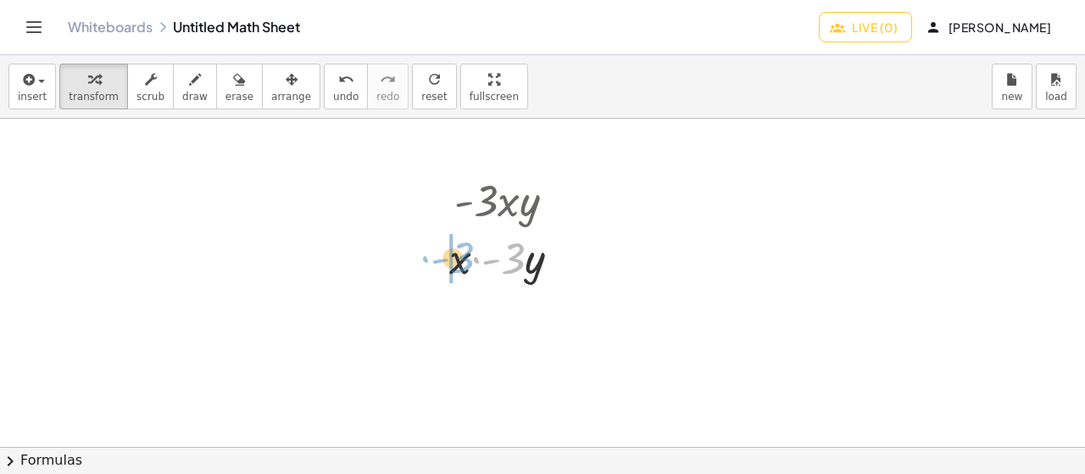
drag, startPoint x: 515, startPoint y: 268, endPoint x: 464, endPoint y: 267, distance: 50.9
click at [464, 267] on div at bounding box center [512, 257] width 142 height 58
drag, startPoint x: 526, startPoint y: 279, endPoint x: 533, endPoint y: 272, distance: 10.2
click at [533, 272] on div at bounding box center [512, 257] width 132 height 58
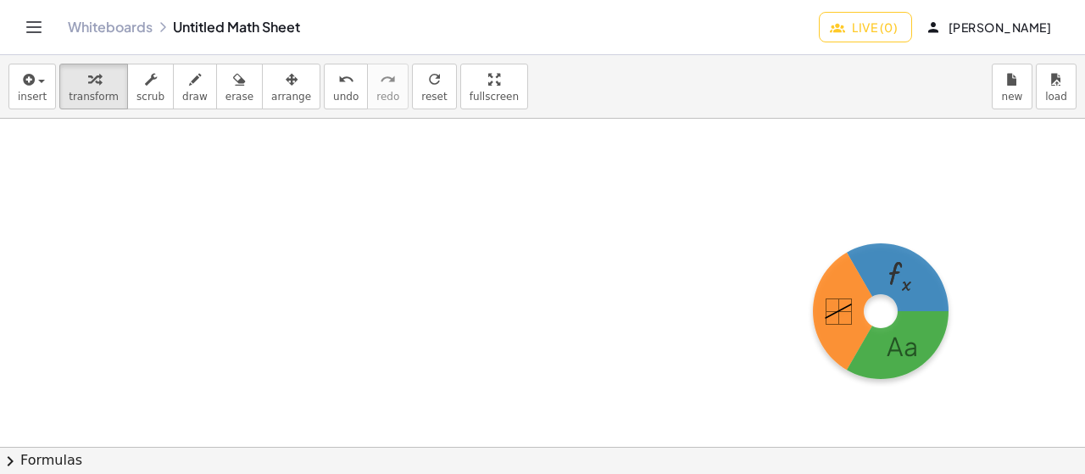
click at [881, 311] on body "Graspable Math Activities Whiteboards Classes Account v1.30.1 | Privacy policy …" at bounding box center [542, 237] width 1085 height 474
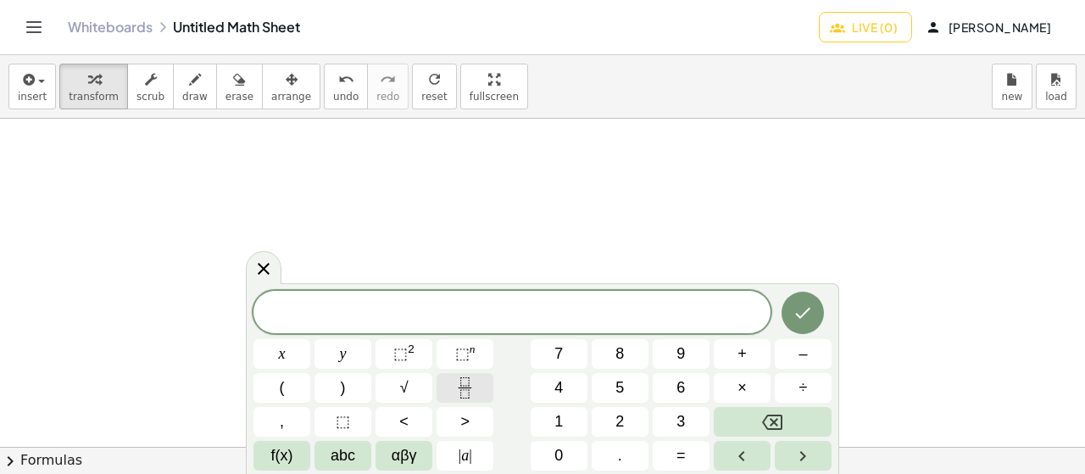
click at [487, 378] on button "Fraction" at bounding box center [465, 388] width 57 height 30
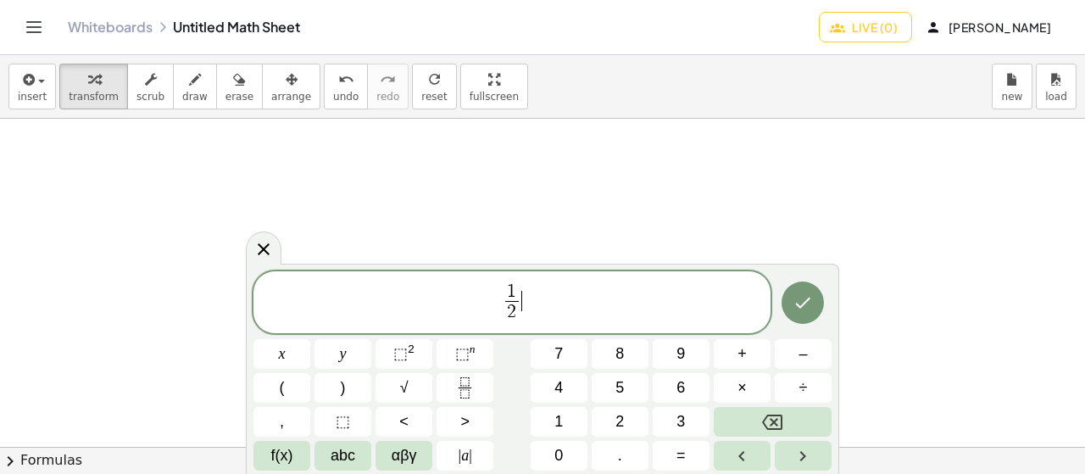
click at [553, 309] on span "1 2 ​ ​" at bounding box center [511, 303] width 517 height 45
click at [387, 347] on button "⬚ 2" at bounding box center [404, 354] width 57 height 30
click at [473, 387] on icon "Fraction" at bounding box center [464, 387] width 21 height 21
click at [459, 356] on span "⬚" at bounding box center [462, 353] width 14 height 17
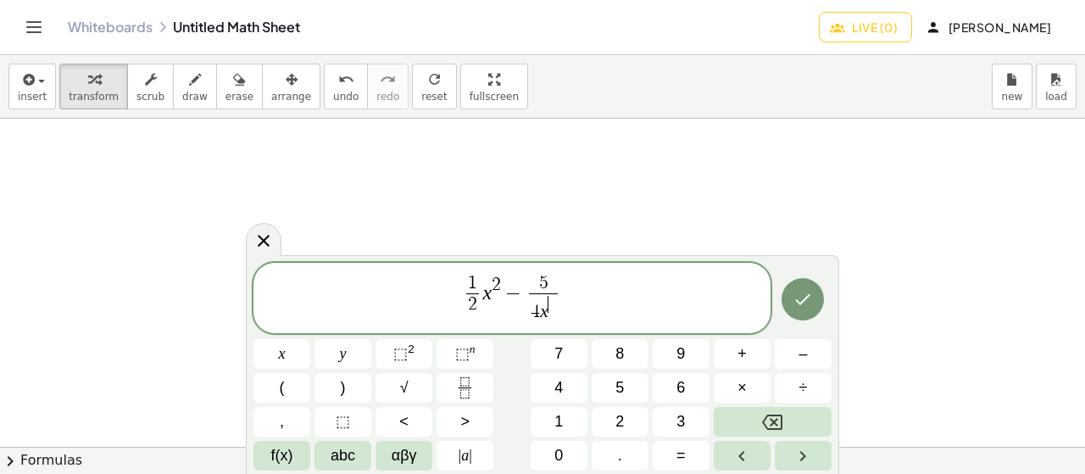
click at [548, 314] on span "4 x ​" at bounding box center [543, 308] width 29 height 31
click at [566, 313] on span "1 2 ​ x 2 − 5 4 x ​ ​" at bounding box center [511, 299] width 517 height 53
click at [561, 326] on div "1 2 ​ x 2 − 5 4 x ​ ​" at bounding box center [511, 298] width 517 height 70
click at [554, 318] on span "4 x ​" at bounding box center [543, 308] width 29 height 31
click at [554, 314] on span "4 x ​" at bounding box center [543, 308] width 29 height 31
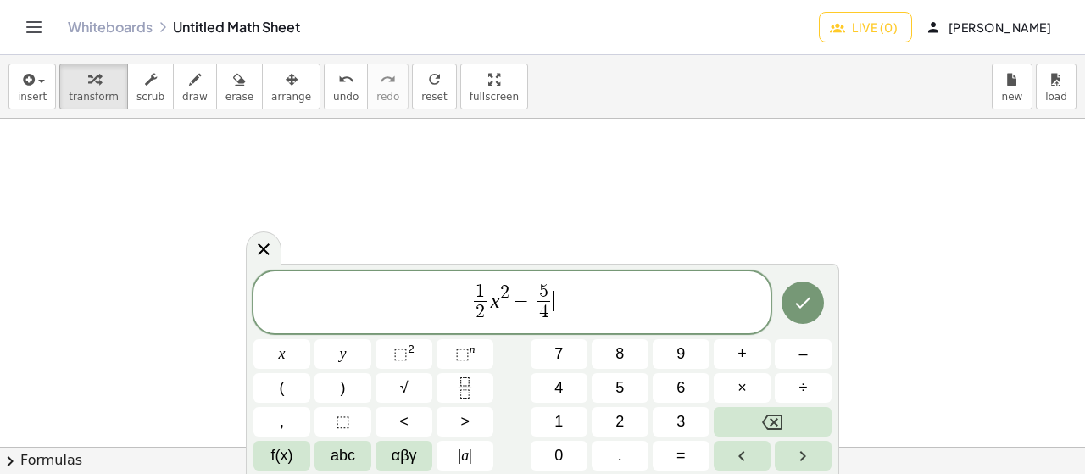
click at [571, 303] on span "1 2 ​ x 2 − 5 4 ​ ​" at bounding box center [511, 303] width 517 height 45
click at [477, 358] on button "⬚ n" at bounding box center [465, 354] width 57 height 30
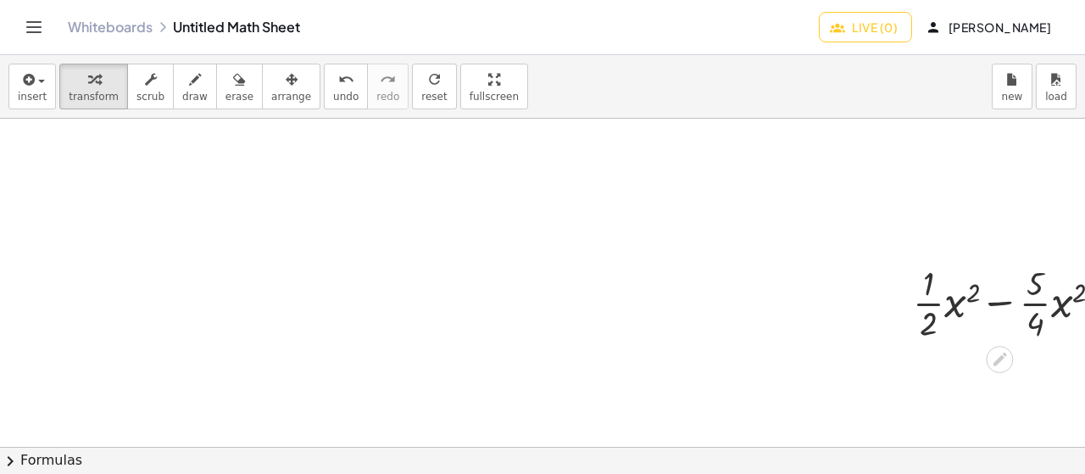
scroll to position [1817, 0]
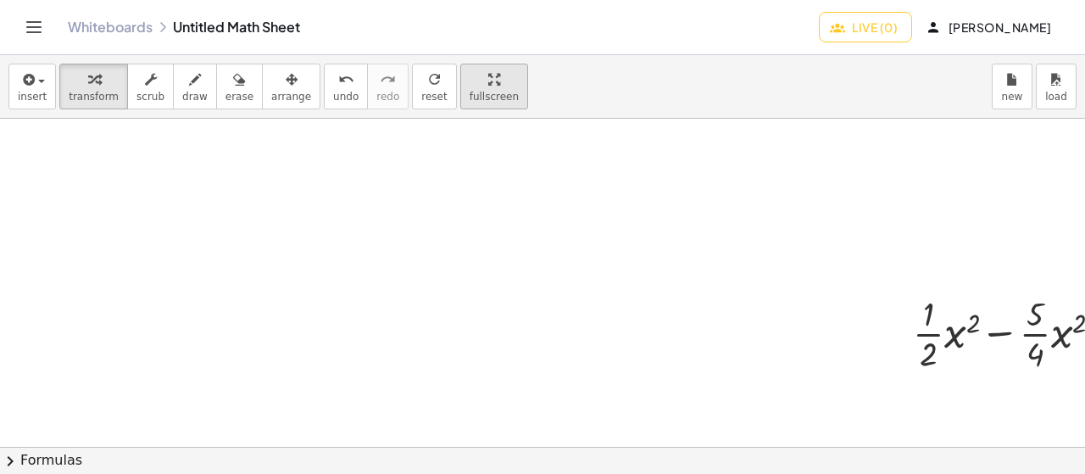
drag, startPoint x: 486, startPoint y: 80, endPoint x: 460, endPoint y: 93, distance: 28.8
click at [465, 97] on div "insert select one: Math Expression Function Text transform scrub draw erase arr…" at bounding box center [542, 87] width 1085 height 64
click at [461, 193] on div "insert select one: Math Expression Function Text transform scrub draw erase arr…" at bounding box center [542, 264] width 1085 height 419
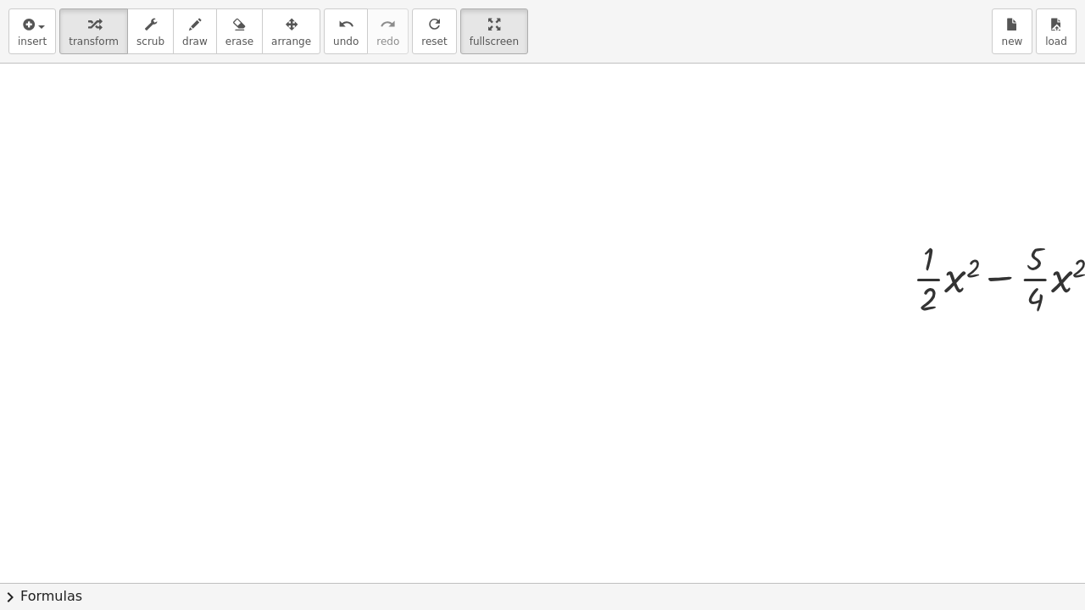
drag, startPoint x: 473, startPoint y: 31, endPoint x: 473, endPoint y: -72, distance: 102.6
click at [473, 0] on html "Graspable Math Activities Whiteboards Classes Account v1.30.1 | Privacy policy …" at bounding box center [542, 305] width 1085 height 610
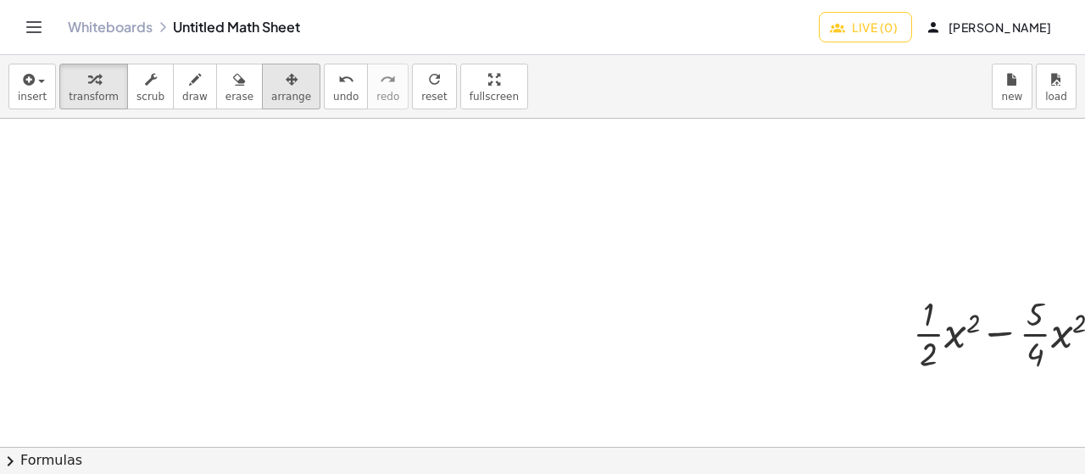
click at [271, 84] on div "button" at bounding box center [291, 79] width 40 height 20
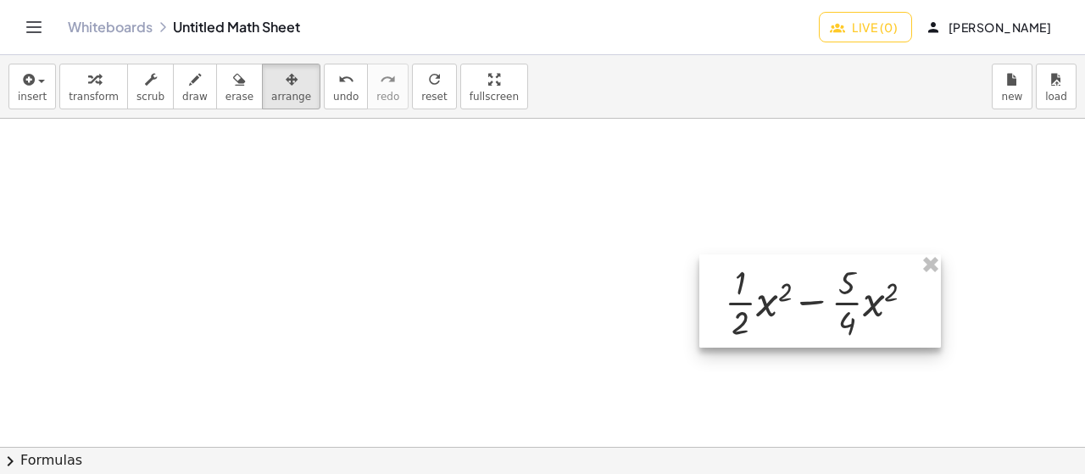
drag, startPoint x: 1038, startPoint y: 320, endPoint x: 732, endPoint y: 212, distance: 323.6
click at [738, 254] on div at bounding box center [820, 300] width 242 height 93
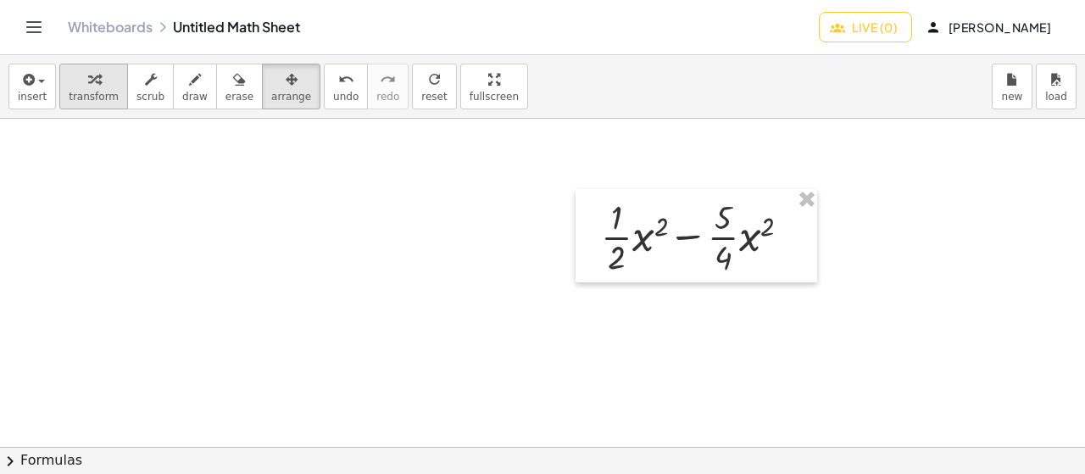
click at [88, 70] on icon "button" at bounding box center [94, 80] width 12 height 20
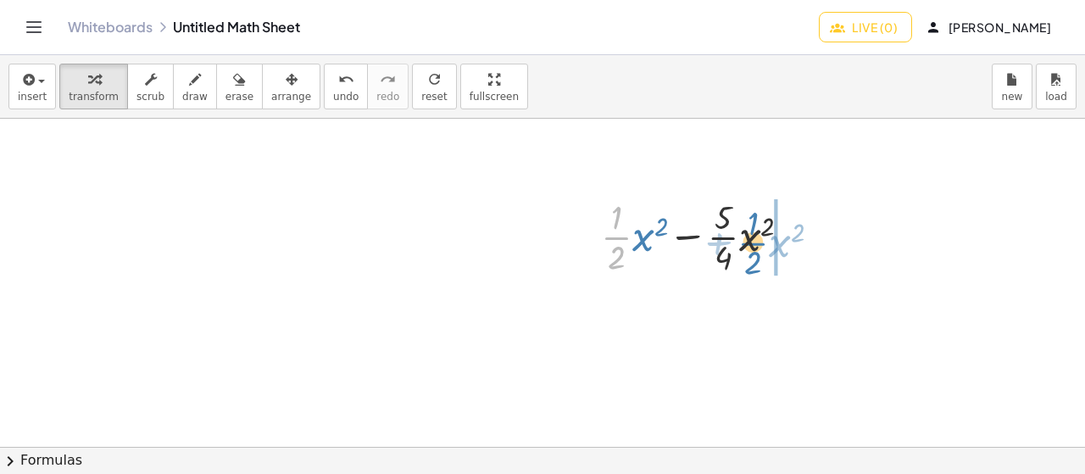
drag, startPoint x: 622, startPoint y: 241, endPoint x: 761, endPoint y: 245, distance: 139.1
click at [761, 245] on div at bounding box center [703, 235] width 220 height 85
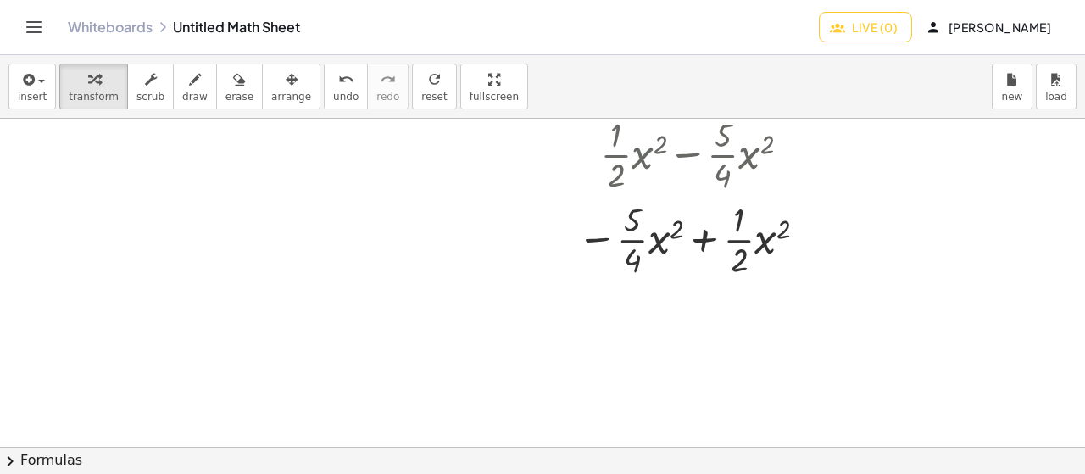
scroll to position [1901, 0]
click at [647, 249] on div at bounding box center [695, 235] width 253 height 85
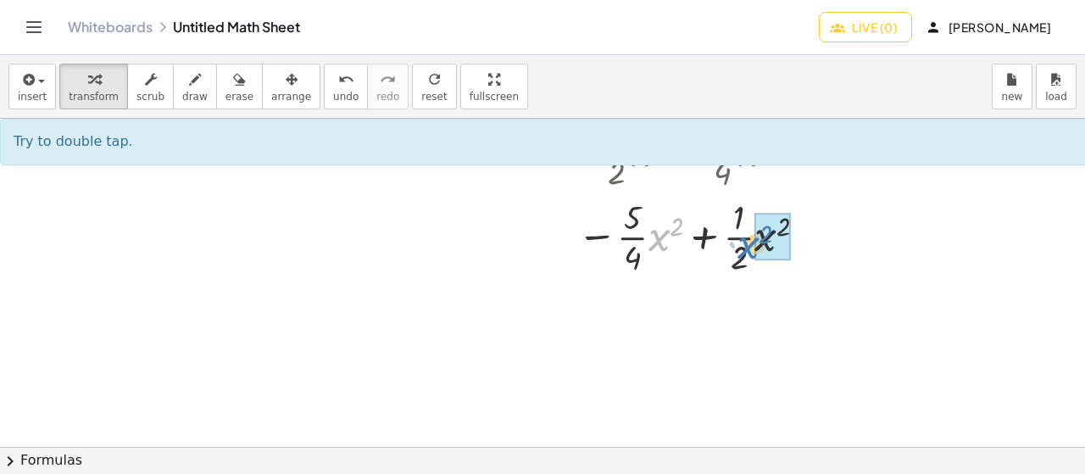
drag, startPoint x: 651, startPoint y: 244, endPoint x: 740, endPoint y: 252, distance: 89.3
click at [740, 252] on div at bounding box center [695, 235] width 253 height 85
click at [765, 253] on div at bounding box center [695, 235] width 253 height 85
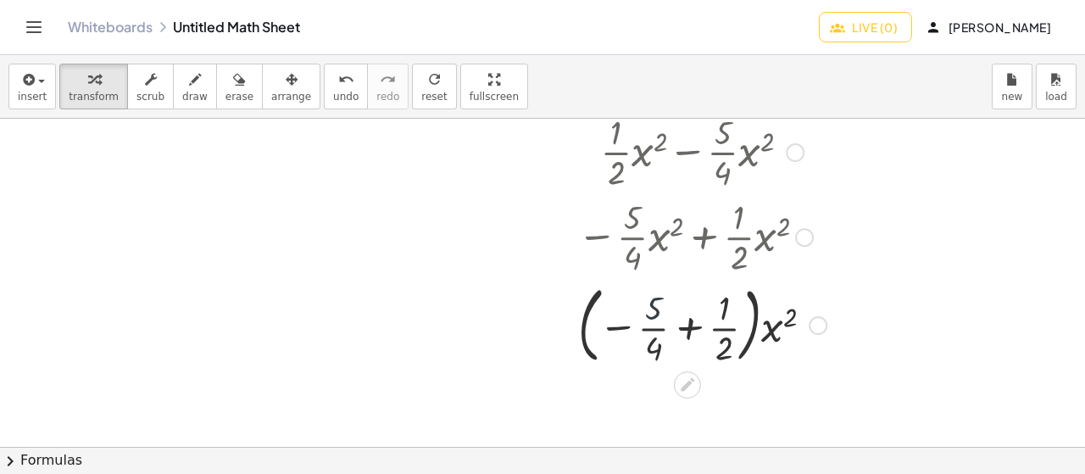
drag, startPoint x: 652, startPoint y: 286, endPoint x: 660, endPoint y: 299, distance: 16.0
click at [653, 286] on div at bounding box center [702, 324] width 266 height 92
drag, startPoint x: 654, startPoint y: 327, endPoint x: 779, endPoint y: 336, distance: 124.9
click at [779, 336] on div at bounding box center [702, 324] width 266 height 92
drag, startPoint x: 751, startPoint y: 326, endPoint x: 670, endPoint y: 347, distance: 83.9
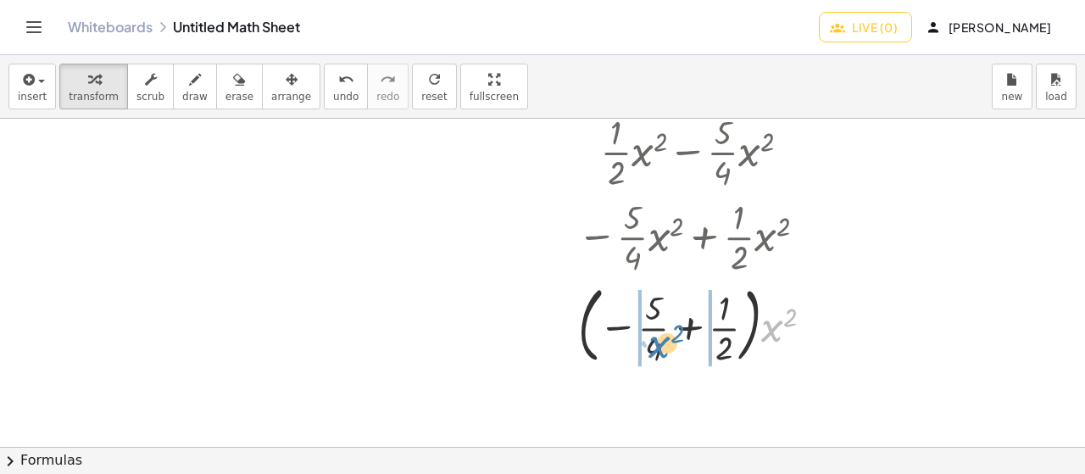
click at [665, 348] on div at bounding box center [702, 324] width 266 height 92
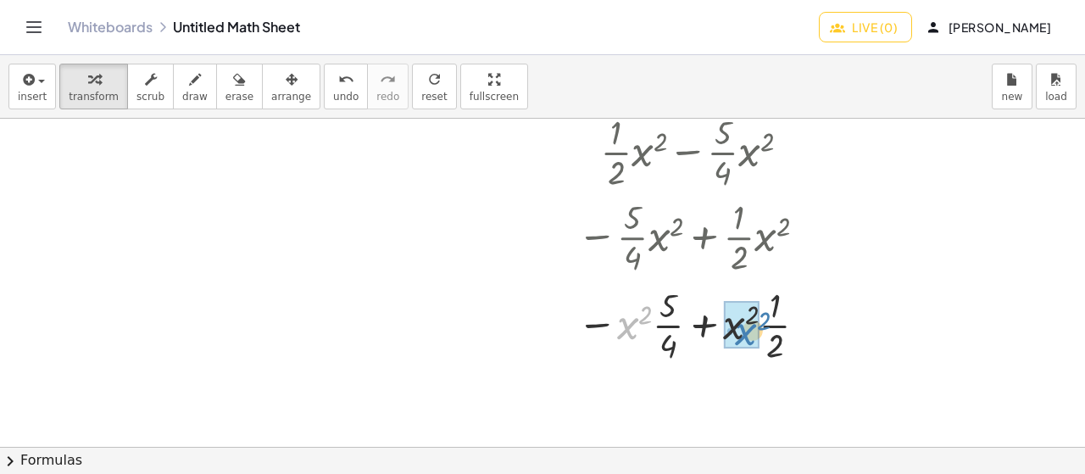
drag, startPoint x: 626, startPoint y: 320, endPoint x: 745, endPoint y: 326, distance: 119.7
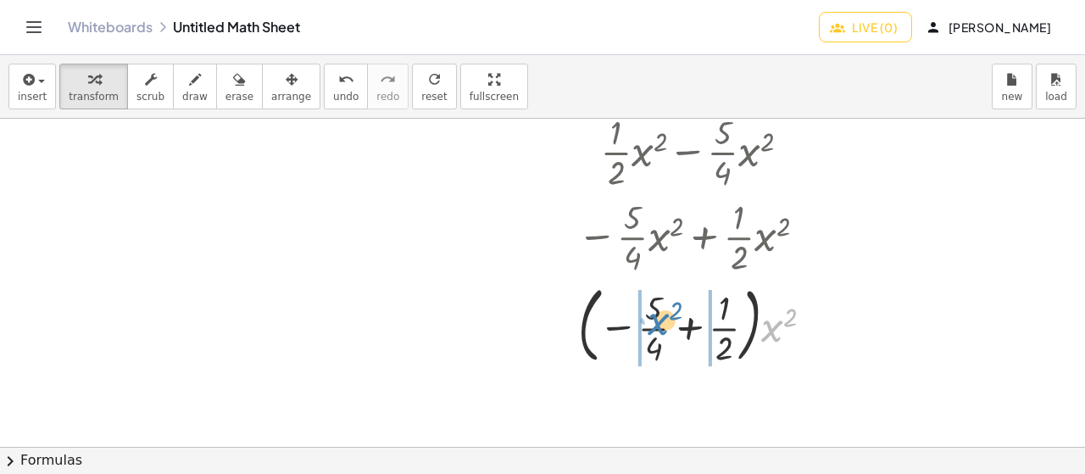
drag, startPoint x: 782, startPoint y: 327, endPoint x: 668, endPoint y: 320, distance: 113.8
click at [668, 320] on div at bounding box center [702, 324] width 266 height 92
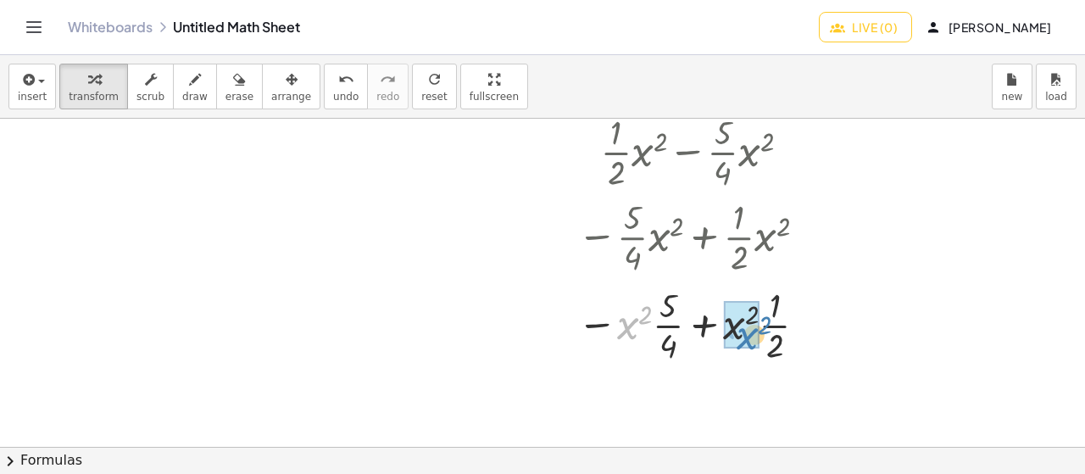
drag, startPoint x: 637, startPoint y: 315, endPoint x: 754, endPoint y: 326, distance: 118.3
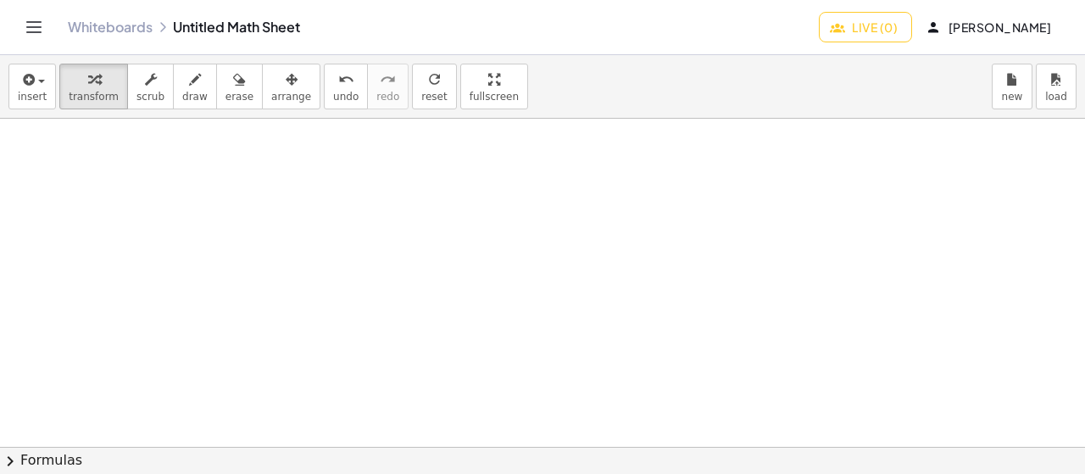
scroll to position [2400, 0]
click at [147, 96] on span "scrub" at bounding box center [150, 97] width 28 height 12
click at [88, 71] on icon "button" at bounding box center [94, 80] width 12 height 20
drag, startPoint x: 246, startPoint y: 237, endPoint x: 225, endPoint y: 221, distance: 25.4
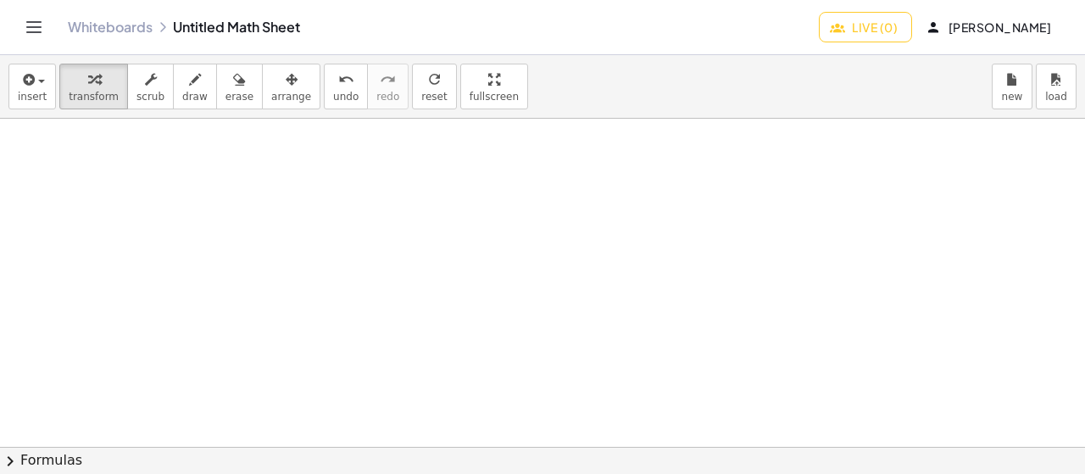
drag, startPoint x: 237, startPoint y: 254, endPoint x: 237, endPoint y: 264, distance: 10.2
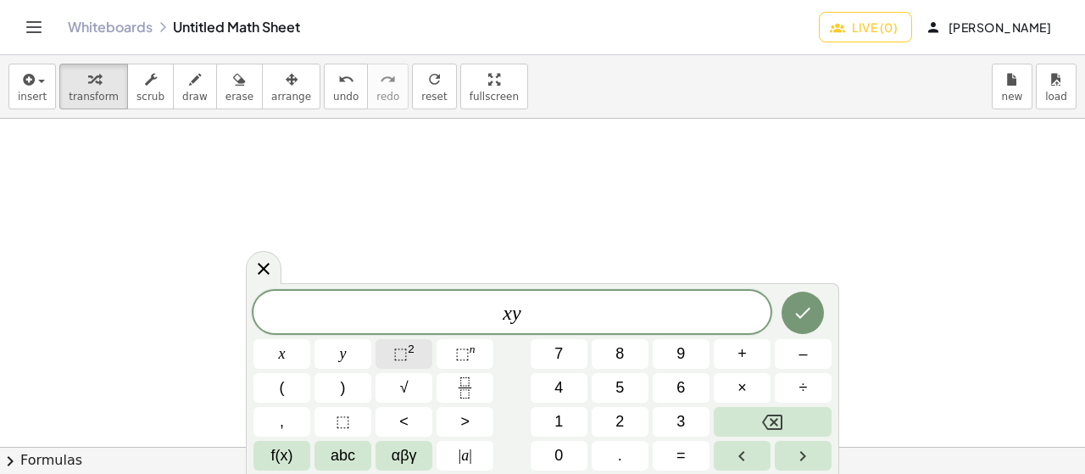
click at [388, 367] on button "⬚ 2" at bounding box center [404, 354] width 57 height 30
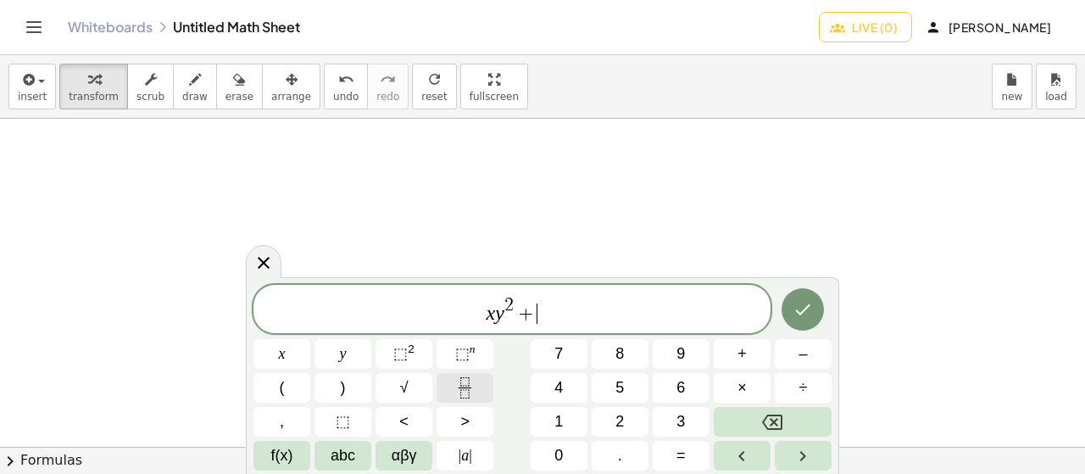
click at [461, 393] on icon "Fraction" at bounding box center [464, 387] width 21 height 21
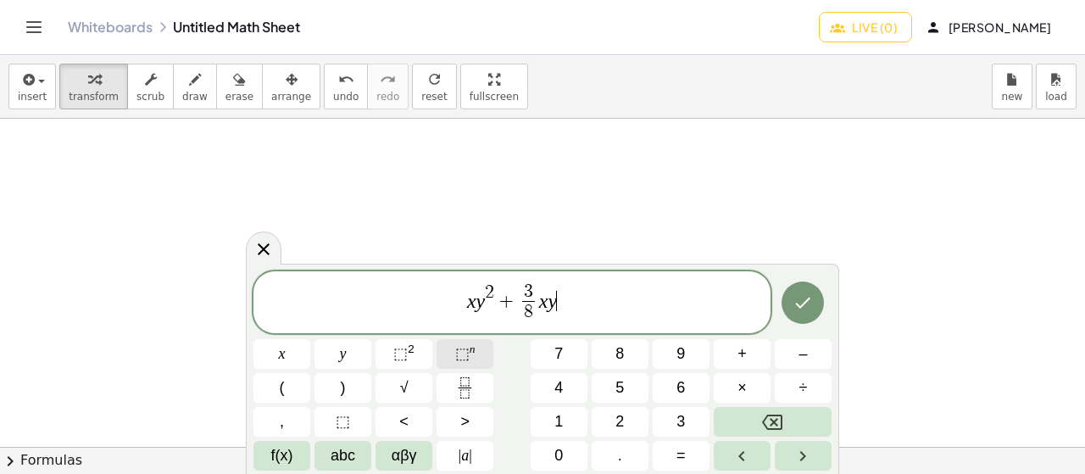
click at [459, 360] on span "⬚" at bounding box center [462, 353] width 14 height 17
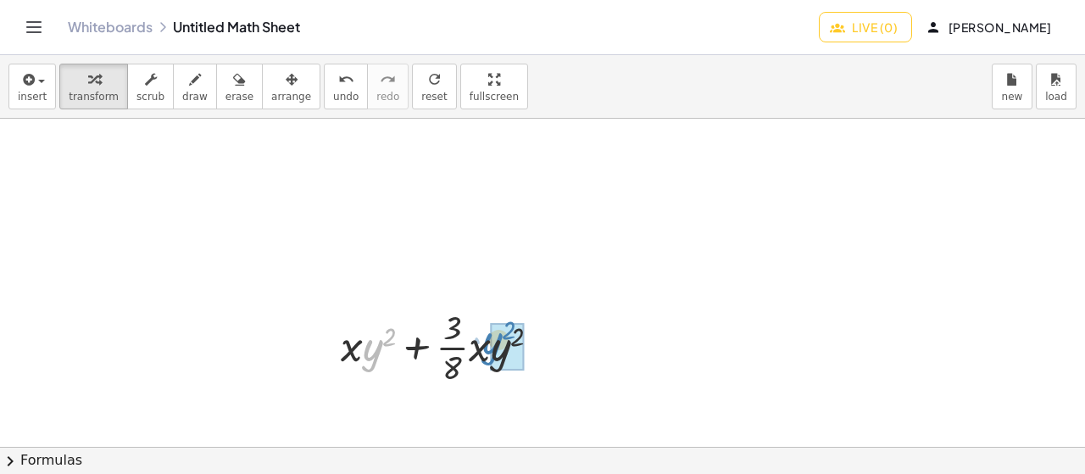
drag, startPoint x: 369, startPoint y: 355, endPoint x: 488, endPoint y: 348, distance: 119.7
click at [488, 348] on div at bounding box center [447, 345] width 231 height 85
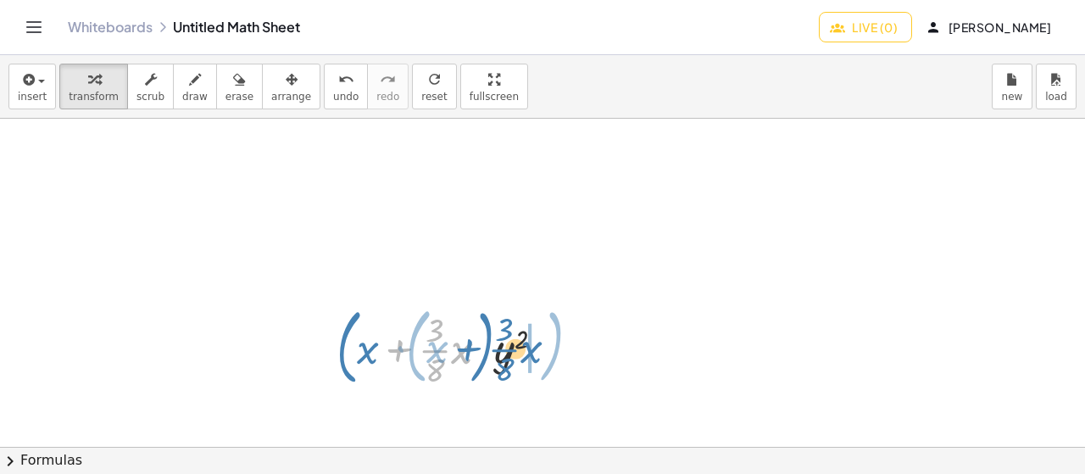
drag, startPoint x: 380, startPoint y: 353, endPoint x: 449, endPoint y: 353, distance: 69.5
click at [449, 353] on div at bounding box center [447, 346] width 238 height 92
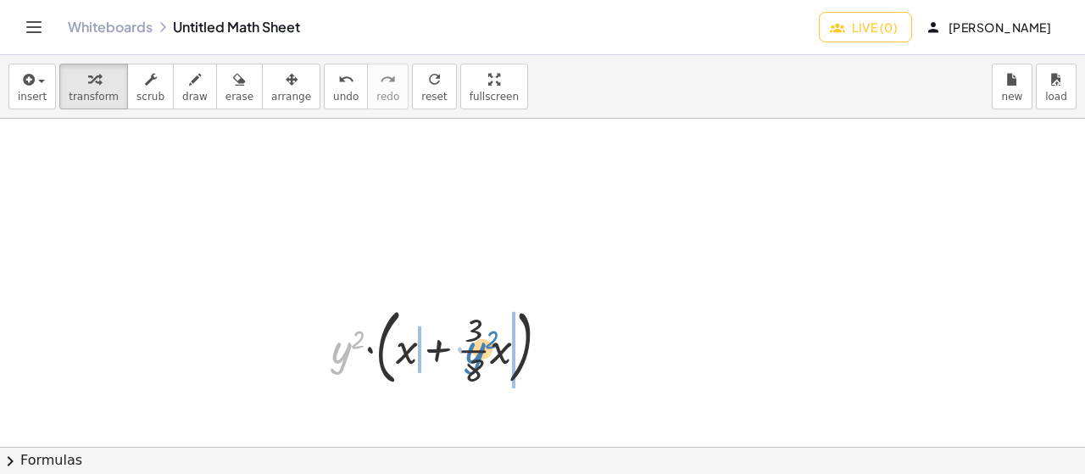
drag, startPoint x: 342, startPoint y: 357, endPoint x: 476, endPoint y: 357, distance: 133.9
click at [476, 357] on div at bounding box center [447, 346] width 248 height 92
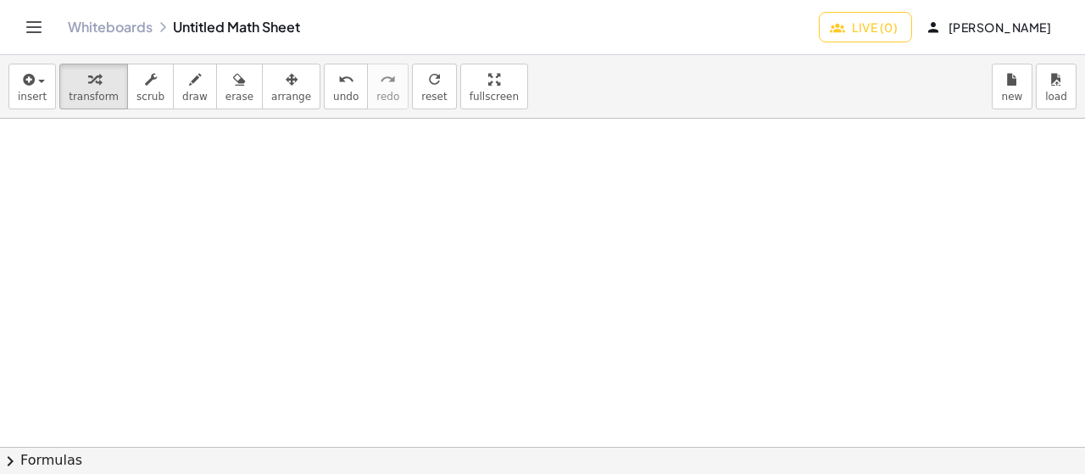
scroll to position [2146, 0]
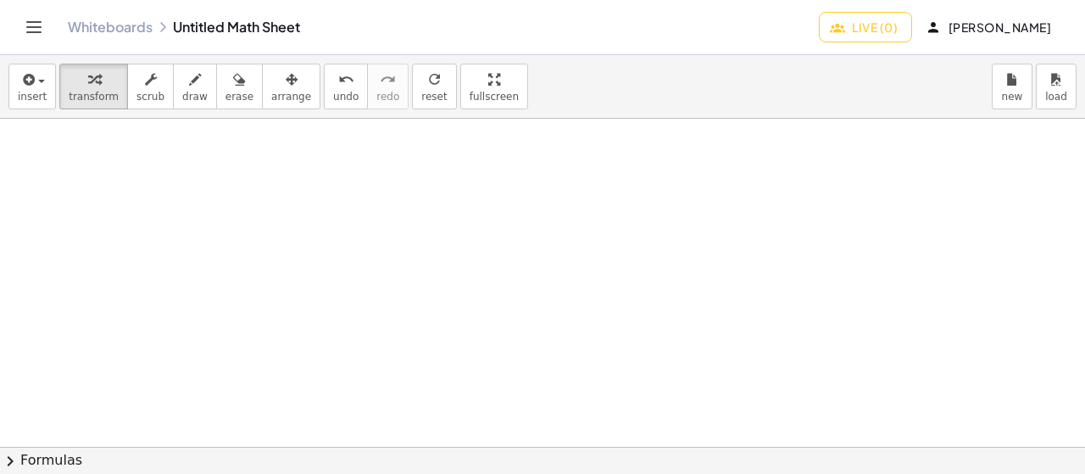
drag, startPoint x: 491, startPoint y: 227, endPoint x: 476, endPoint y: 227, distance: 15.3
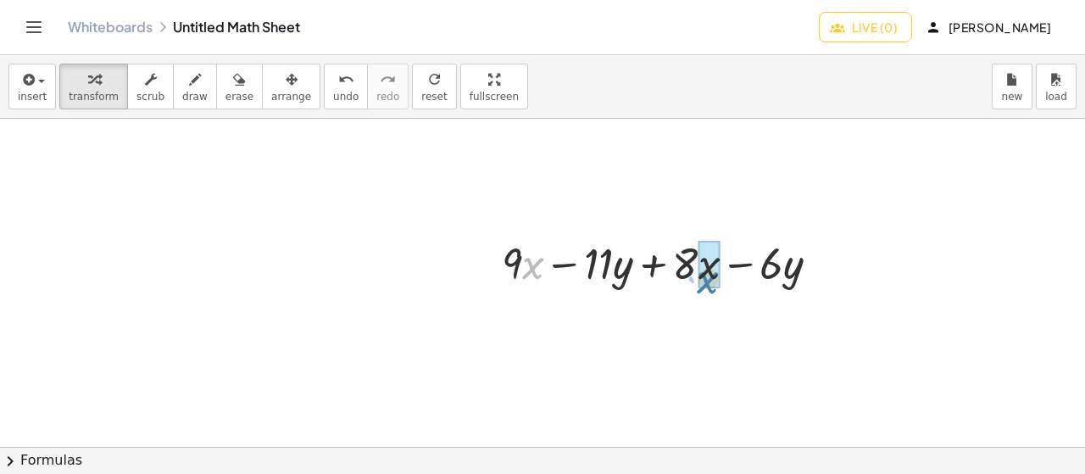
drag, startPoint x: 527, startPoint y: 268, endPoint x: 702, endPoint y: 282, distance: 175.2
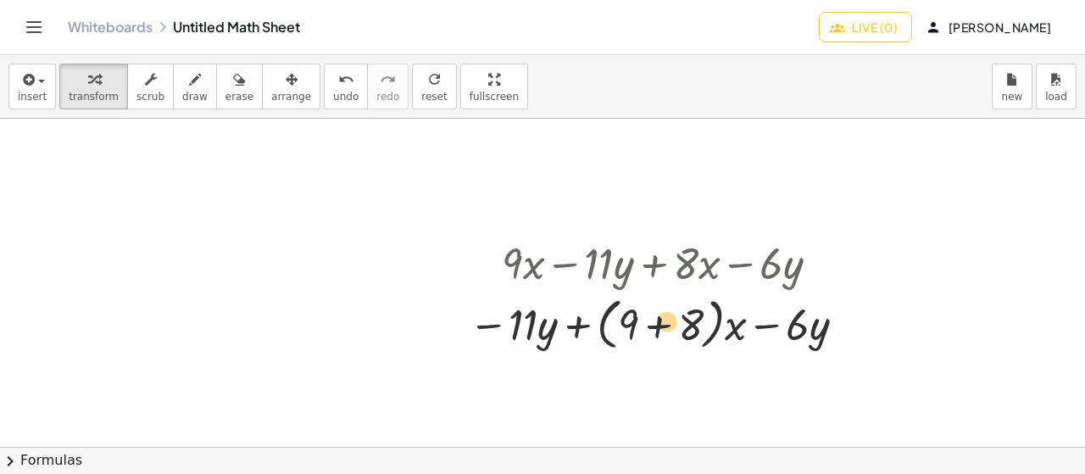
drag, startPoint x: 526, startPoint y: 330, endPoint x: 595, endPoint y: 357, distance: 73.8
drag, startPoint x: 520, startPoint y: 328, endPoint x: 812, endPoint y: 328, distance: 292.5
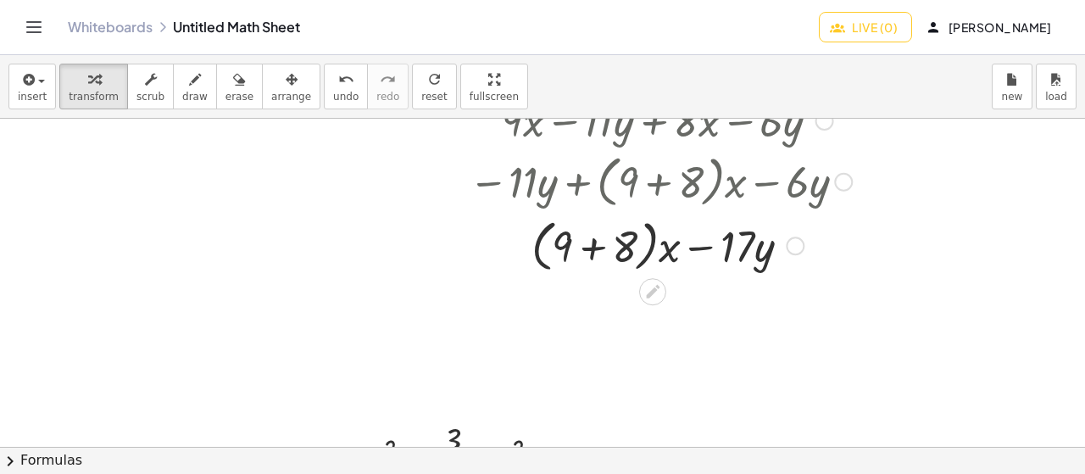
scroll to position [2315, 0]
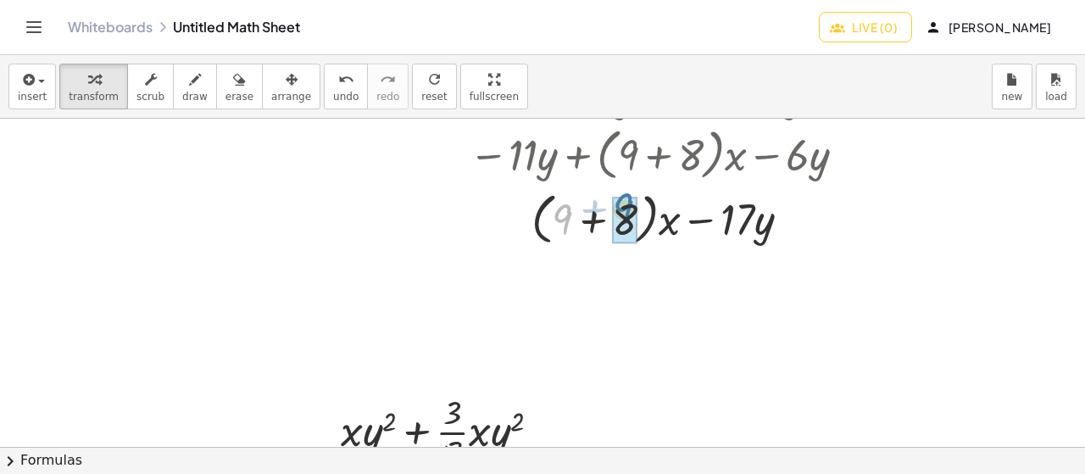
drag, startPoint x: 567, startPoint y: 227, endPoint x: 629, endPoint y: 218, distance: 62.6
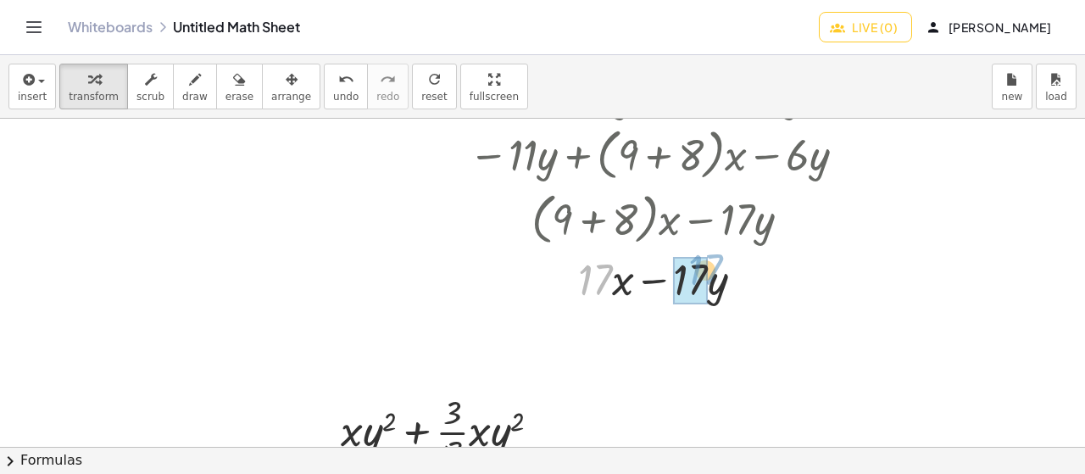
drag, startPoint x: 593, startPoint y: 283, endPoint x: 705, endPoint y: 273, distance: 112.4
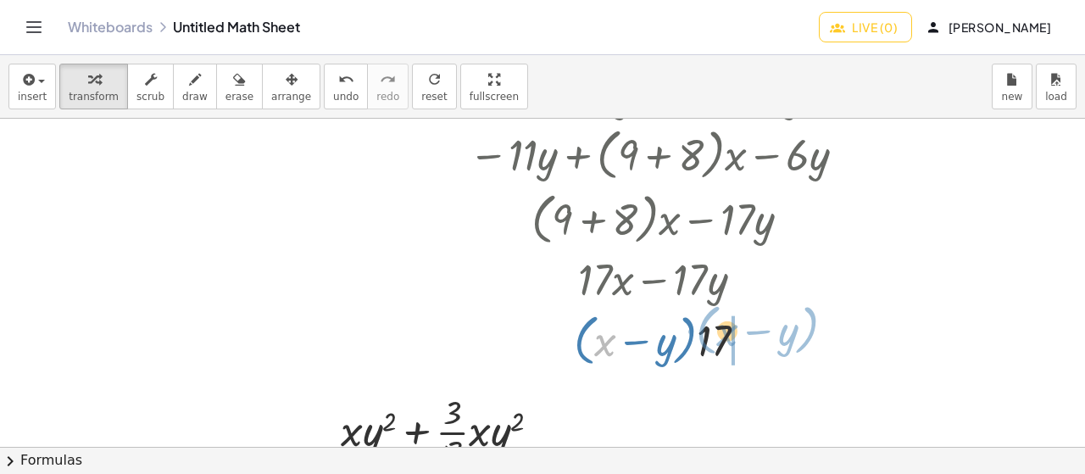
drag, startPoint x: 604, startPoint y: 347, endPoint x: 726, endPoint y: 337, distance: 122.5
click at [726, 337] on div at bounding box center [660, 339] width 400 height 64
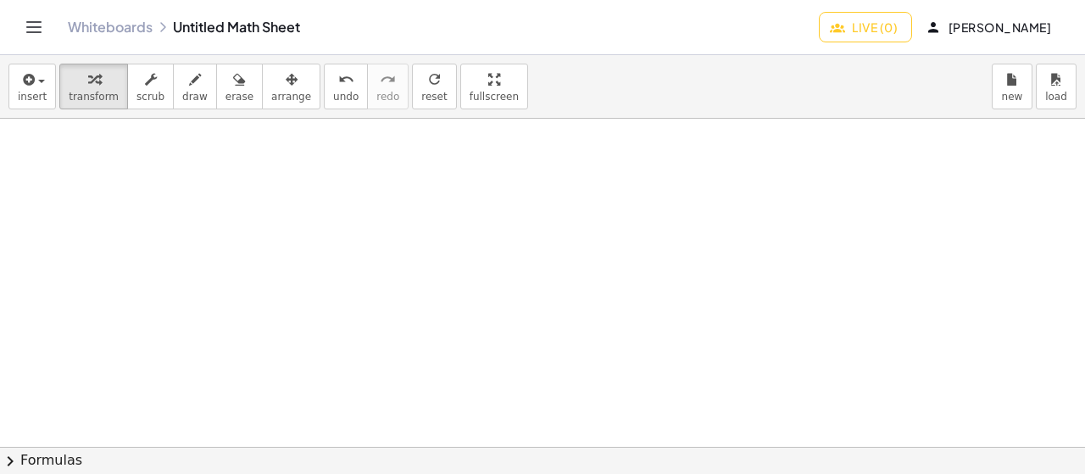
scroll to position [2814, 0]
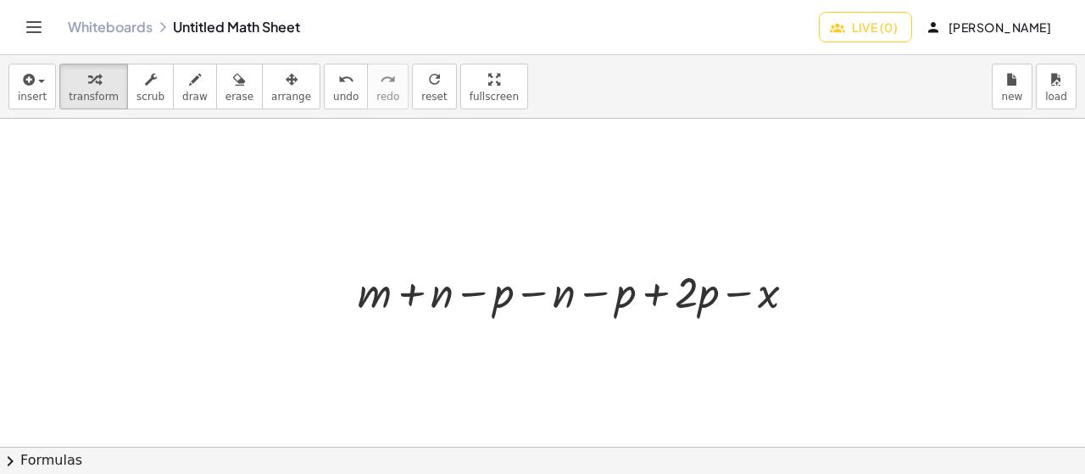
scroll to position [2729, 0]
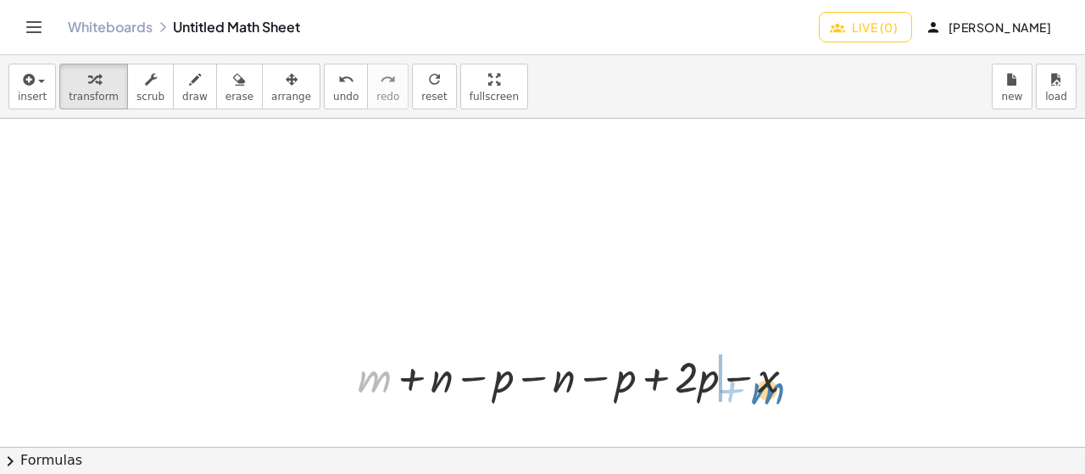
drag, startPoint x: 375, startPoint y: 378, endPoint x: 767, endPoint y: 388, distance: 392.6
click at [767, 388] on div at bounding box center [583, 376] width 469 height 58
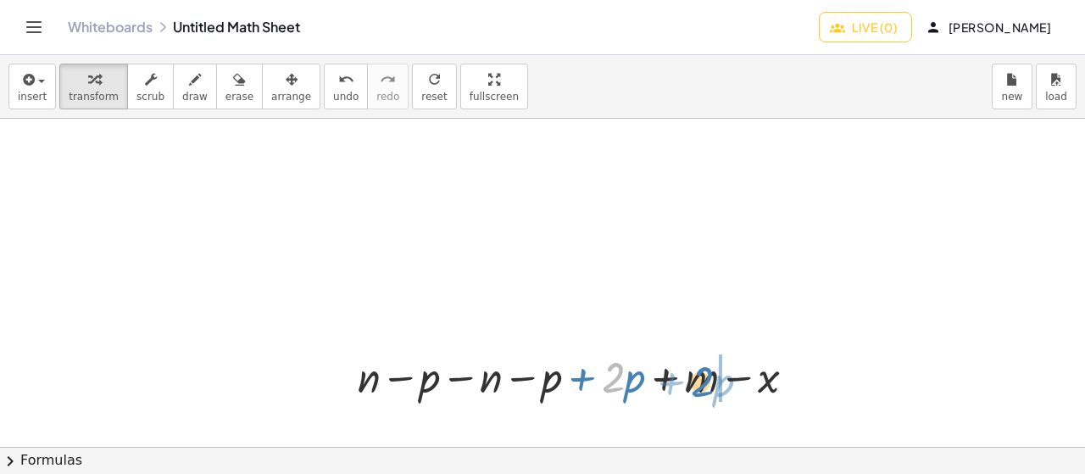
drag, startPoint x: 618, startPoint y: 379, endPoint x: 707, endPoint y: 383, distance: 89.1
click at [707, 383] on div at bounding box center [583, 376] width 469 height 58
drag, startPoint x: 536, startPoint y: 379, endPoint x: 550, endPoint y: 377, distance: 14.5
click at [550, 377] on div at bounding box center [583, 376] width 469 height 58
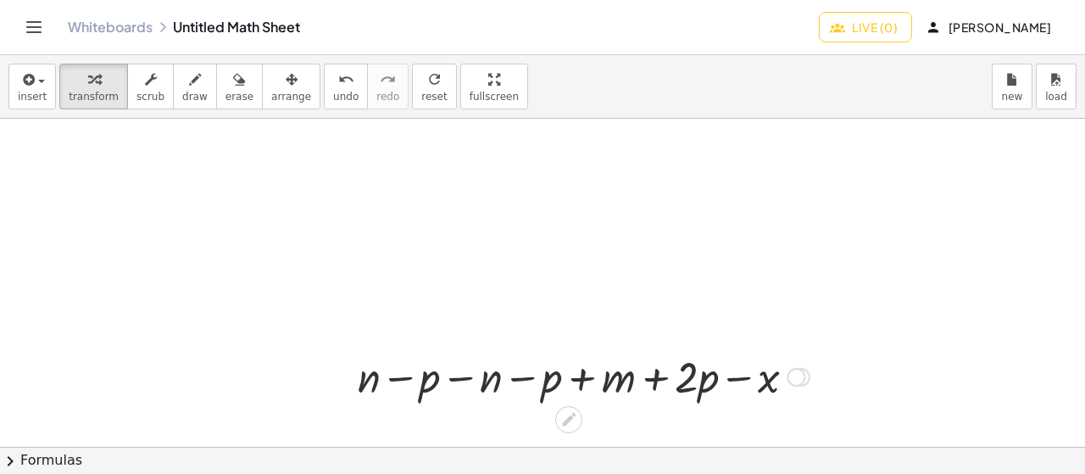
click at [552, 377] on div at bounding box center [583, 376] width 469 height 58
drag, startPoint x: 370, startPoint y: 381, endPoint x: 715, endPoint y: 382, distance: 344.2
click at [715, 382] on div at bounding box center [583, 376] width 469 height 58
click at [715, 382] on div at bounding box center [576, 376] width 501 height 58
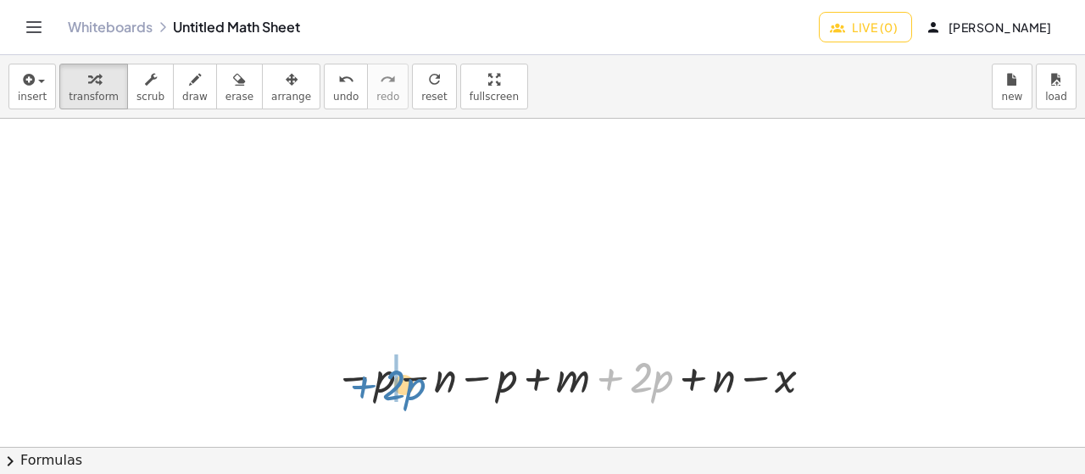
drag, startPoint x: 625, startPoint y: 375, endPoint x: 375, endPoint y: 379, distance: 250.1
click at [377, 381] on div at bounding box center [576, 376] width 501 height 58
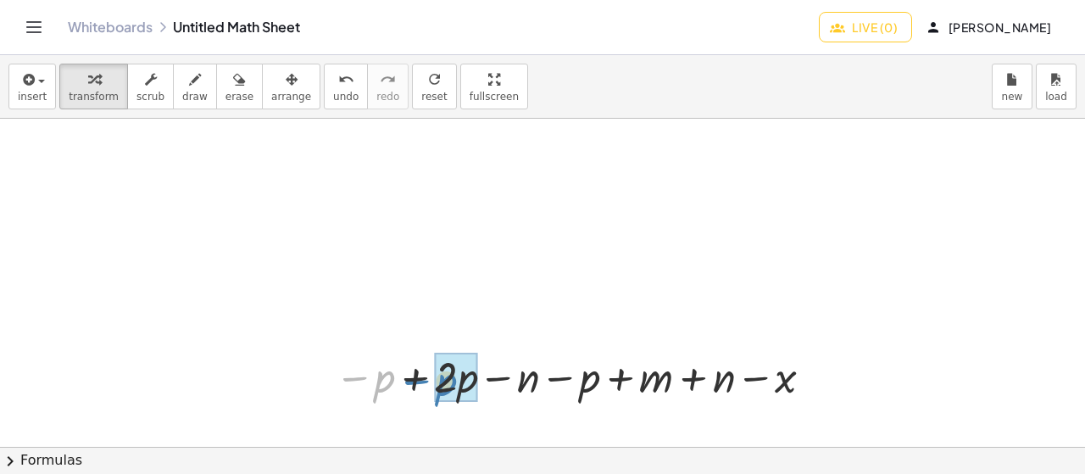
drag, startPoint x: 381, startPoint y: 384, endPoint x: 443, endPoint y: 387, distance: 62.0
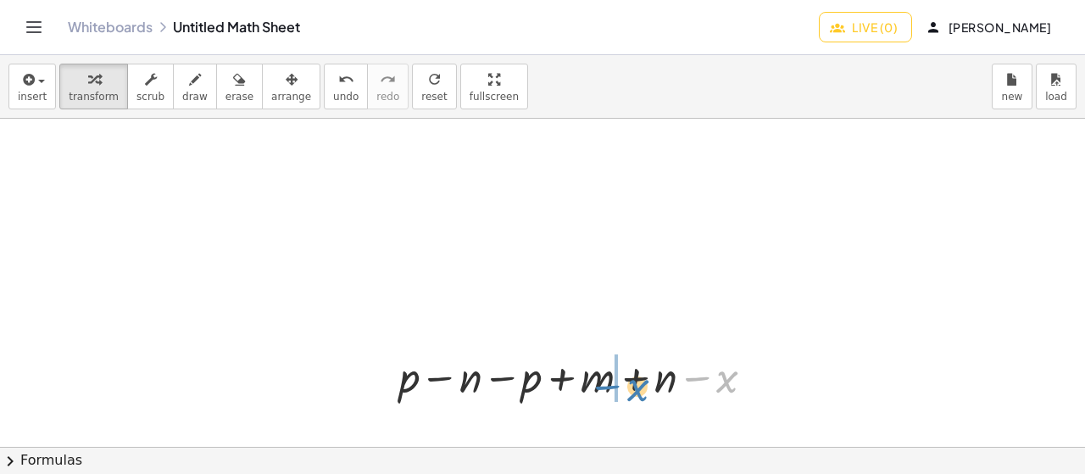
drag, startPoint x: 726, startPoint y: 380, endPoint x: 634, endPoint y: 388, distance: 91.9
click at [634, 388] on div at bounding box center [584, 376] width 386 height 58
drag, startPoint x: 705, startPoint y: 381, endPoint x: 583, endPoint y: 390, distance: 122.4
click at [583, 390] on div at bounding box center [584, 376] width 386 height 58
click at [582, 389] on div at bounding box center [584, 376] width 386 height 58
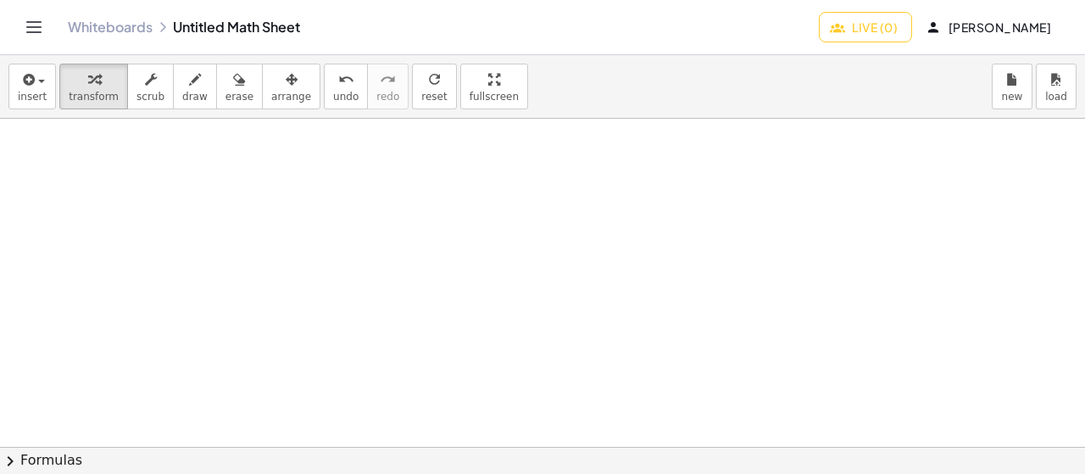
scroll to position [3227, 0]
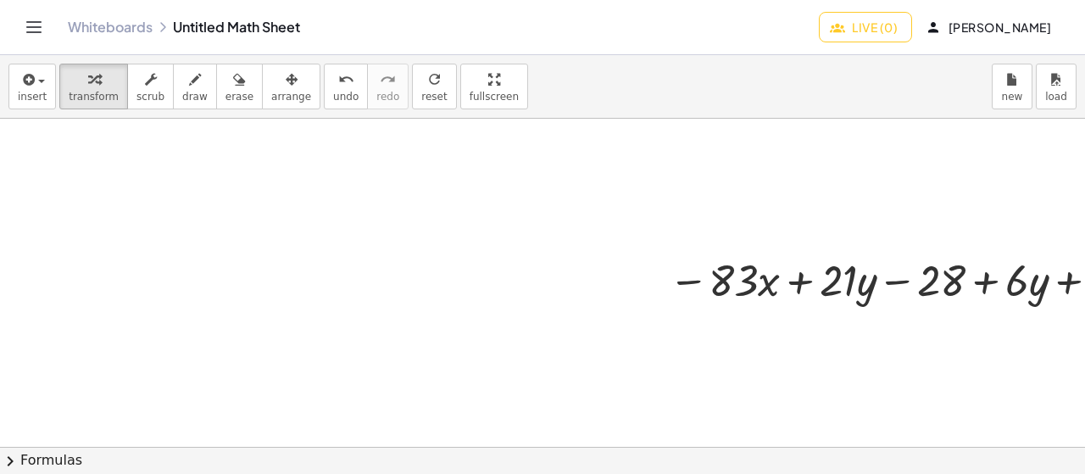
click at [271, 86] on div "button" at bounding box center [291, 79] width 40 height 20
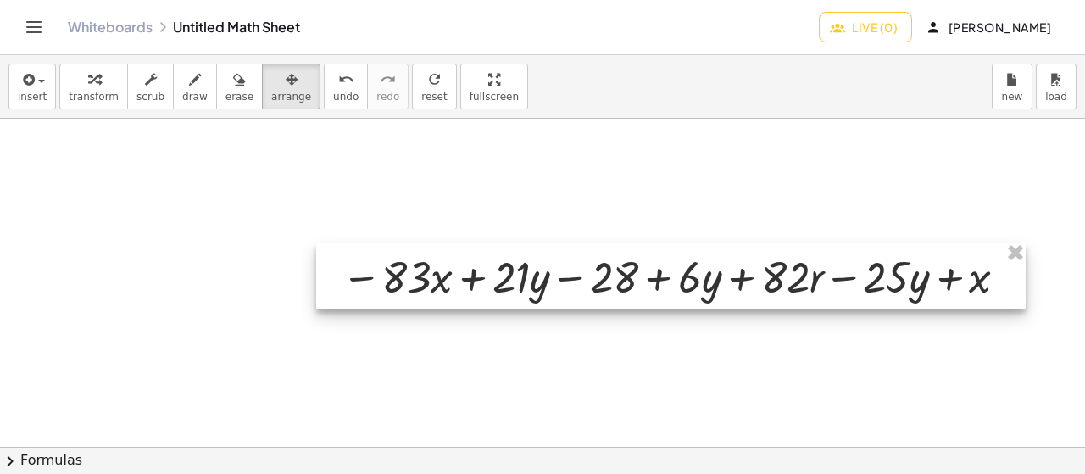
drag, startPoint x: 798, startPoint y: 250, endPoint x: 442, endPoint y: 214, distance: 357.1
click at [461, 242] on div at bounding box center [671, 275] width 710 height 66
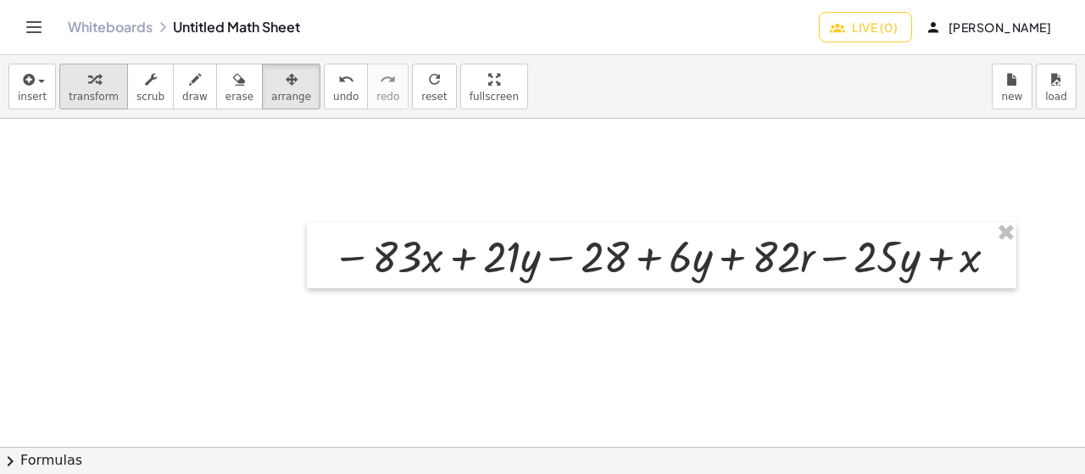
click at [92, 77] on icon "button" at bounding box center [94, 80] width 12 height 20
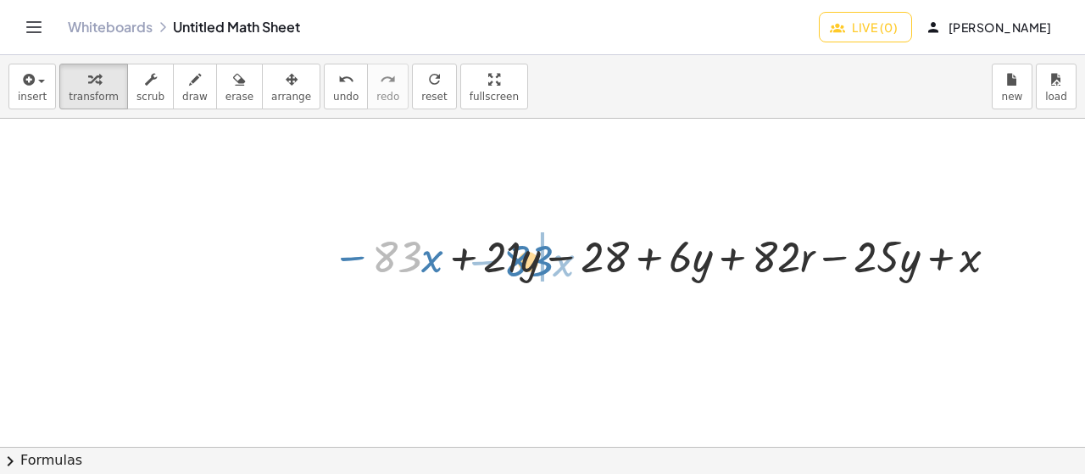
drag, startPoint x: 417, startPoint y: 272, endPoint x: 548, endPoint y: 276, distance: 131.5
click at [548, 276] on div at bounding box center [668, 255] width 688 height 58
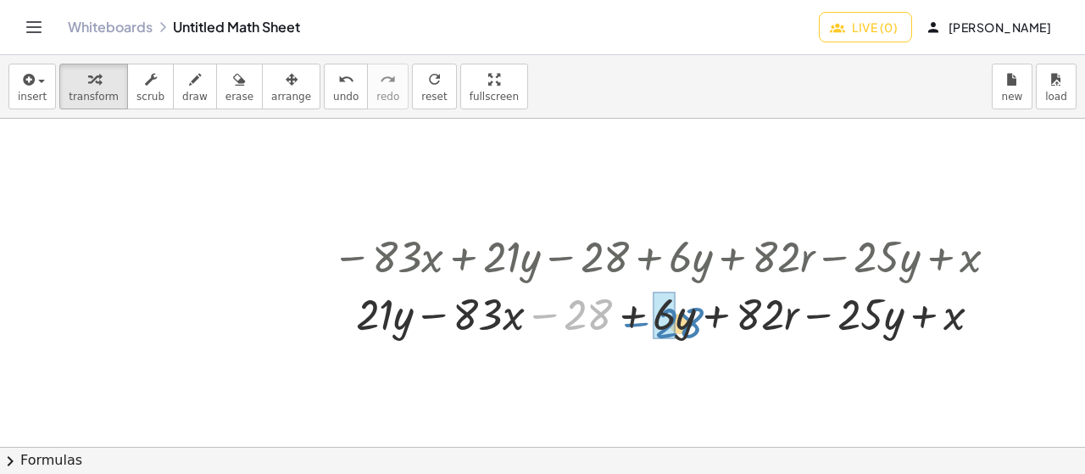
drag, startPoint x: 573, startPoint y: 311, endPoint x: 665, endPoint y: 320, distance: 91.9
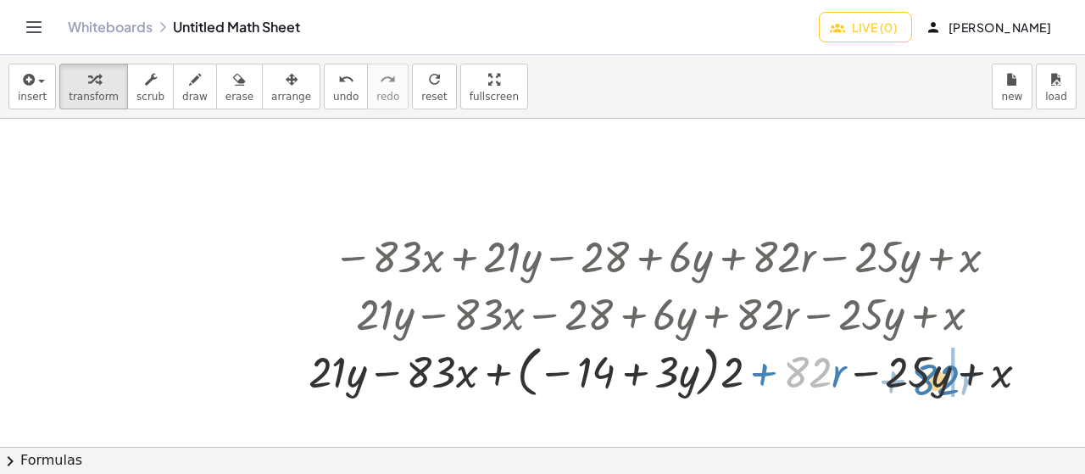
drag, startPoint x: 804, startPoint y: 378, endPoint x: 932, endPoint y: 386, distance: 129.1
click at [932, 386] on div at bounding box center [675, 370] width 751 height 64
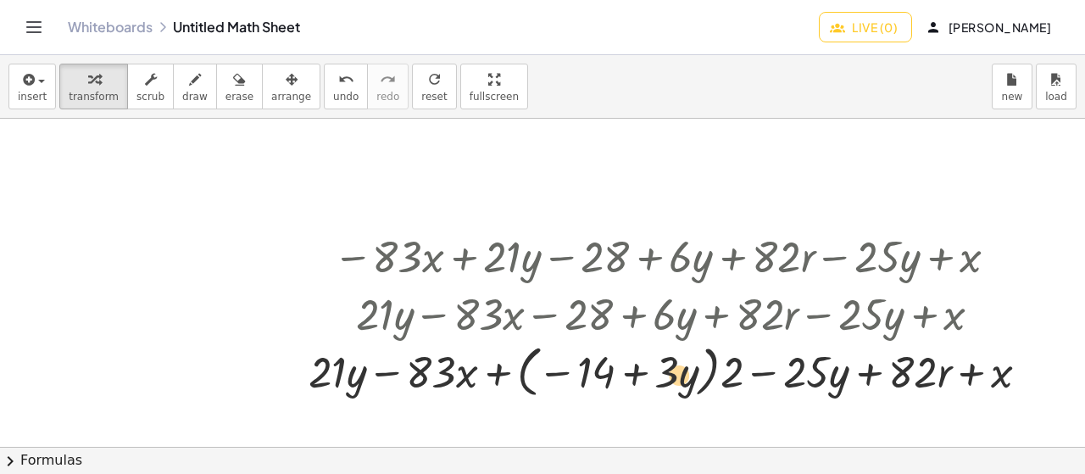
drag, startPoint x: 832, startPoint y: 381, endPoint x: 671, endPoint y: 374, distance: 161.2
click at [668, 383] on div at bounding box center [675, 370] width 751 height 64
drag, startPoint x: 793, startPoint y: 363, endPoint x: 425, endPoint y: 359, distance: 368.8
click at [425, 359] on div at bounding box center [675, 370] width 751 height 64
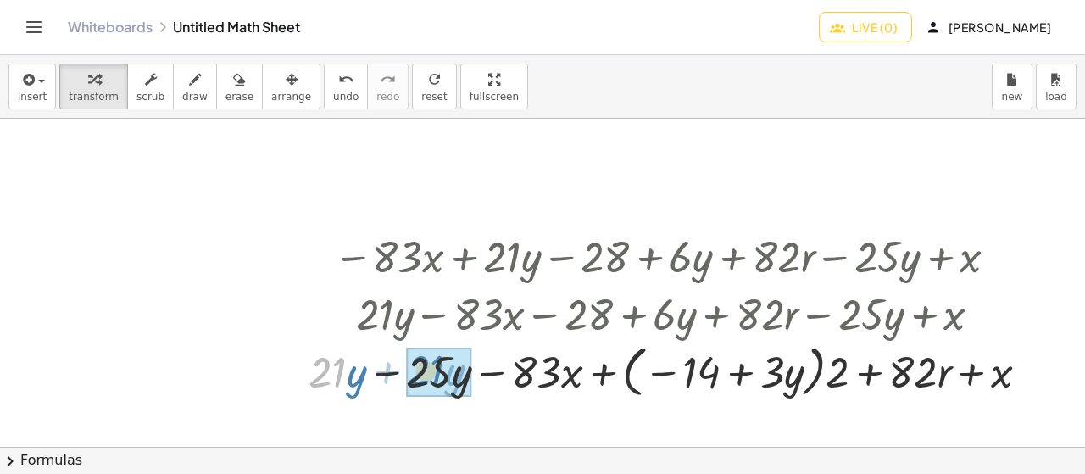
drag, startPoint x: 332, startPoint y: 370, endPoint x: 431, endPoint y: 369, distance: 98.3
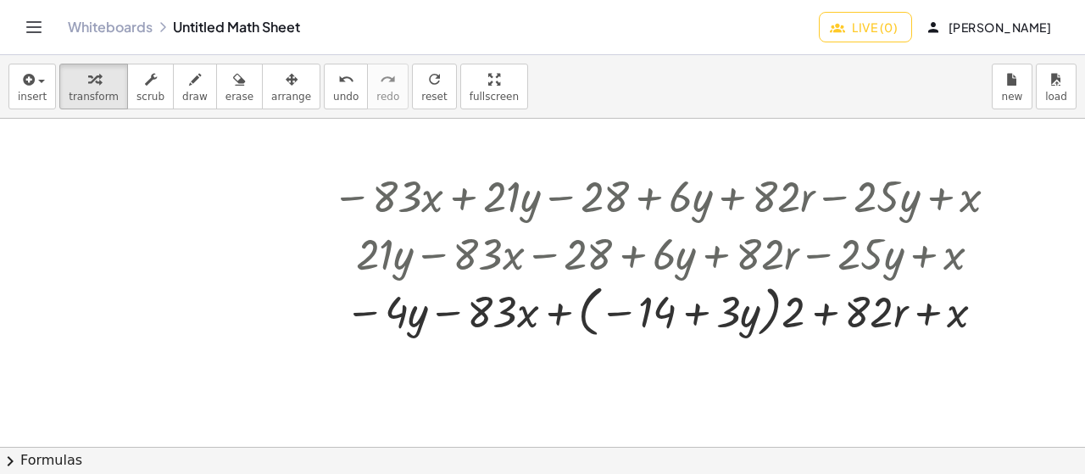
scroll to position [3302, 0]
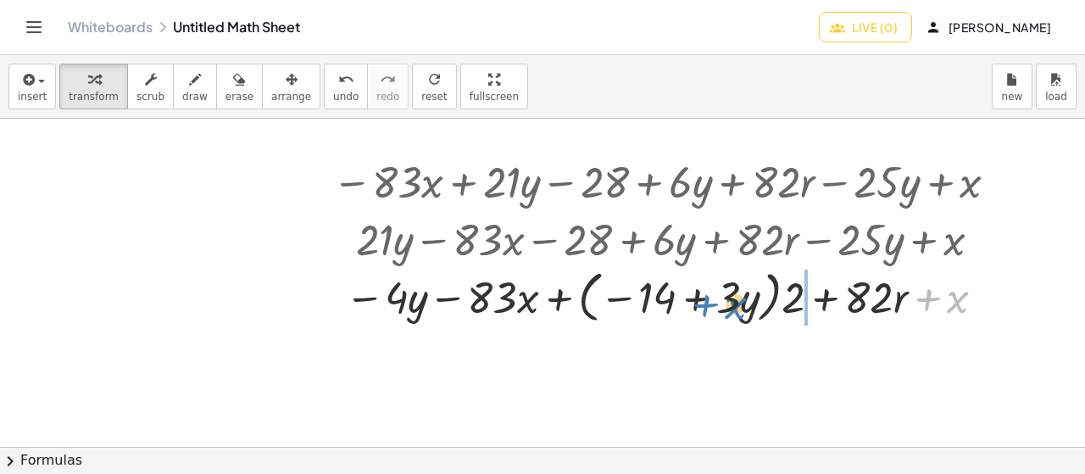
drag, startPoint x: 927, startPoint y: 293, endPoint x: 703, endPoint y: 298, distance: 223.8
click at [701, 302] on div at bounding box center [668, 296] width 688 height 64
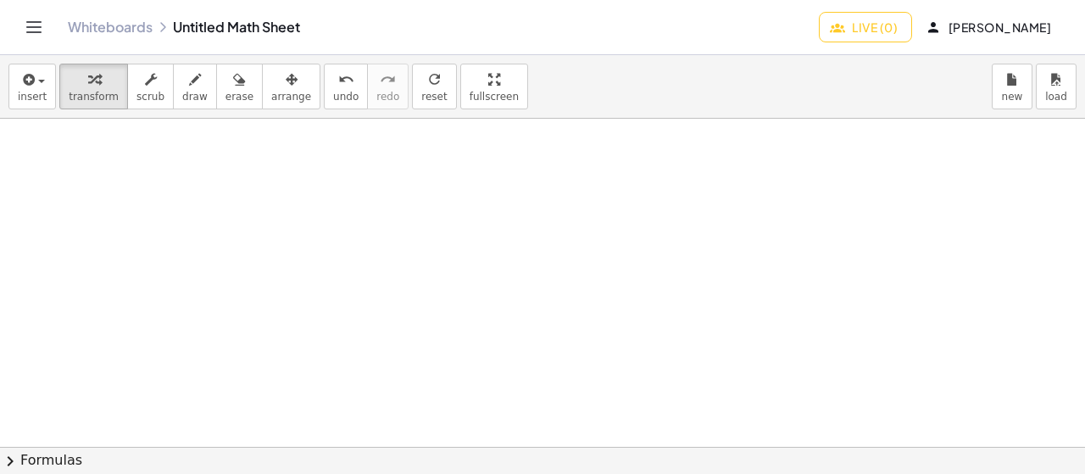
scroll to position [3631, 0]
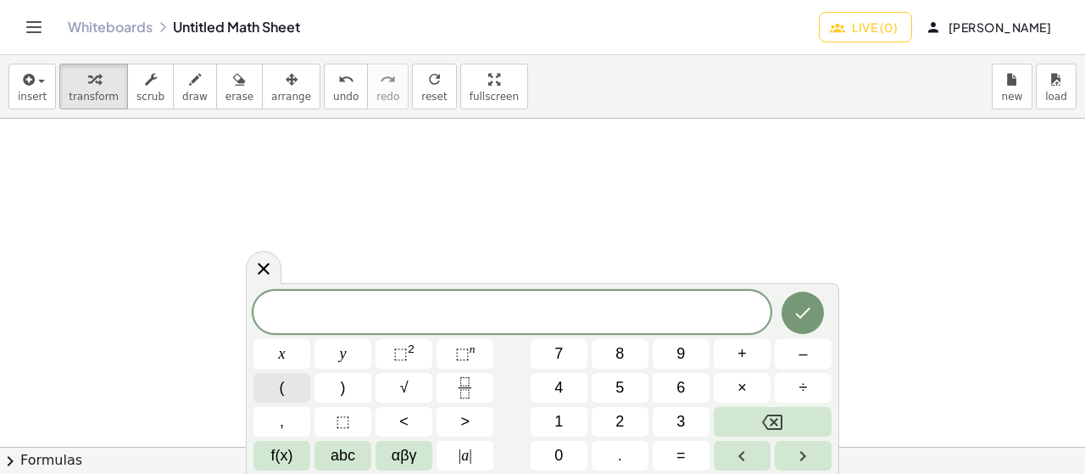
click at [286, 379] on button "(" at bounding box center [281, 388] width 57 height 30
click at [453, 365] on button "⬚ n" at bounding box center [465, 354] width 57 height 30
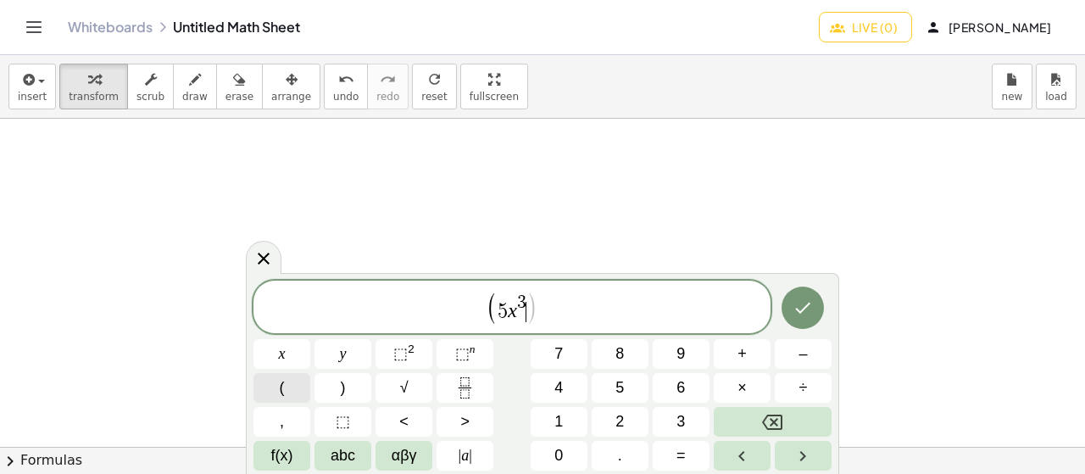
click at [255, 384] on button "(" at bounding box center [281, 388] width 57 height 30
click at [478, 362] on button "⬚ n" at bounding box center [465, 354] width 57 height 30
click at [548, 316] on span ")" at bounding box center [545, 307] width 12 height 34
click at [348, 396] on button ")" at bounding box center [342, 388] width 57 height 30
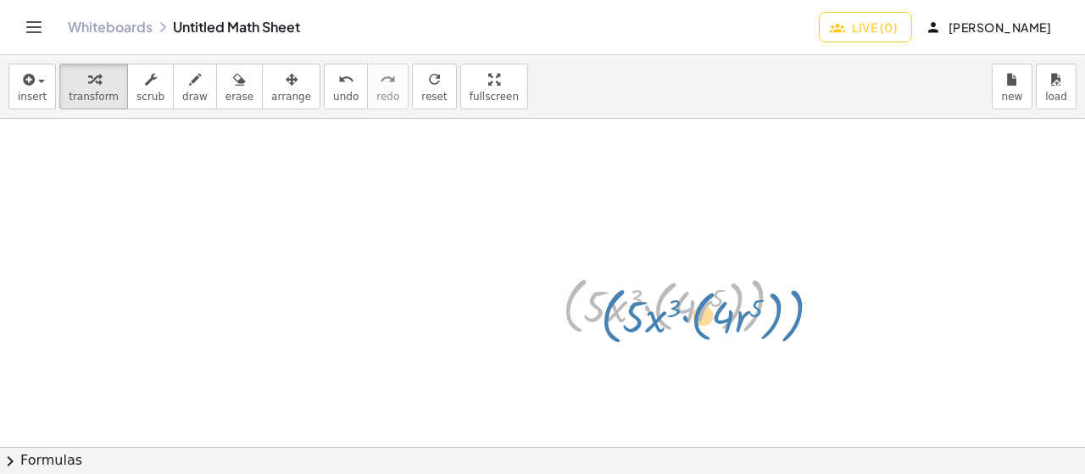
drag, startPoint x: 573, startPoint y: 318, endPoint x: 598, endPoint y: 329, distance: 27.7
click at [599, 331] on div at bounding box center [679, 305] width 251 height 70
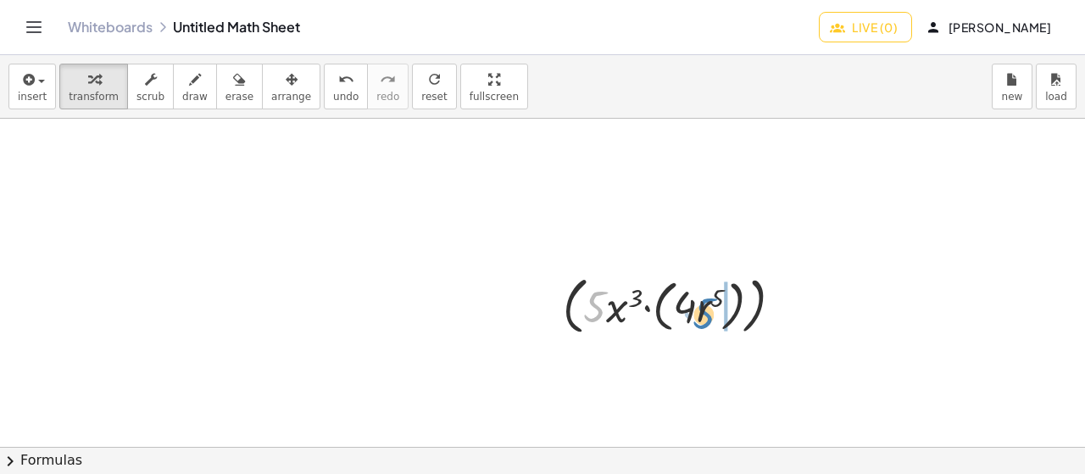
drag, startPoint x: 598, startPoint y: 308, endPoint x: 707, endPoint y: 314, distance: 108.7
click at [707, 314] on div at bounding box center [679, 305] width 251 height 70
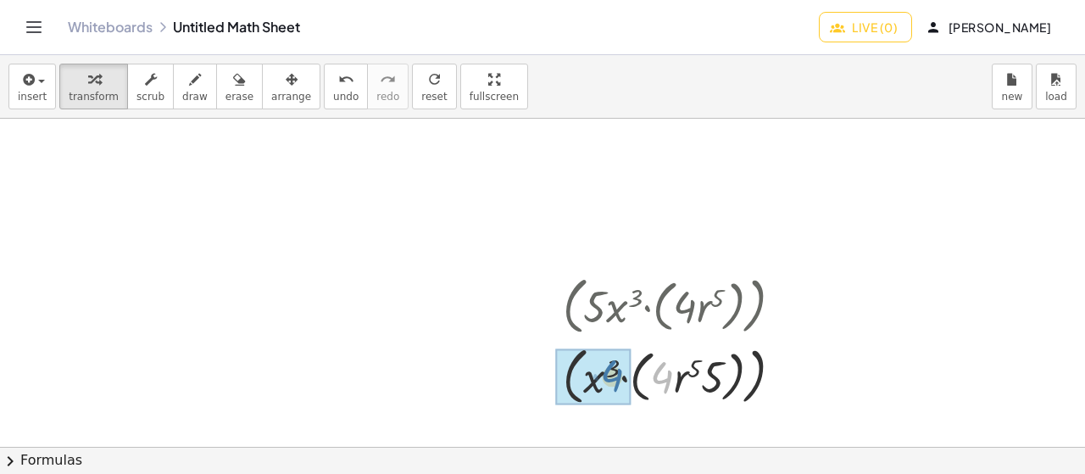
drag, startPoint x: 669, startPoint y: 378, endPoint x: 596, endPoint y: 362, distance: 74.7
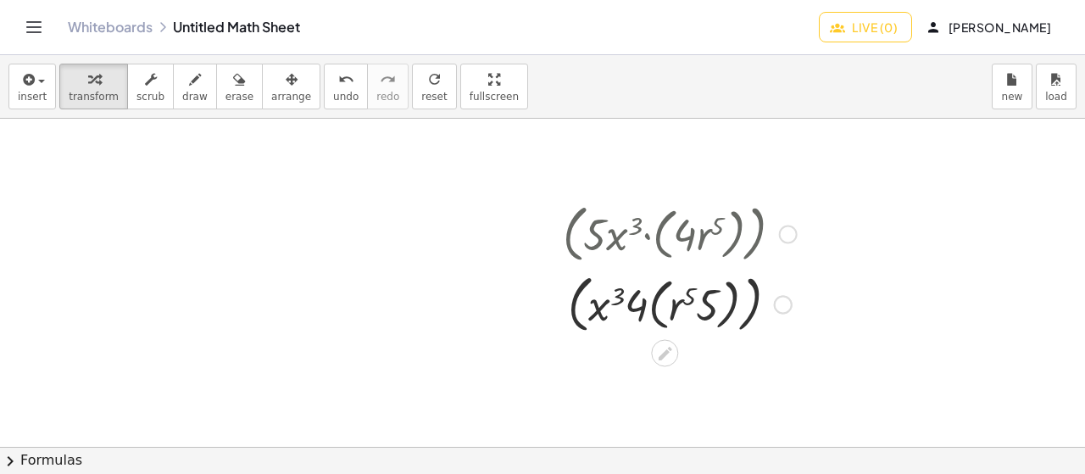
scroll to position [3715, 0]
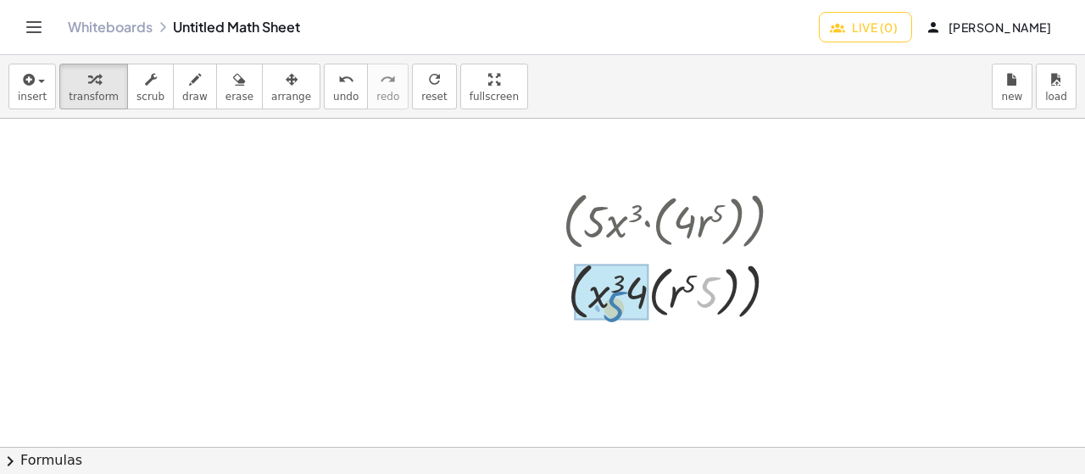
drag, startPoint x: 708, startPoint y: 289, endPoint x: 612, endPoint y: 304, distance: 97.0
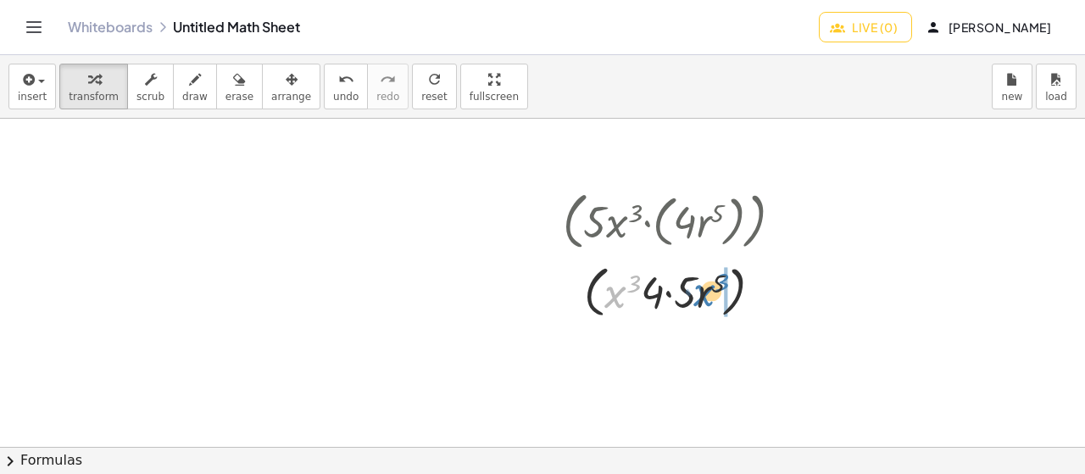
drag, startPoint x: 615, startPoint y: 293, endPoint x: 703, endPoint y: 292, distance: 88.2
click at [703, 292] on div at bounding box center [679, 291] width 251 height 64
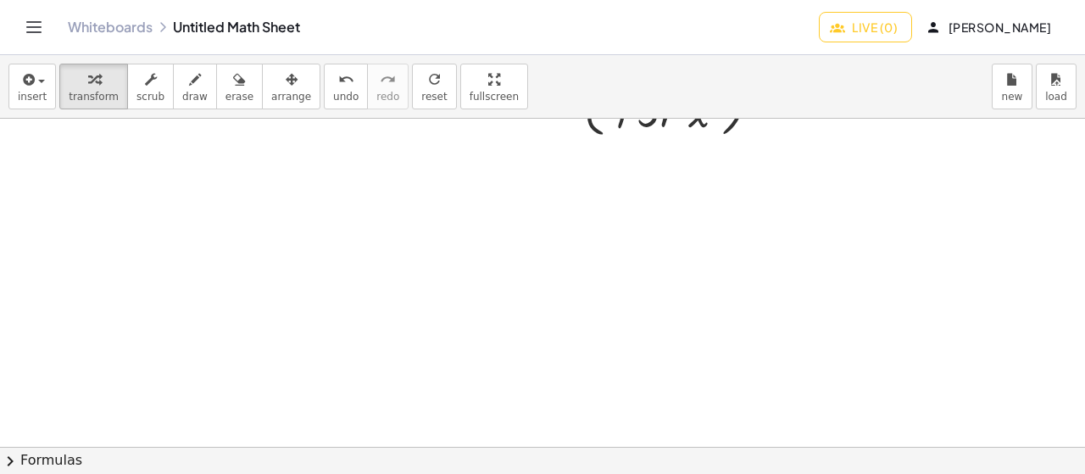
scroll to position [4214, 0]
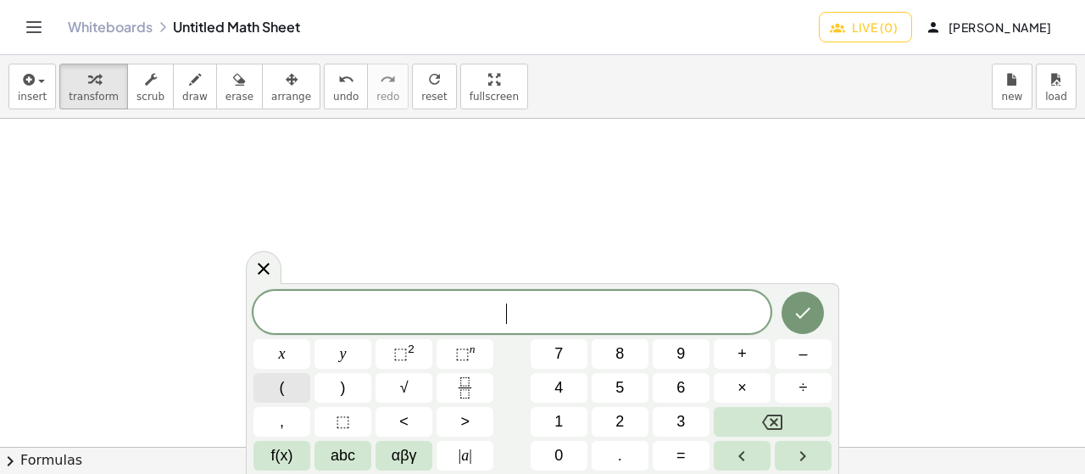
click at [281, 389] on span "(" at bounding box center [282, 387] width 5 height 23
click at [468, 357] on span "⬚" at bounding box center [462, 353] width 14 height 17
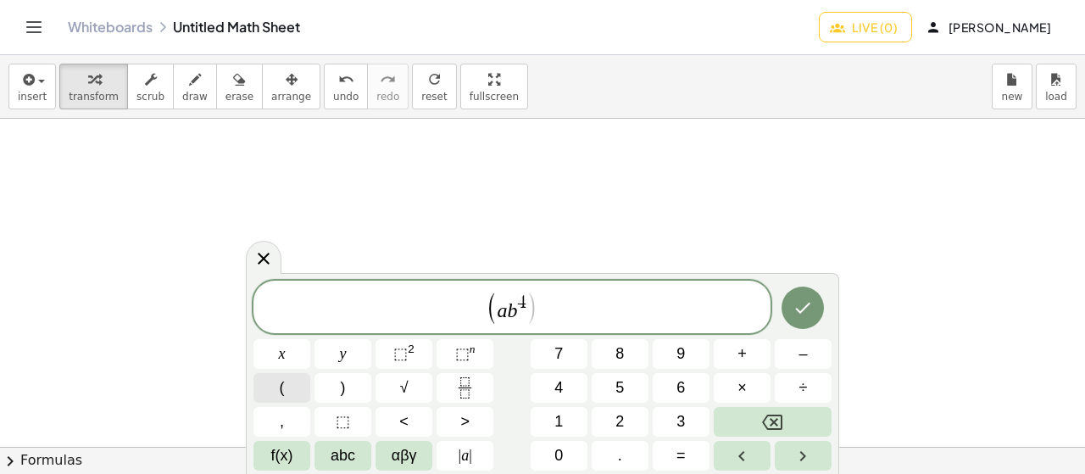
click at [268, 387] on button "(" at bounding box center [281, 388] width 57 height 30
click at [417, 356] on button "⬚ 2" at bounding box center [404, 354] width 57 height 30
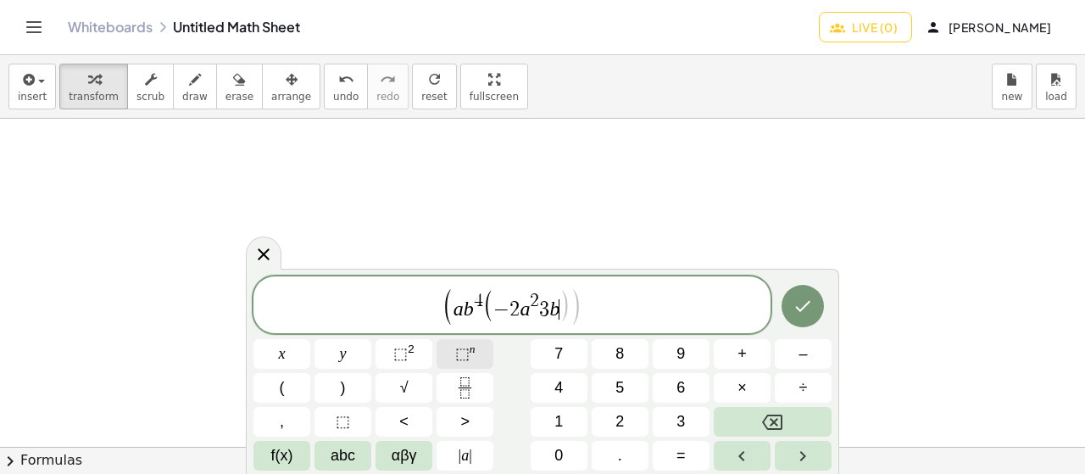
click at [461, 356] on span "⬚" at bounding box center [462, 353] width 14 height 17
click at [348, 385] on button ")" at bounding box center [342, 388] width 57 height 30
click at [349, 383] on button ")" at bounding box center [342, 388] width 57 height 30
click at [799, 309] on icon "Done" at bounding box center [803, 306] width 20 height 20
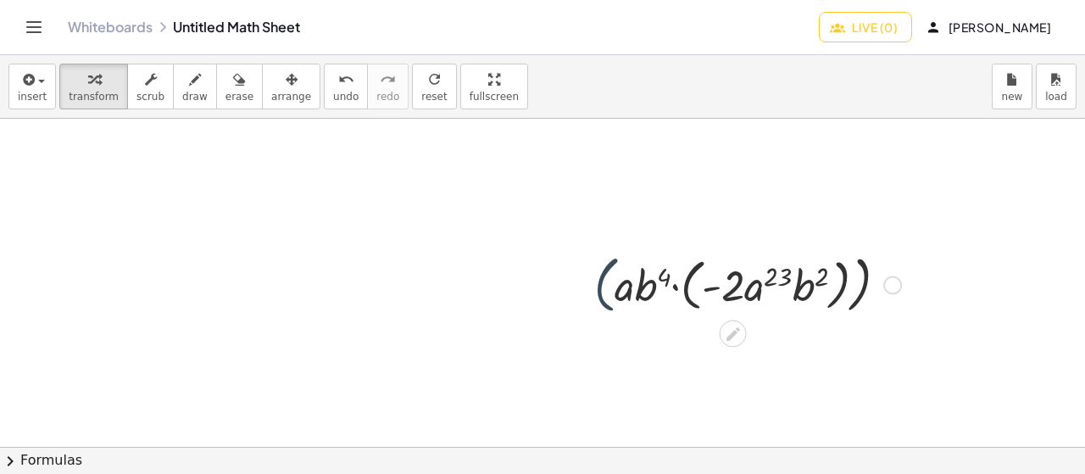
click at [615, 276] on div at bounding box center [748, 283] width 324 height 70
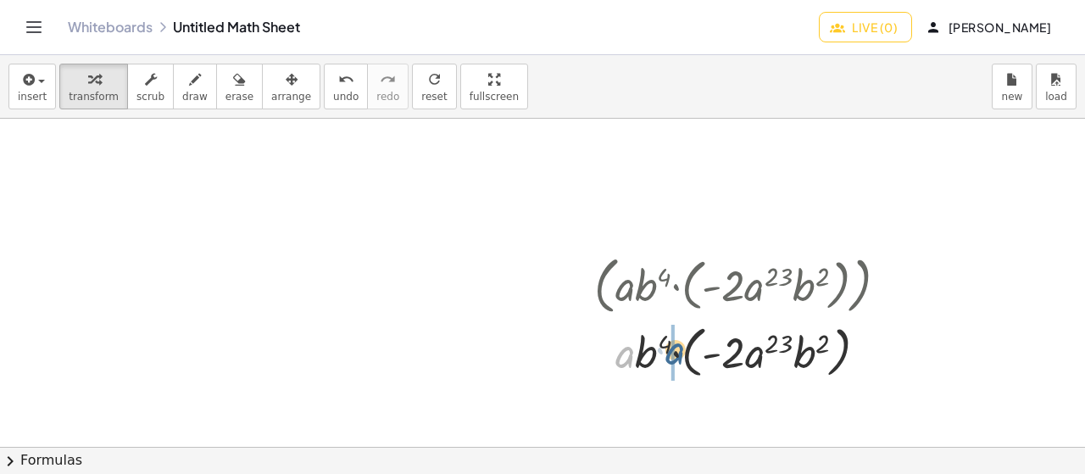
drag, startPoint x: 626, startPoint y: 291, endPoint x: 678, endPoint y: 287, distance: 51.8
click at [733, 286] on div "( · a · b 4 · ( · - 2 · a 23 · b 2 ) ) · a · a · b 4 · ( · - 2 · a 23 · b 2 )" at bounding box center [733, 286] width 0 height 0
click at [713, 348] on div at bounding box center [748, 351] width 324 height 64
drag, startPoint x: 738, startPoint y: 354, endPoint x: 832, endPoint y: 356, distance: 94.1
click at [832, 356] on div at bounding box center [748, 351] width 324 height 64
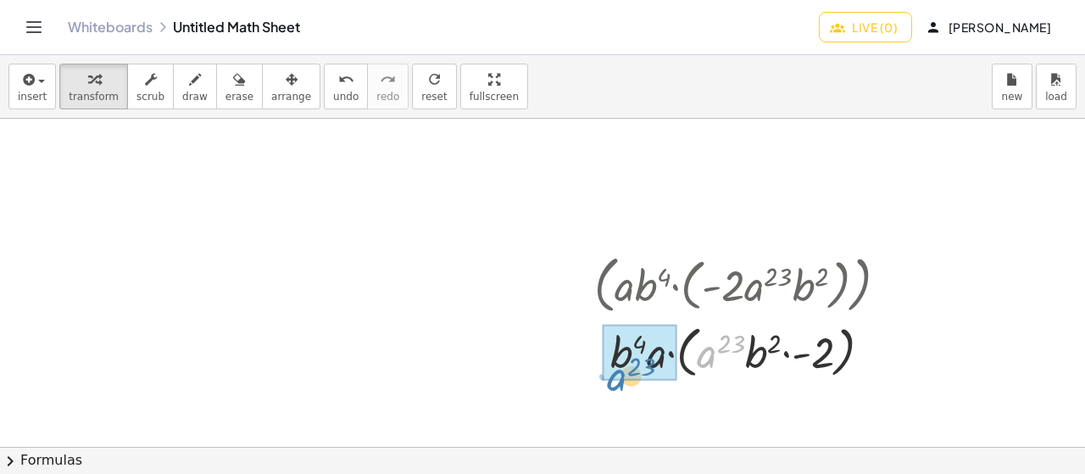
drag, startPoint x: 700, startPoint y: 356, endPoint x: 615, endPoint y: 377, distance: 88.2
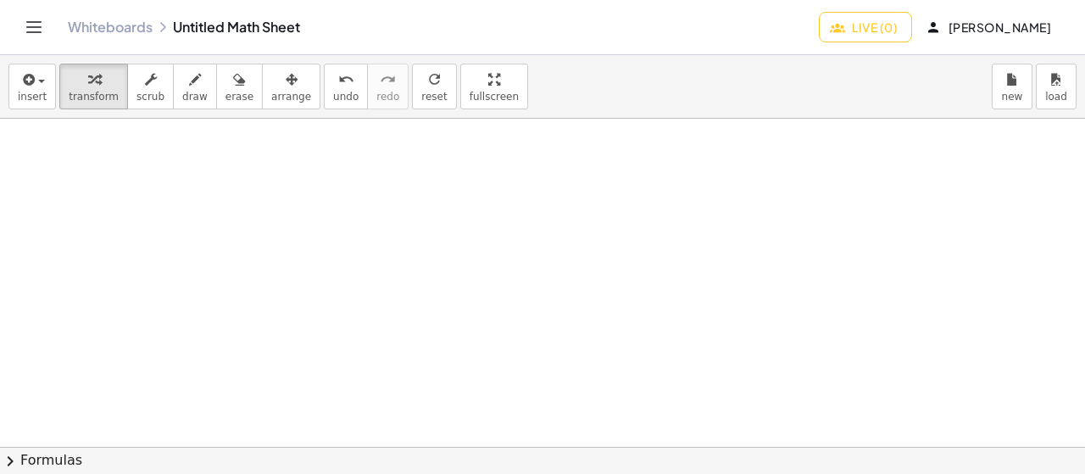
scroll to position [4617, 0]
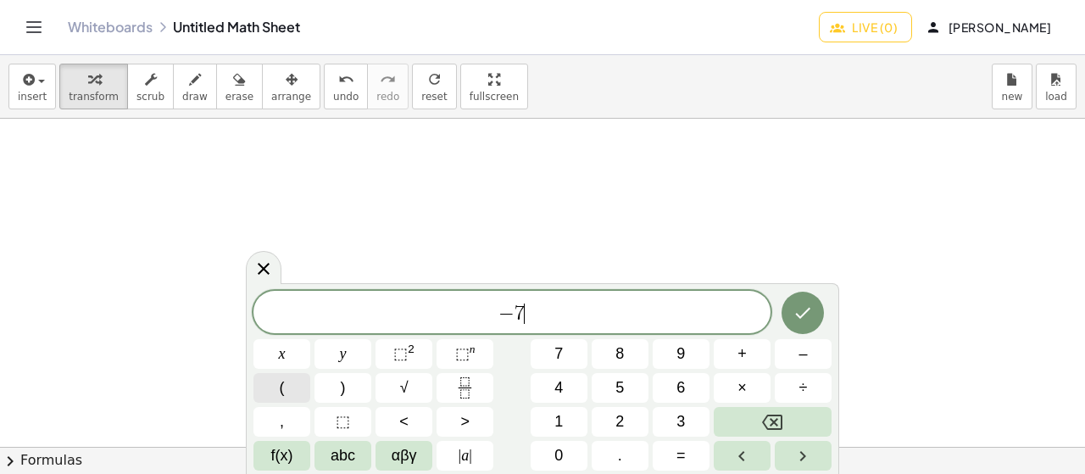
click at [272, 395] on button "(" at bounding box center [281, 388] width 57 height 30
click at [449, 342] on button "⬚ n" at bounding box center [465, 354] width 57 height 30
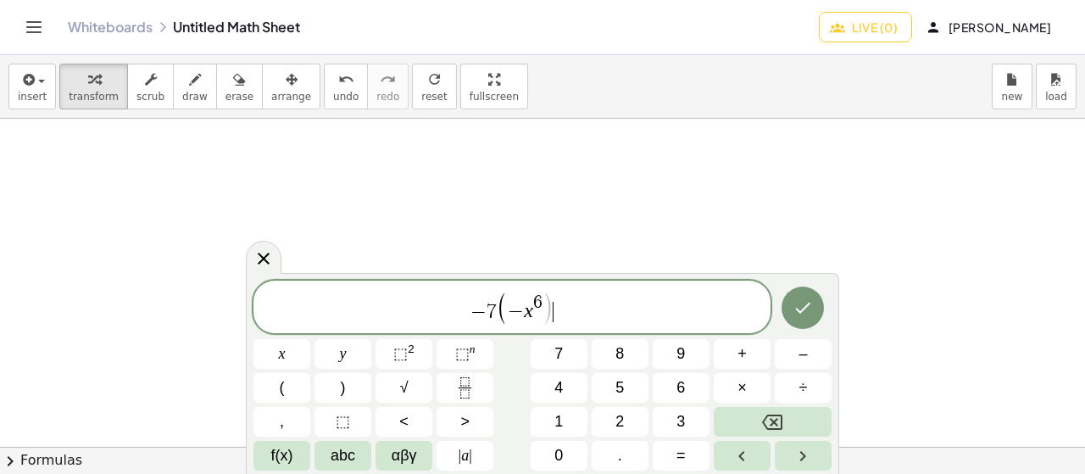
click at [587, 320] on span "− 7 ( − x 6 ) ​" at bounding box center [511, 308] width 517 height 35
click at [349, 374] on button ")" at bounding box center [342, 388] width 57 height 30
click at [276, 403] on div "( − 7 ( − x 6 ) y ) x y ⬚ 2 ⬚ n 7 8 9 + – ( ) √ 4 5 6 × ÷ , ⬚ < > 1 2 3 f(x) ab…" at bounding box center [542, 373] width 578 height 194
click at [486, 361] on button "⬚ n" at bounding box center [465, 354] width 57 height 30
click at [445, 355] on button "⬚ n" at bounding box center [465, 354] width 57 height 30
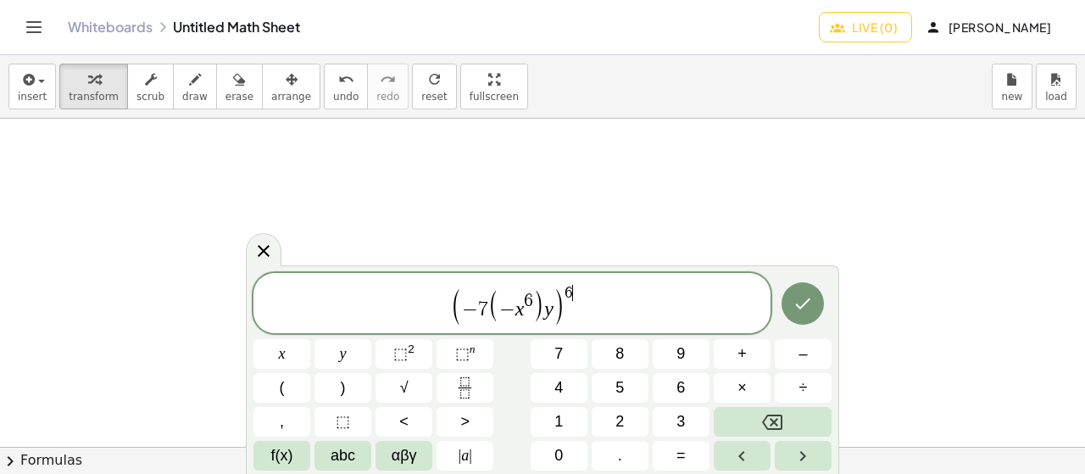
click at [634, 296] on span "( − 7 ( − x 6 ) y ) 6 ​" at bounding box center [511, 304] width 517 height 42
click at [473, 353] on sup "n" at bounding box center [473, 348] width 6 height 13
click at [451, 347] on button "⬚ n" at bounding box center [465, 354] width 57 height 30
click at [610, 304] on span "( − 7 ( − x 6 ) y ) 6 y 5 ​" at bounding box center [511, 304] width 517 height 42
click at [364, 380] on button ")" at bounding box center [342, 388] width 57 height 30
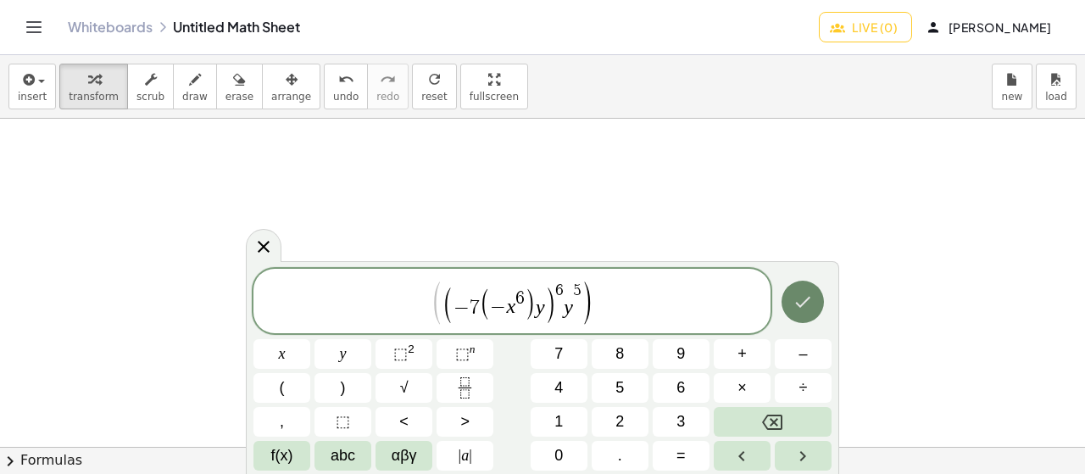
click at [803, 313] on button "Done" at bounding box center [803, 302] width 42 height 42
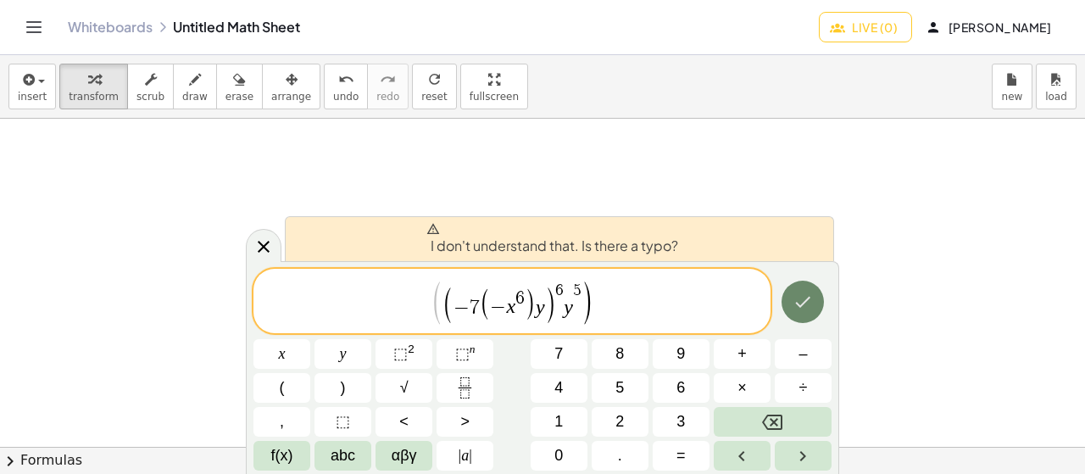
click at [791, 299] on button "Done" at bounding box center [803, 302] width 42 height 42
click at [784, 301] on button "Done" at bounding box center [803, 302] width 42 height 42
click at [790, 303] on button "Done" at bounding box center [803, 302] width 42 height 42
click at [789, 305] on button "Done" at bounding box center [803, 302] width 42 height 42
click at [638, 321] on span "( ( − 7 ( − x 6 ) y ) 6 y 5 ) ​" at bounding box center [511, 302] width 517 height 47
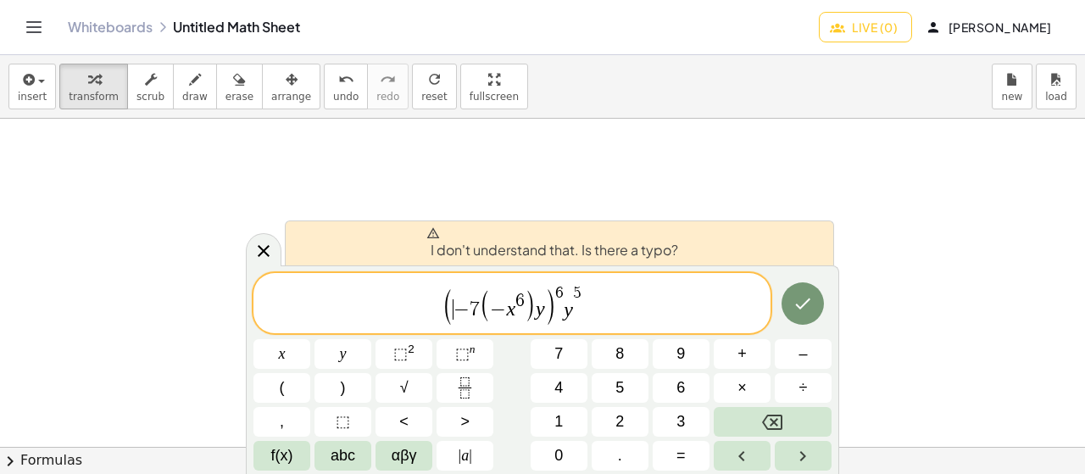
click at [461, 303] on span "−" at bounding box center [462, 309] width 16 height 20
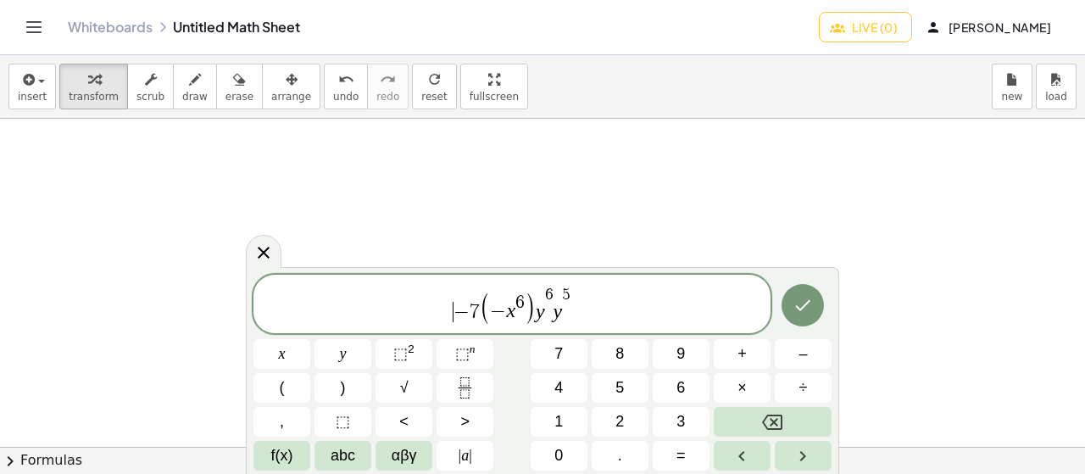
click at [310, 339] on div at bounding box center [281, 354] width 57 height 30
click at [799, 308] on icon "Done" at bounding box center [803, 304] width 15 height 11
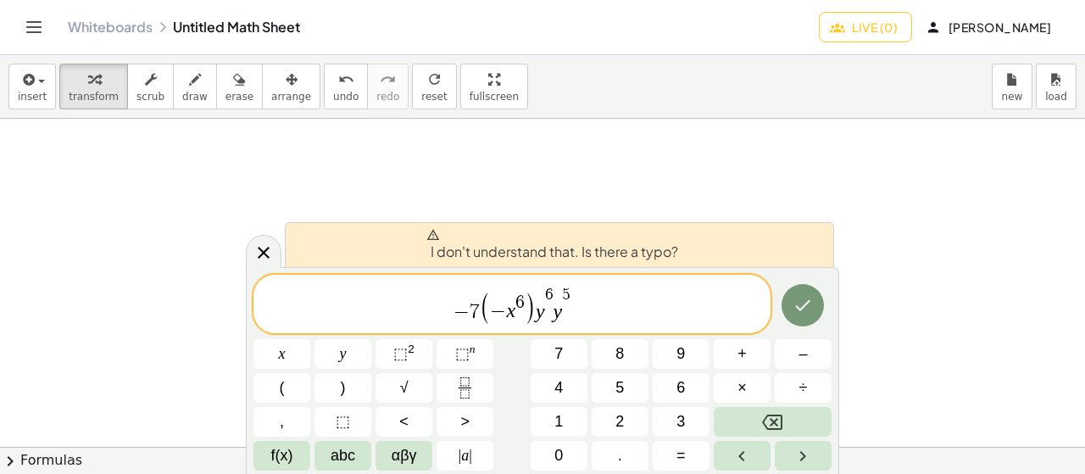
click at [636, 314] on span "​ − 7 ( − x 6 ) y 6 y 5" at bounding box center [511, 305] width 517 height 41
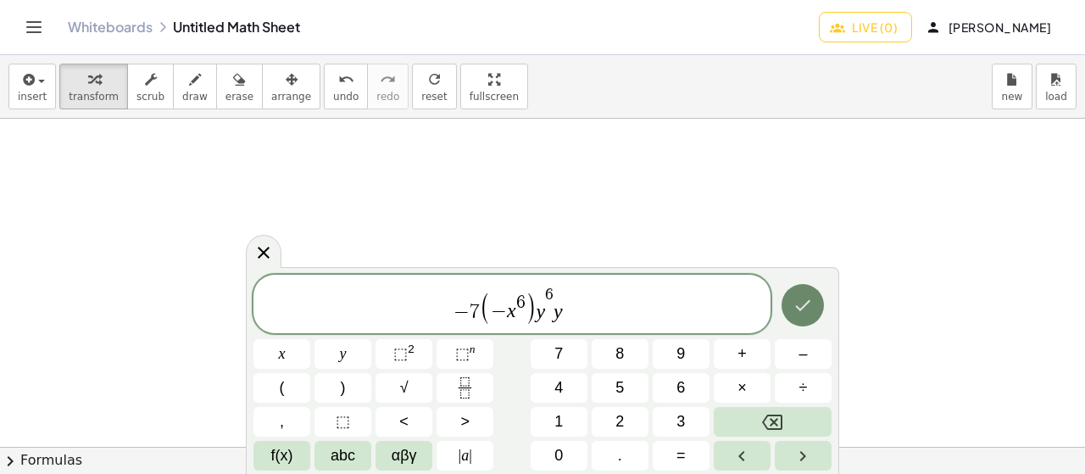
click at [792, 312] on button "Done" at bounding box center [803, 305] width 42 height 42
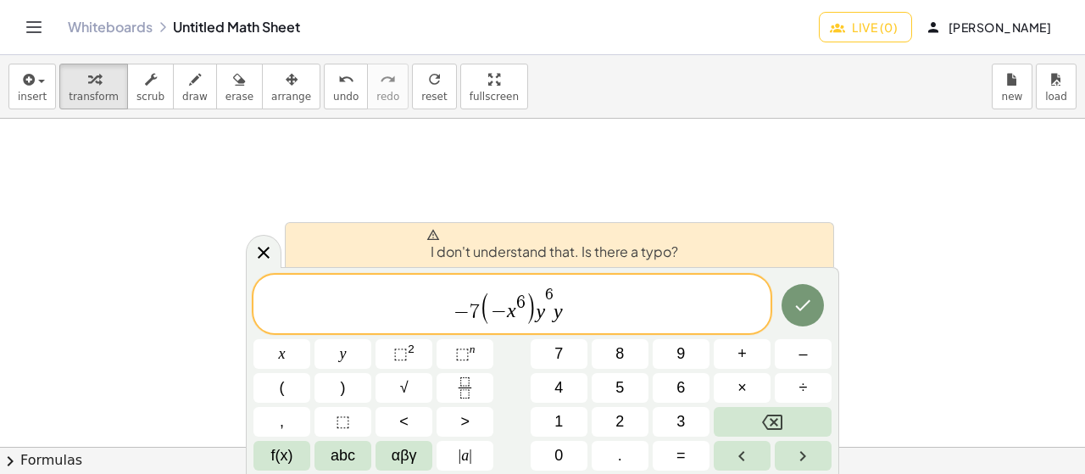
click at [645, 314] on span "− 7 ( − x 6 ) y 6 y ​" at bounding box center [511, 305] width 517 height 41
click at [624, 319] on span "− 7 ( − x 6 ) y 6 y ​" at bounding box center [511, 305] width 517 height 41
click at [605, 329] on div "− 7 ( − x 6 ) y 6 y ​" at bounding box center [511, 304] width 517 height 58
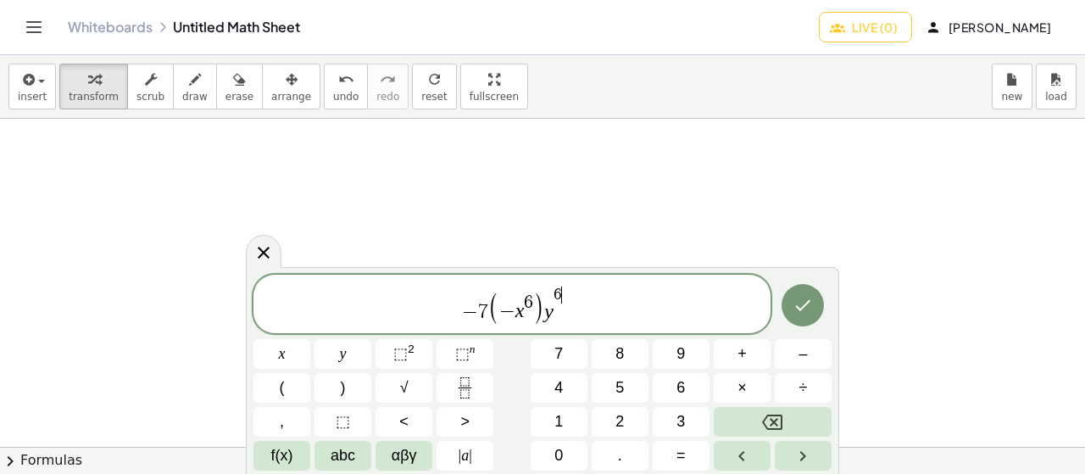
click at [604, 328] on div "− 7 ( − x 6 ) y 6 ​" at bounding box center [511, 304] width 517 height 58
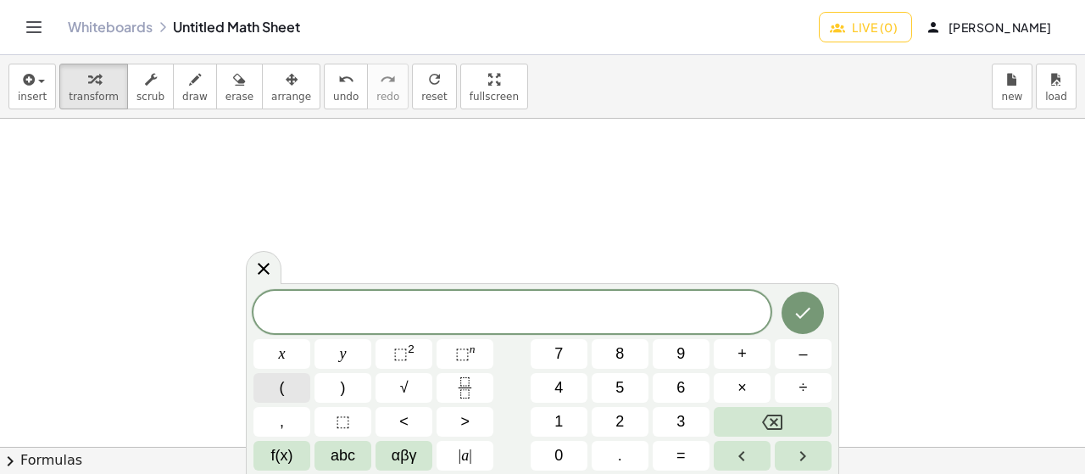
click at [293, 387] on button "(" at bounding box center [281, 388] width 57 height 30
click at [302, 353] on button "x" at bounding box center [281, 354] width 57 height 30
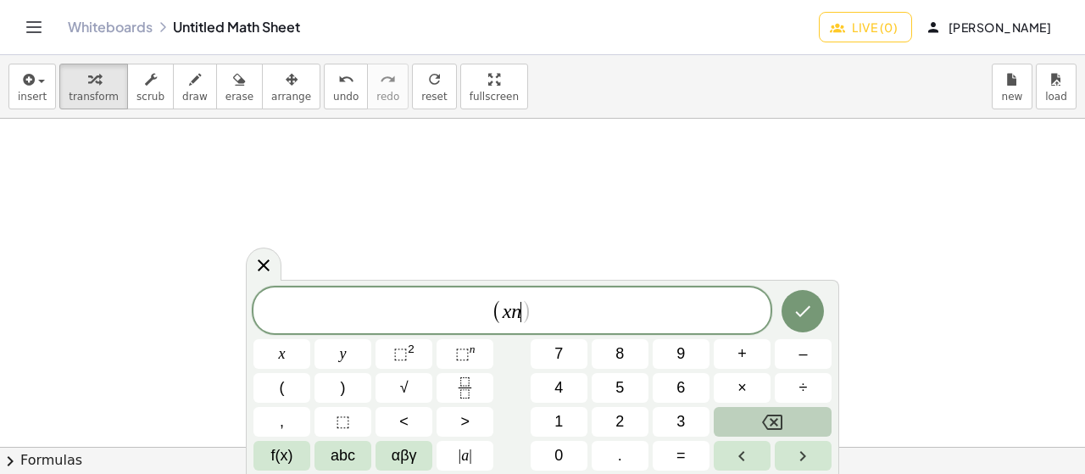
click at [793, 414] on button "Backspace" at bounding box center [773, 422] width 118 height 30
click at [458, 357] on span "⬚" at bounding box center [462, 353] width 14 height 17
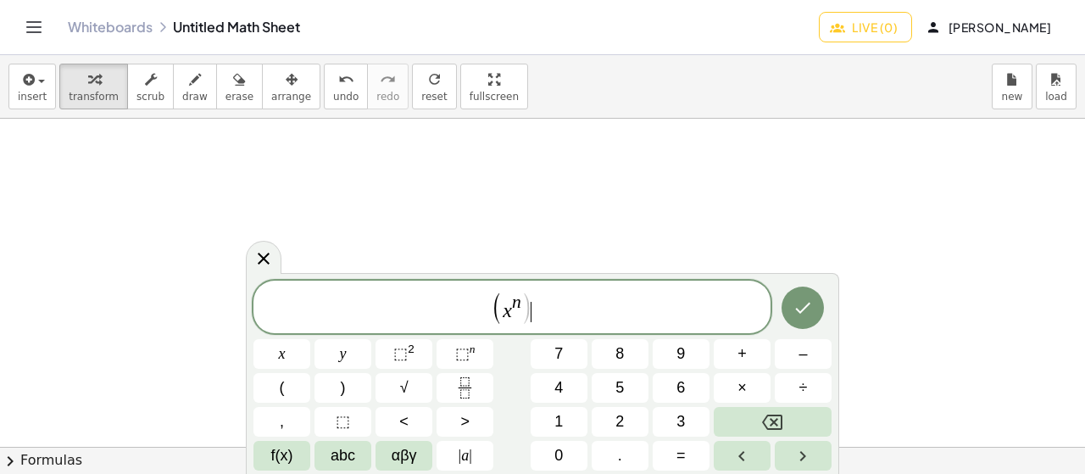
click at [565, 309] on span "( x n ) ​" at bounding box center [511, 308] width 517 height 35
click at [288, 385] on button "(" at bounding box center [281, 388] width 57 height 30
click at [785, 423] on button "Backspace" at bounding box center [773, 422] width 118 height 30
click at [299, 382] on button "(" at bounding box center [281, 388] width 57 height 30
